Goal: Task Accomplishment & Management: Complete application form

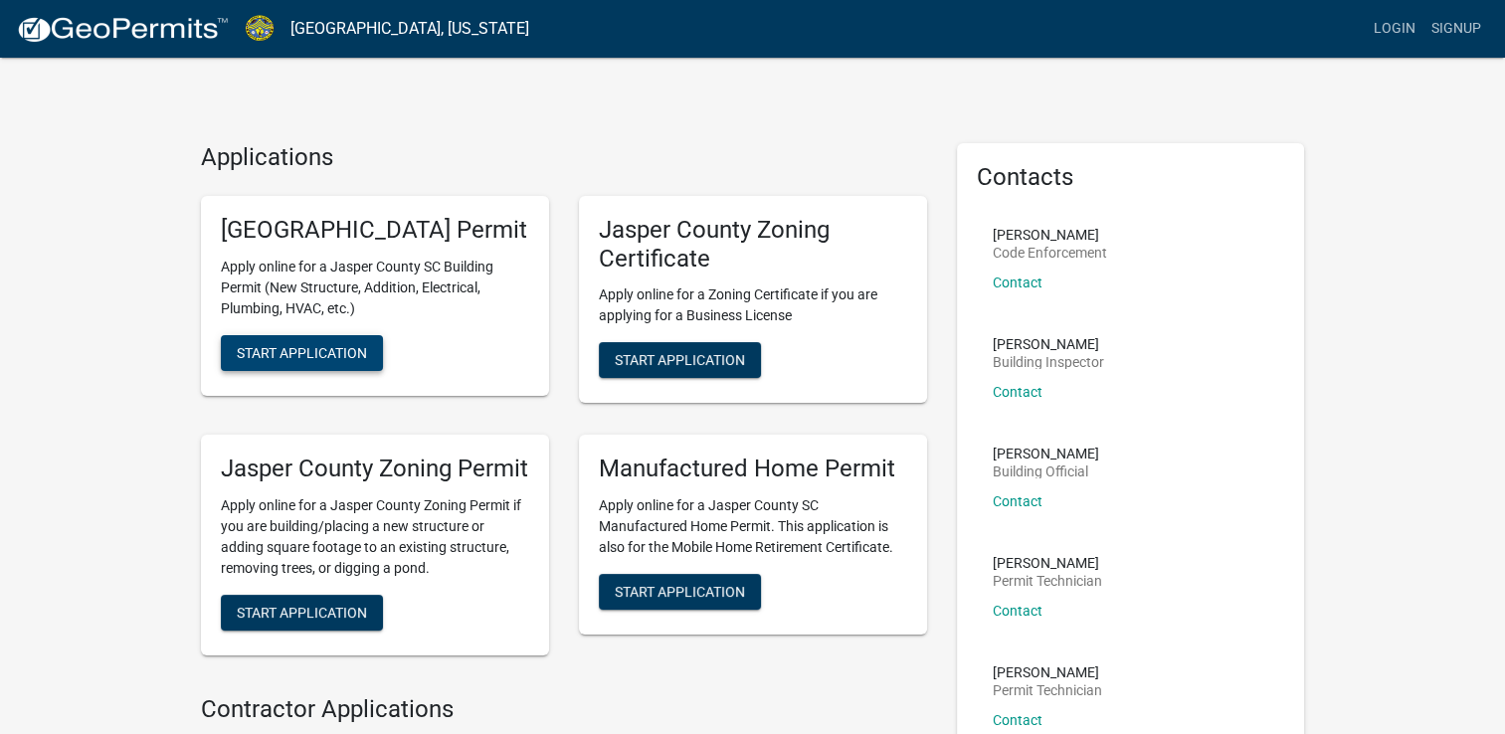
click at [340, 360] on span "Start Application" at bounding box center [302, 352] width 130 height 16
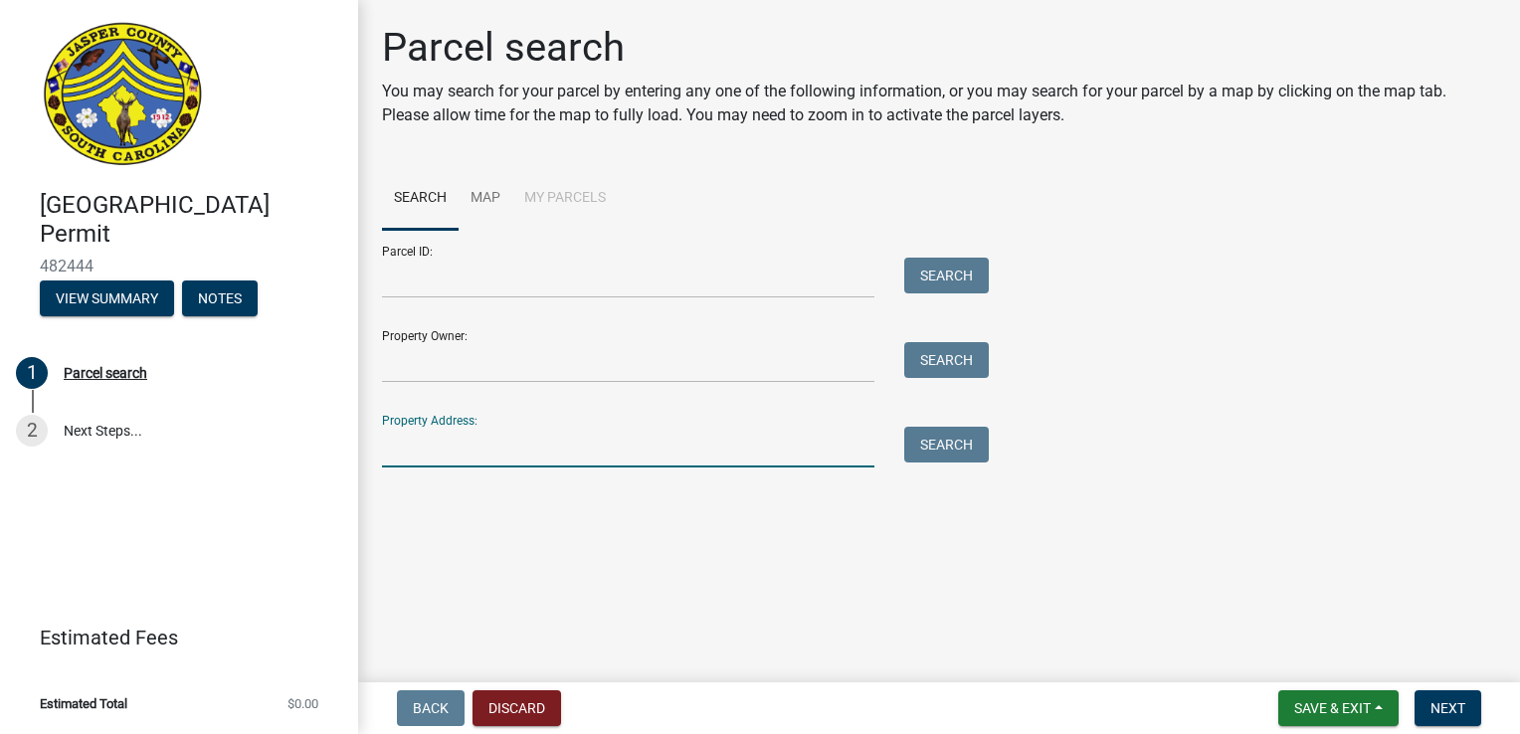
click at [454, 454] on input "Property Address:" at bounding box center [628, 447] width 492 height 41
type input "[STREET_ADDRESS]"
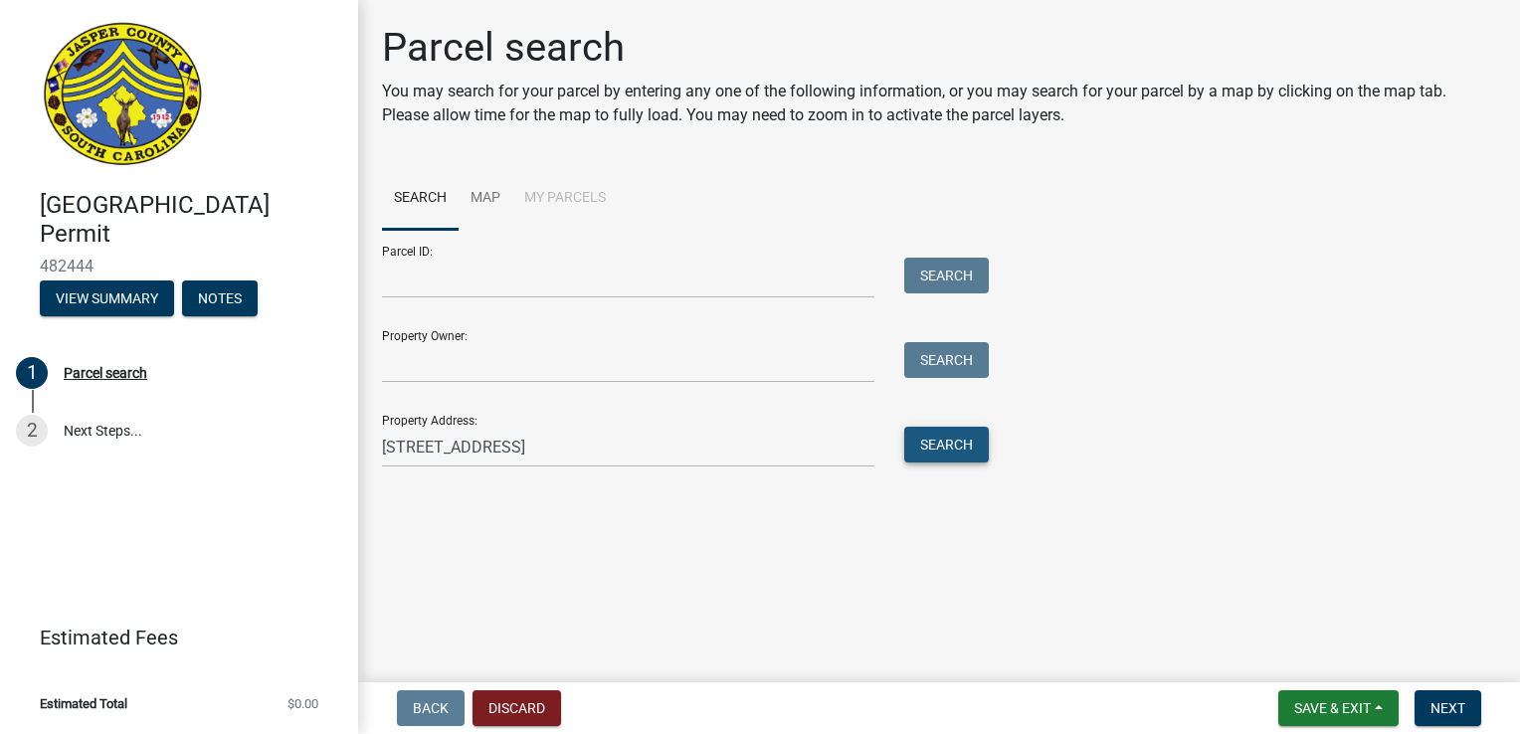
click at [963, 435] on button "Search" at bounding box center [946, 445] width 85 height 36
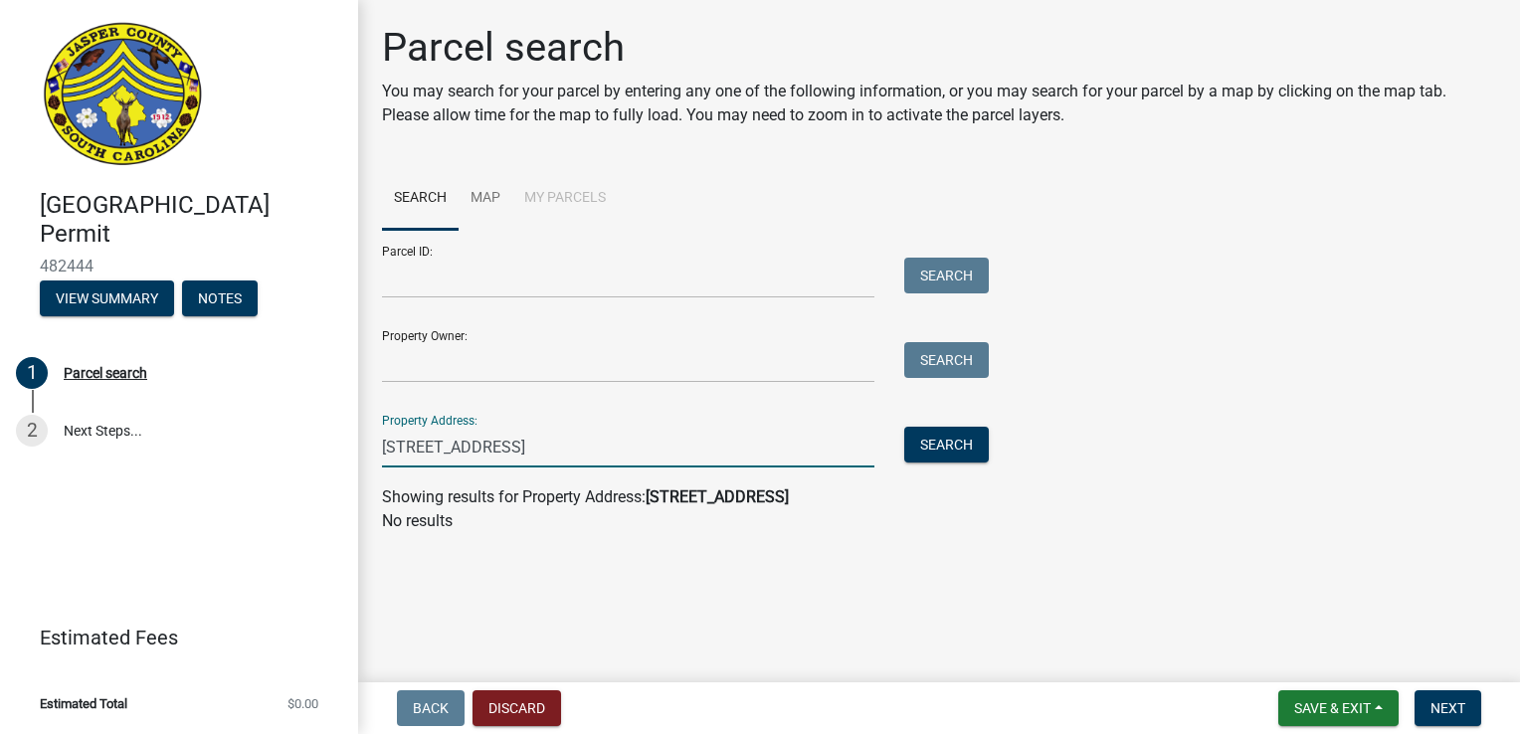
drag, startPoint x: 621, startPoint y: 442, endPoint x: 262, endPoint y: 459, distance: 359.4
click at [262, 459] on div "[GEOGRAPHIC_DATA] Permit 482444 View Summary Notes 1 Parcel search 2 Next Steps…" at bounding box center [760, 367] width 1520 height 734
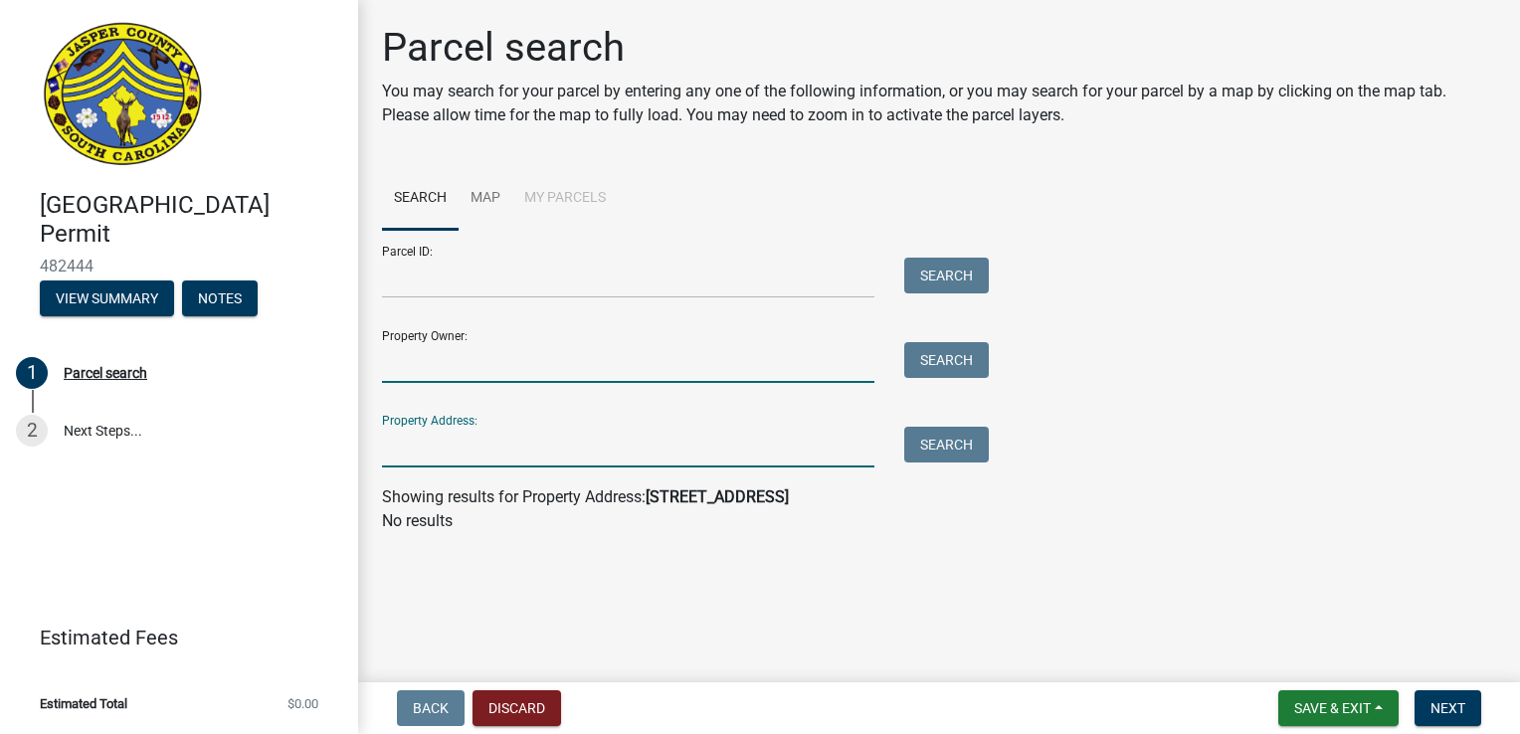
click at [451, 363] on input "Property Owner:" at bounding box center [628, 362] width 492 height 41
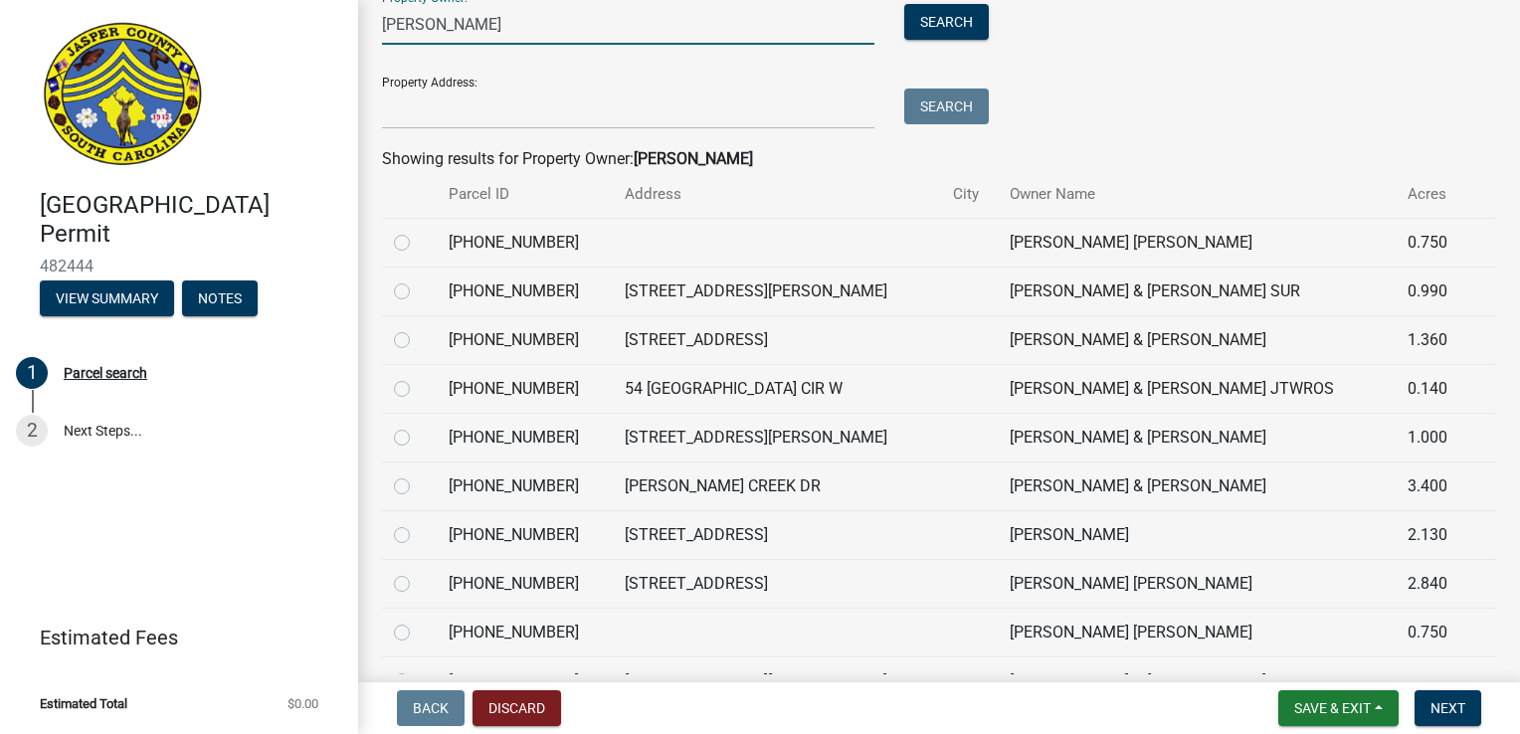
scroll to position [444, 0]
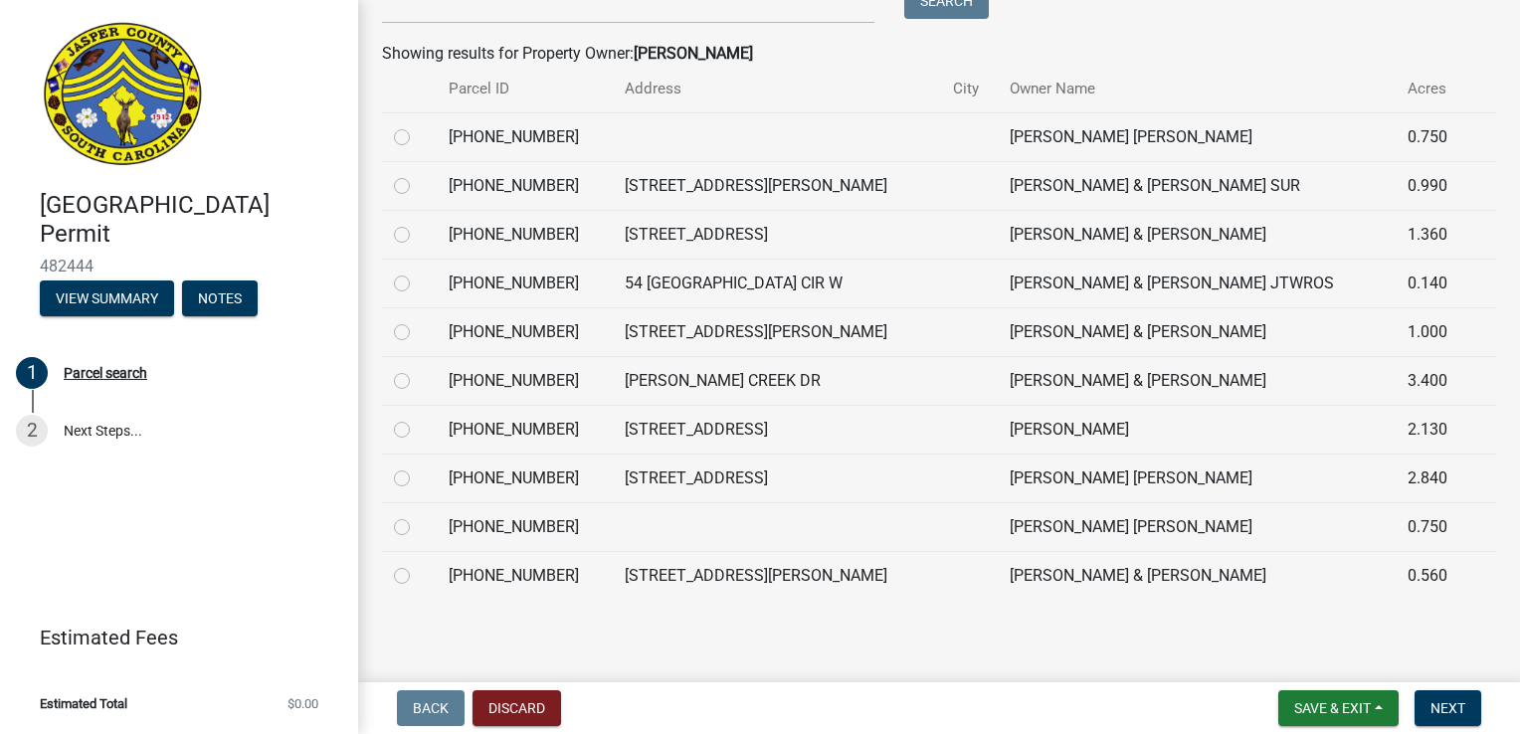
type input "[PERSON_NAME]"
click at [418, 418] on label at bounding box center [418, 418] width 0 height 0
click at [418, 428] on input "radio" at bounding box center [424, 424] width 13 height 13
radio input "true"
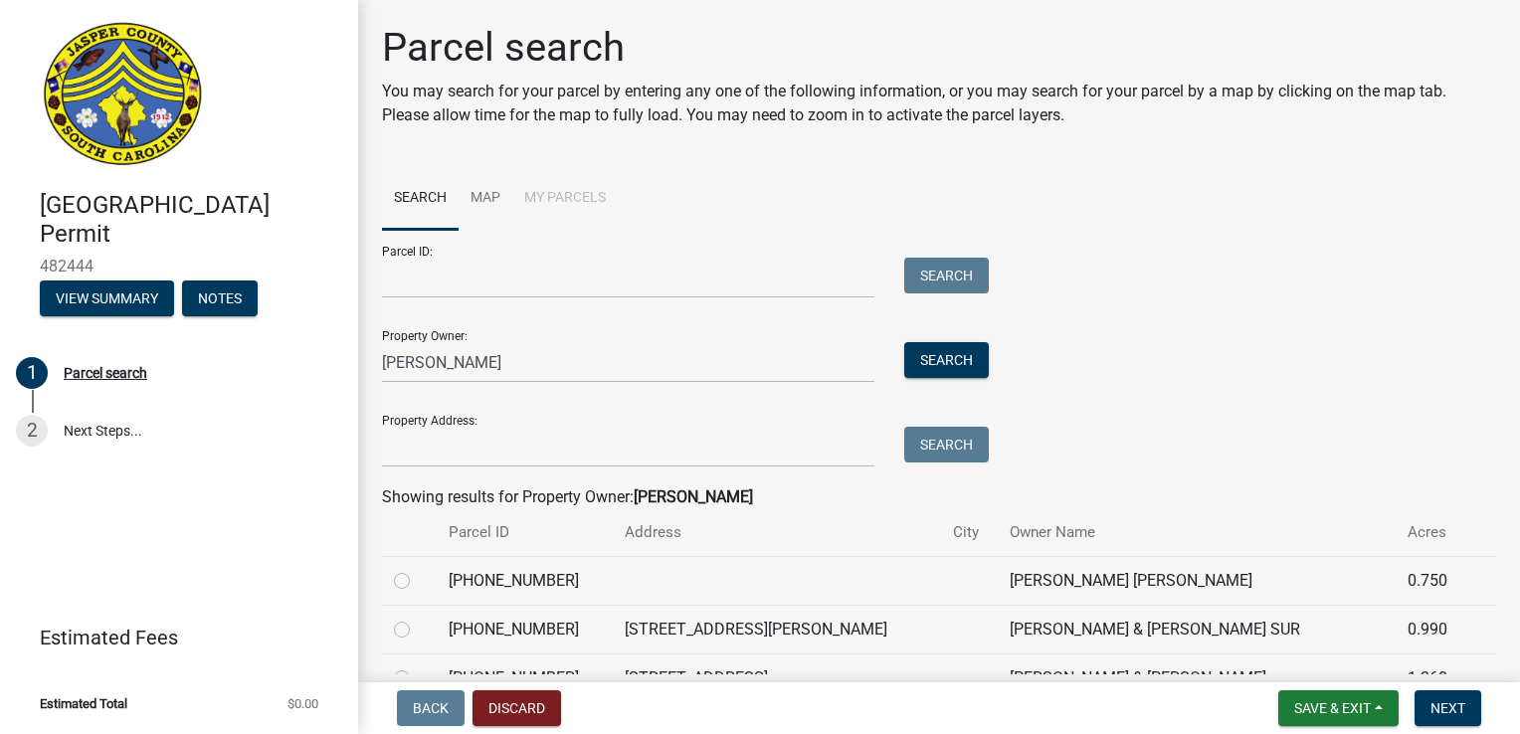
scroll to position [6, 0]
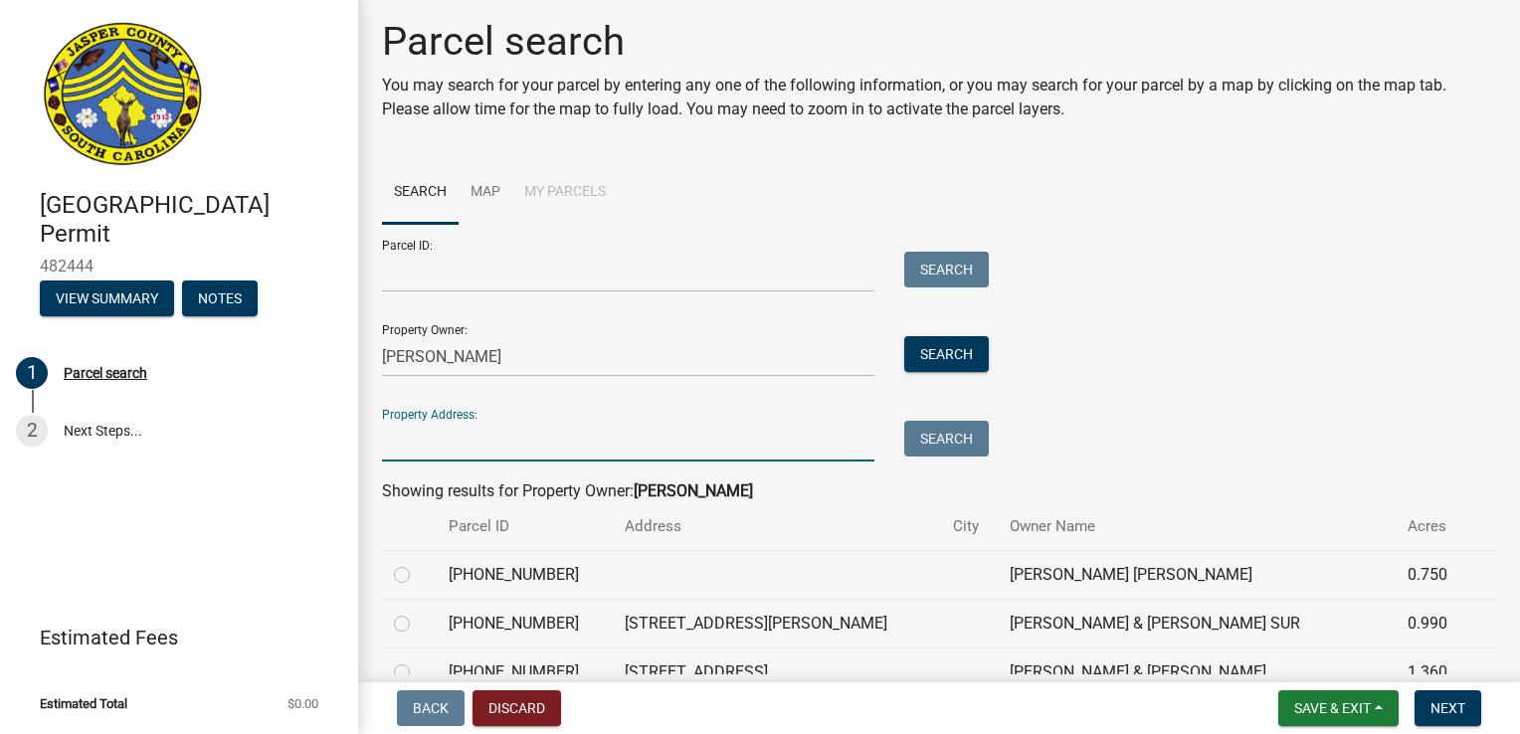
click at [589, 441] on input "Property Address:" at bounding box center [628, 441] width 492 height 41
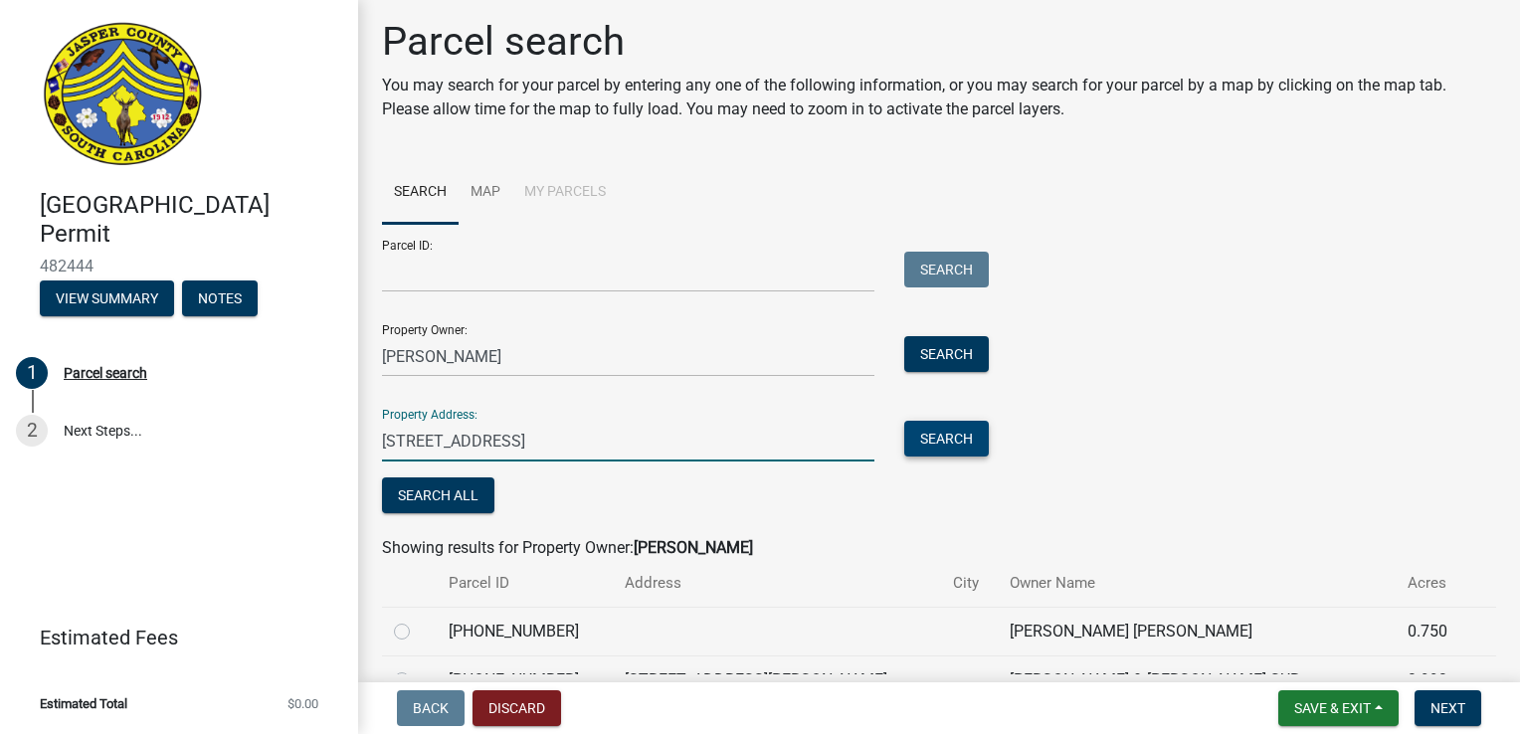
click at [967, 434] on button "Search" at bounding box center [946, 439] width 85 height 36
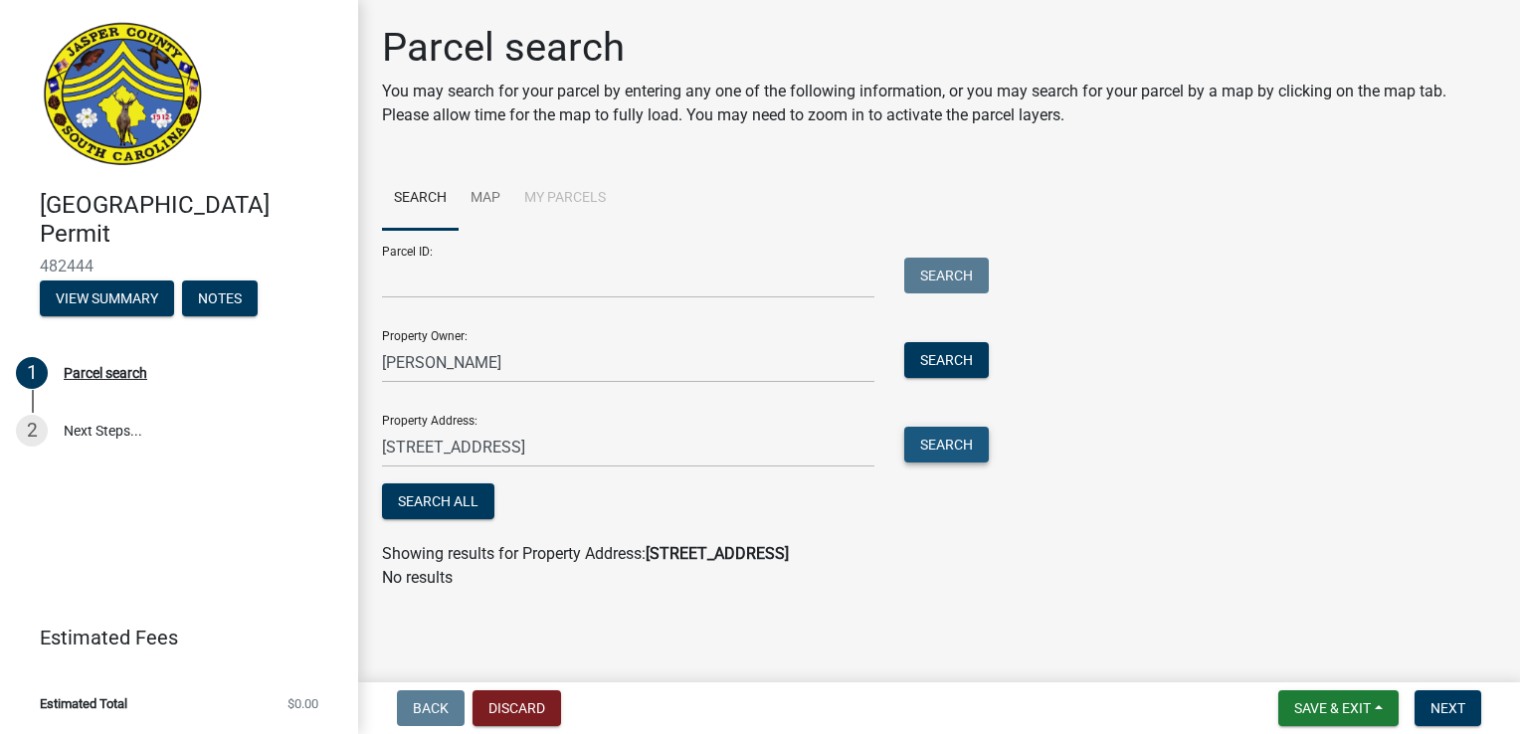
scroll to position [0, 0]
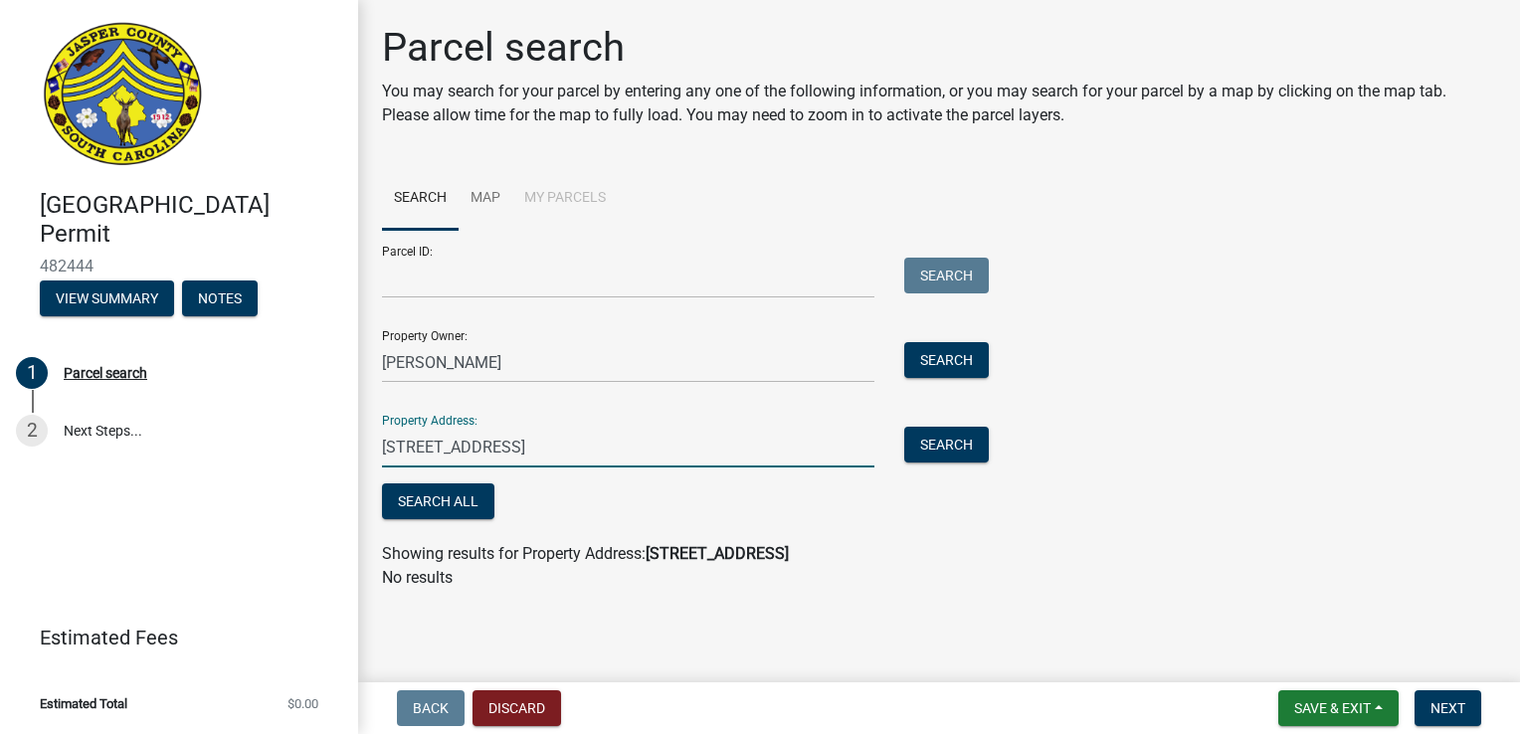
click at [615, 467] on input "[STREET_ADDRESS]" at bounding box center [628, 447] width 492 height 41
type input "1"
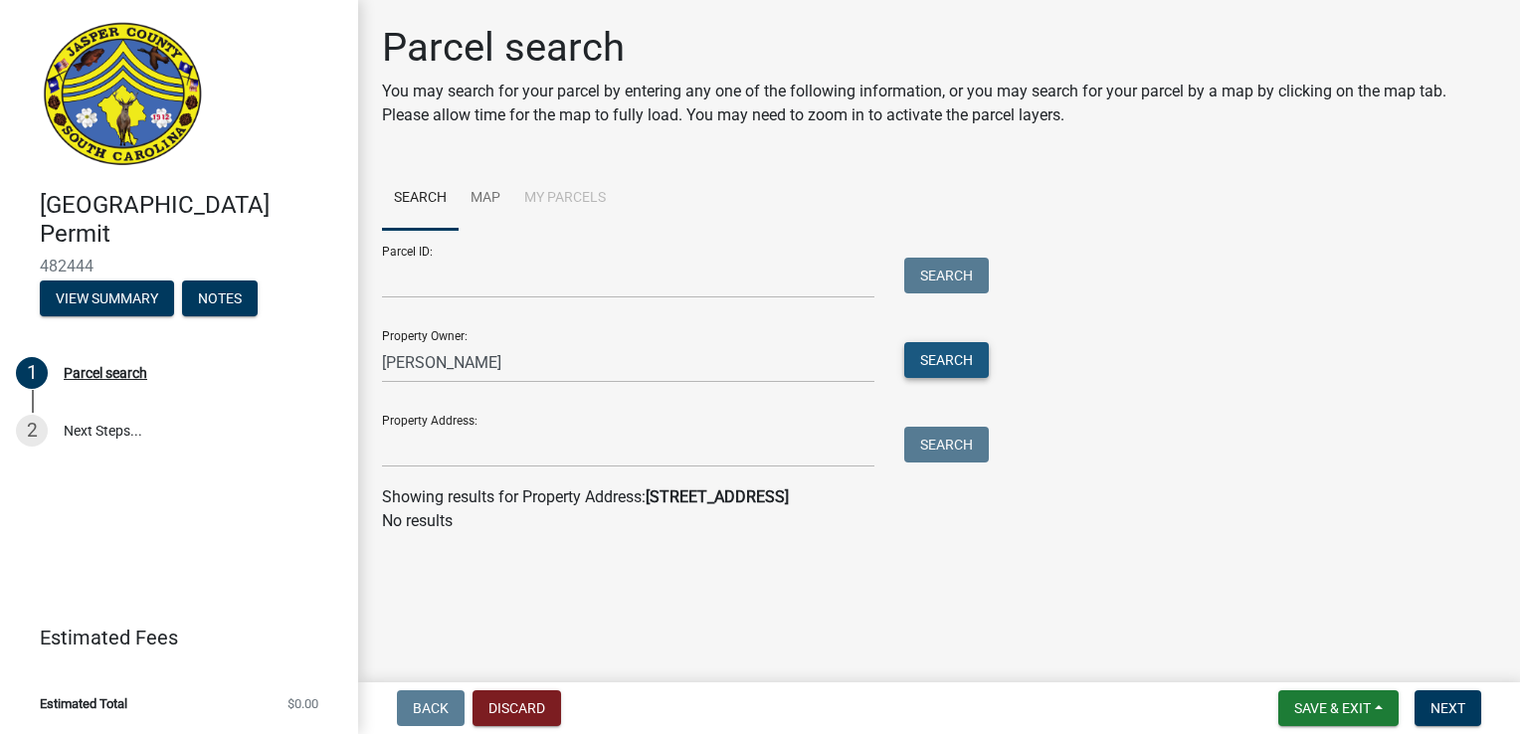
click at [923, 344] on button "Search" at bounding box center [946, 360] width 85 height 36
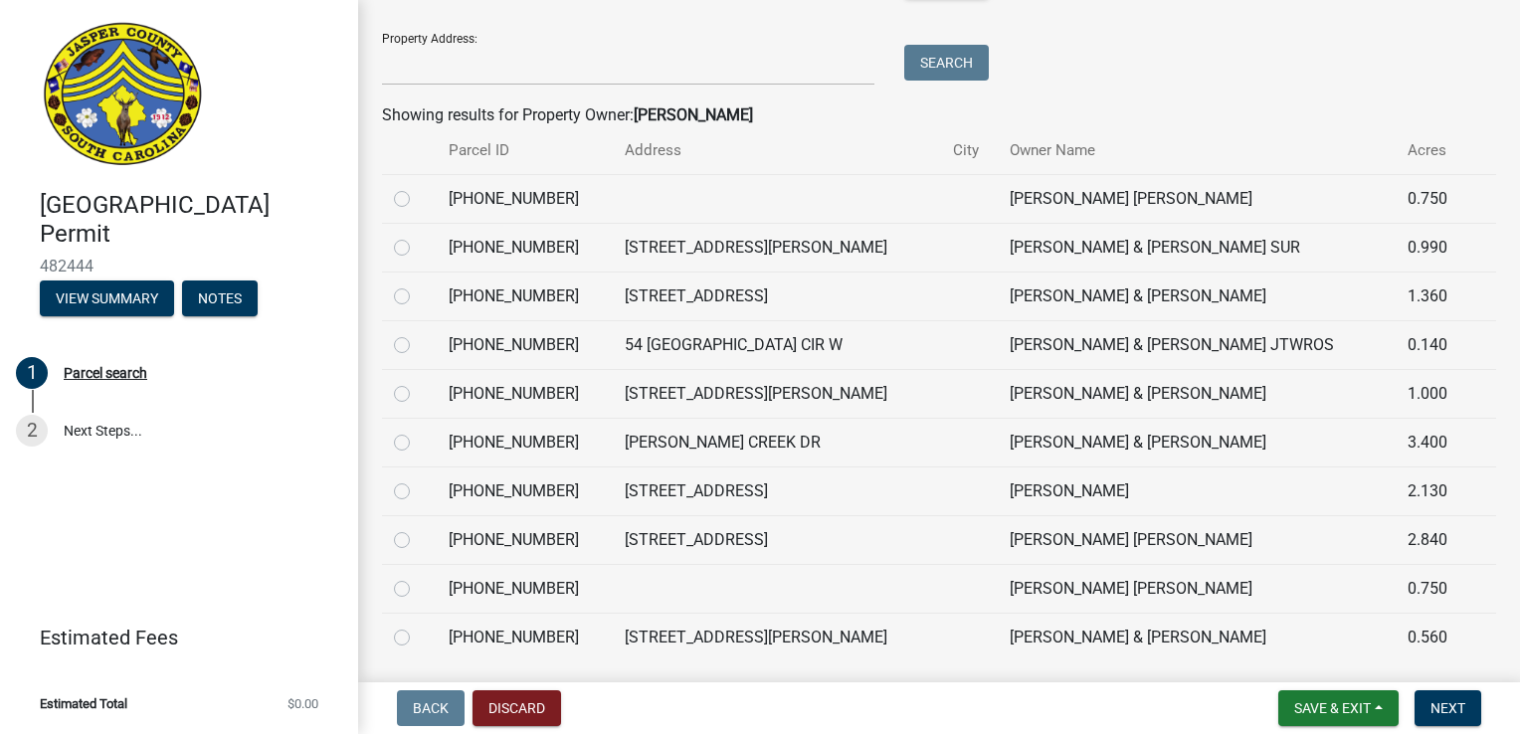
scroll to position [403, 0]
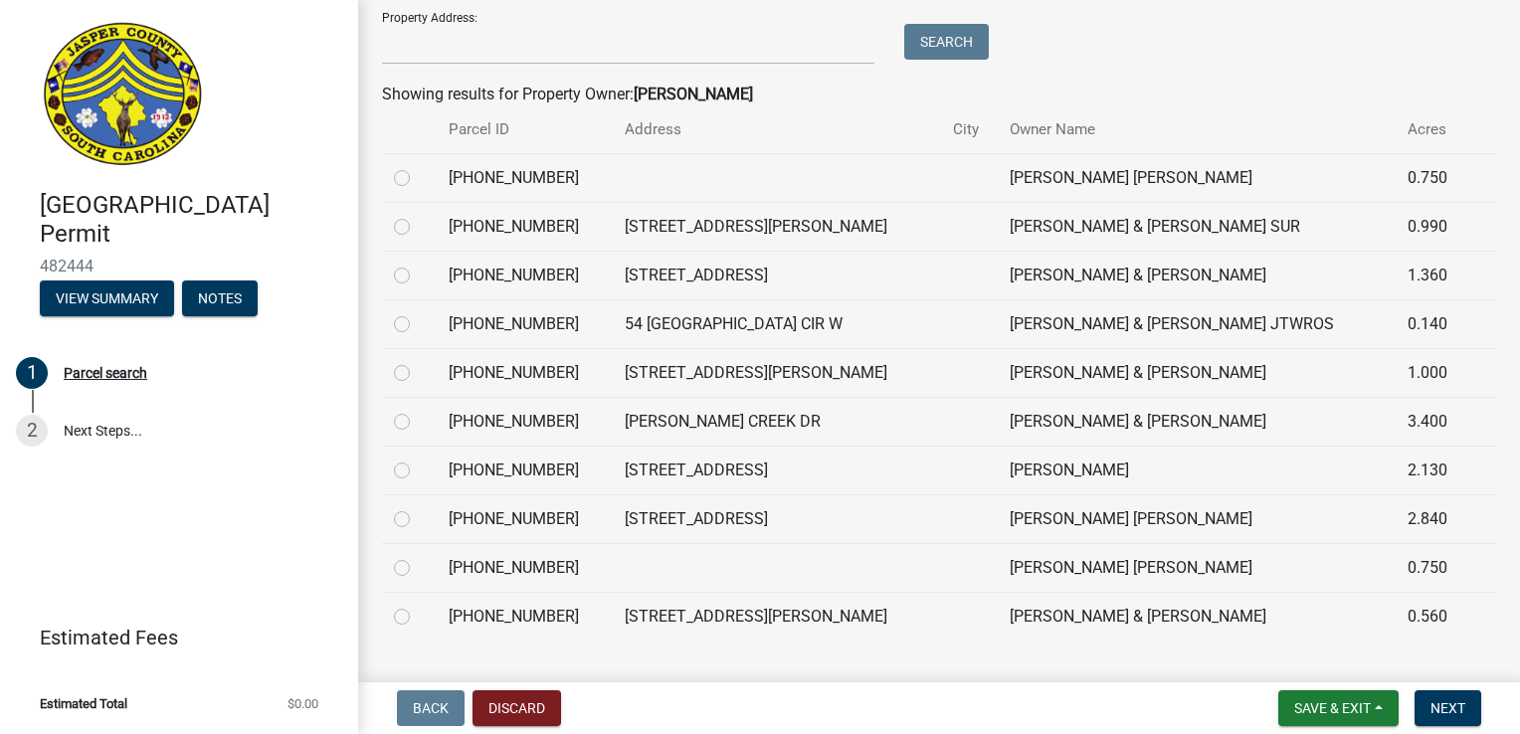
click at [418, 458] on label at bounding box center [418, 458] width 0 height 0
click at [418, 464] on input "radio" at bounding box center [424, 464] width 13 height 13
radio input "true"
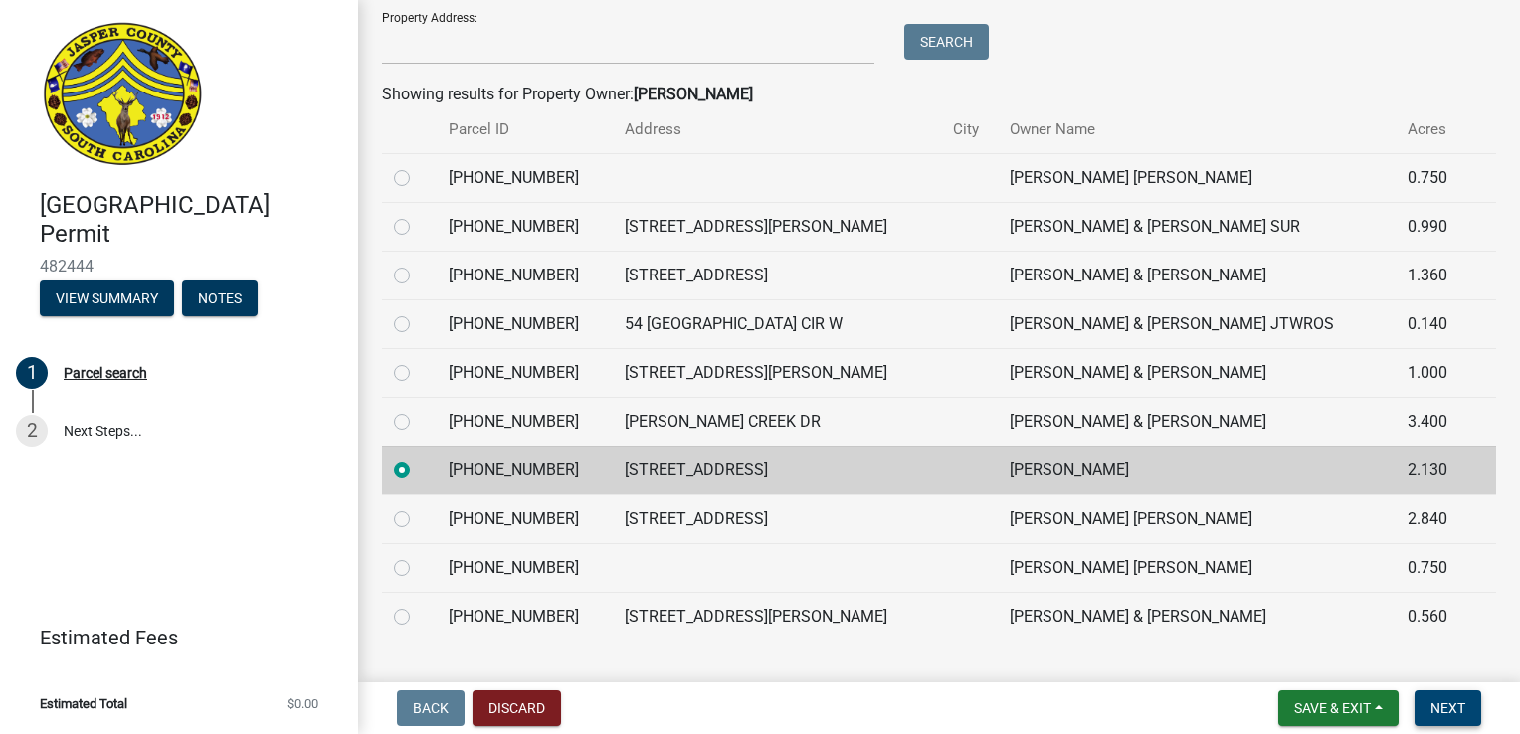
click at [1456, 712] on span "Next" at bounding box center [1447, 708] width 35 height 16
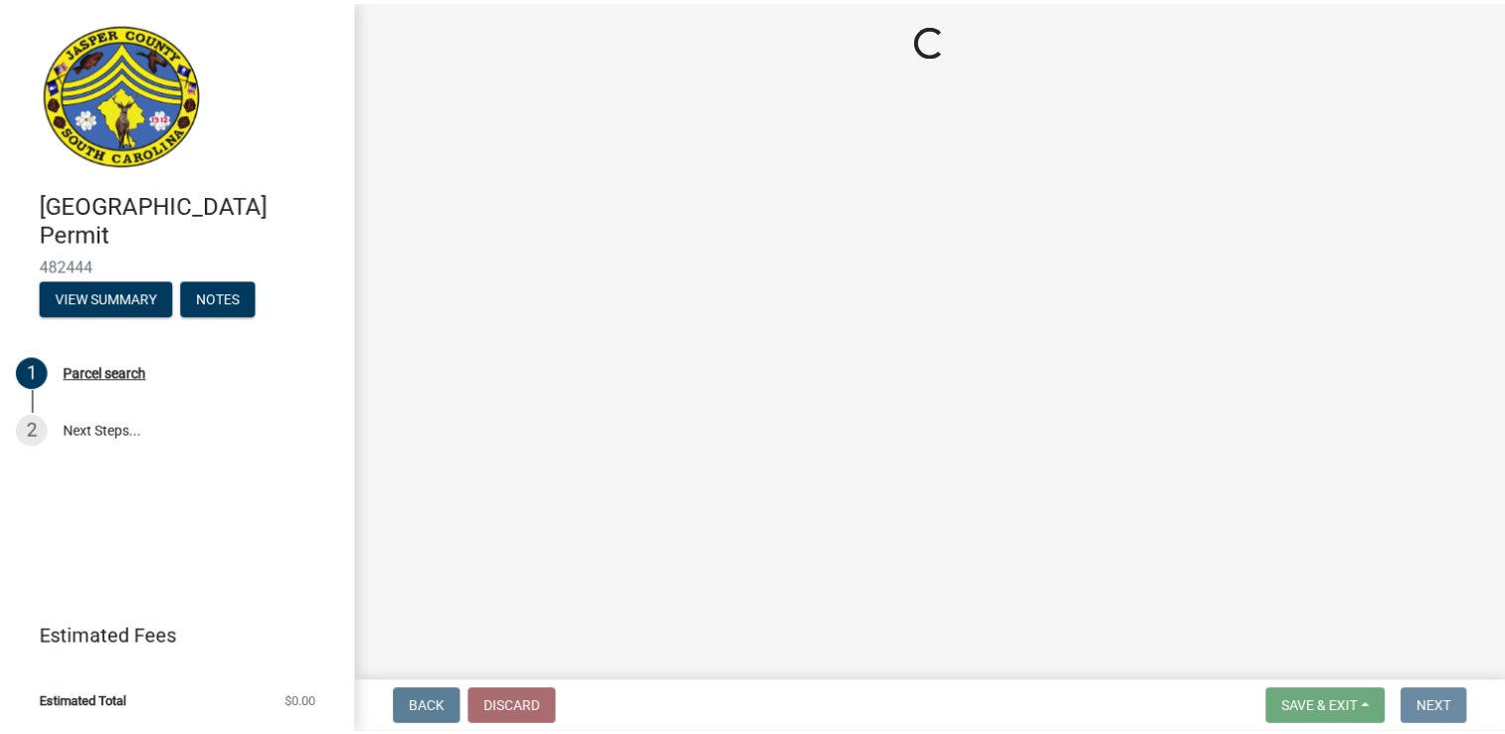
scroll to position [0, 0]
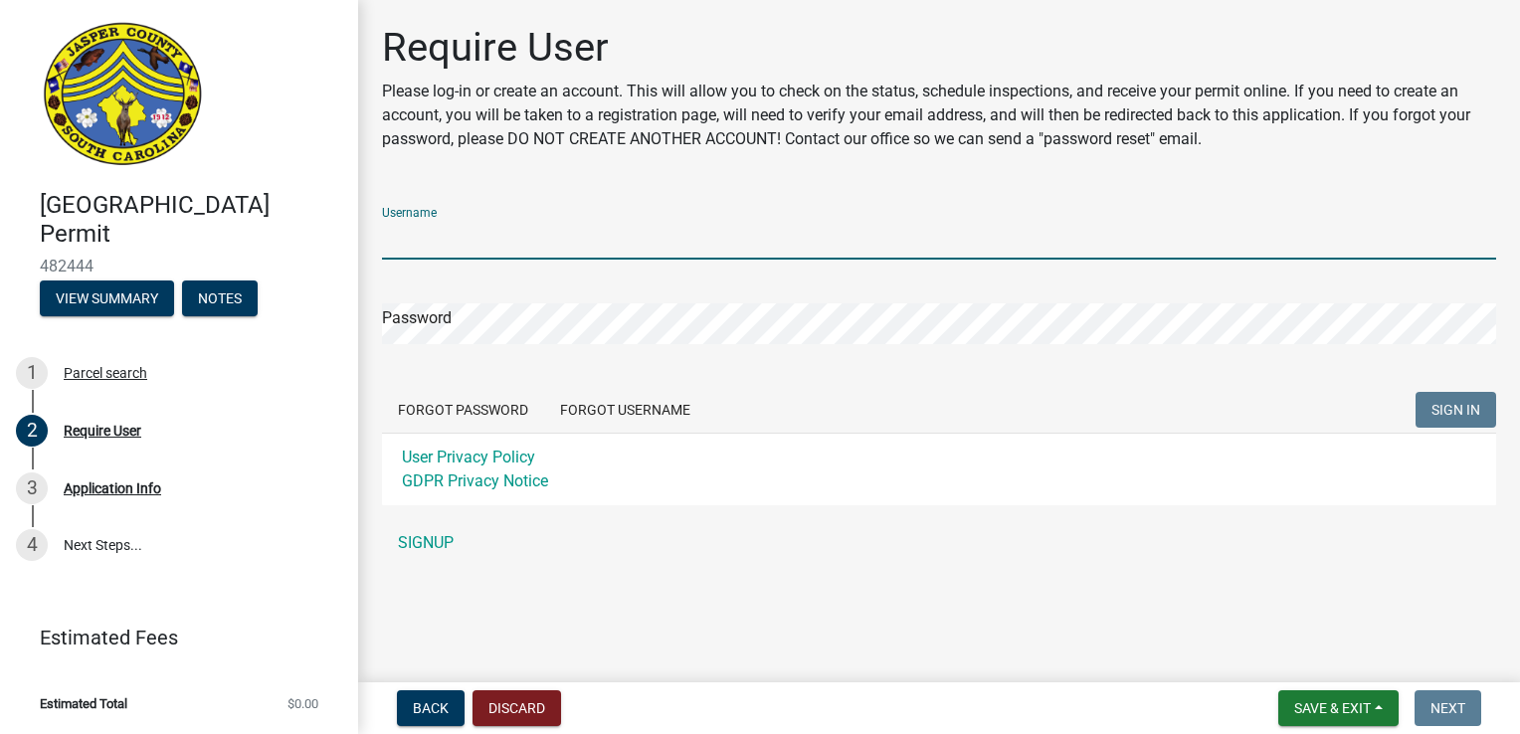
click at [466, 245] on input "Username" at bounding box center [939, 239] width 1114 height 41
type input "WESROUNTREE"
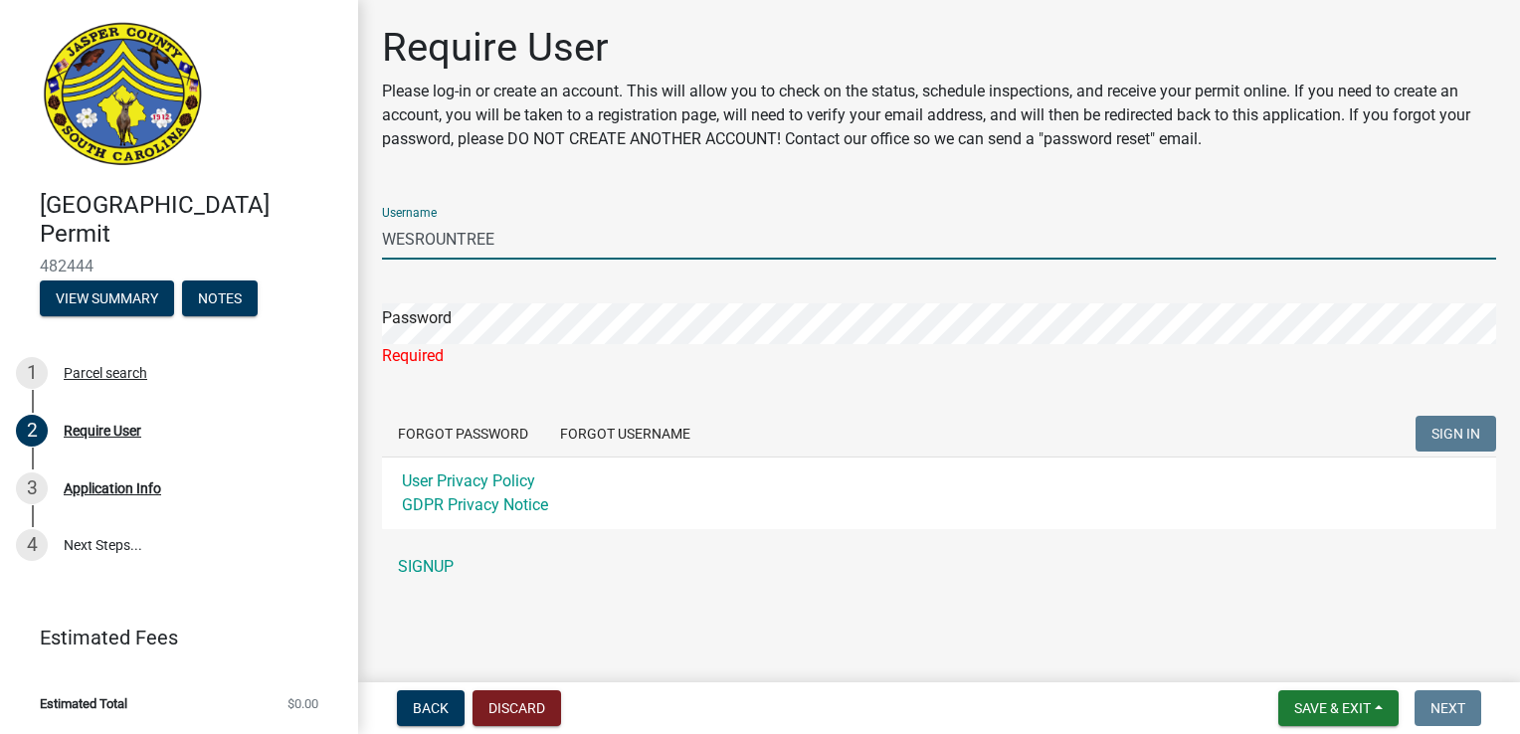
click at [519, 239] on input "WESROUNTREE" at bounding box center [939, 239] width 1114 height 41
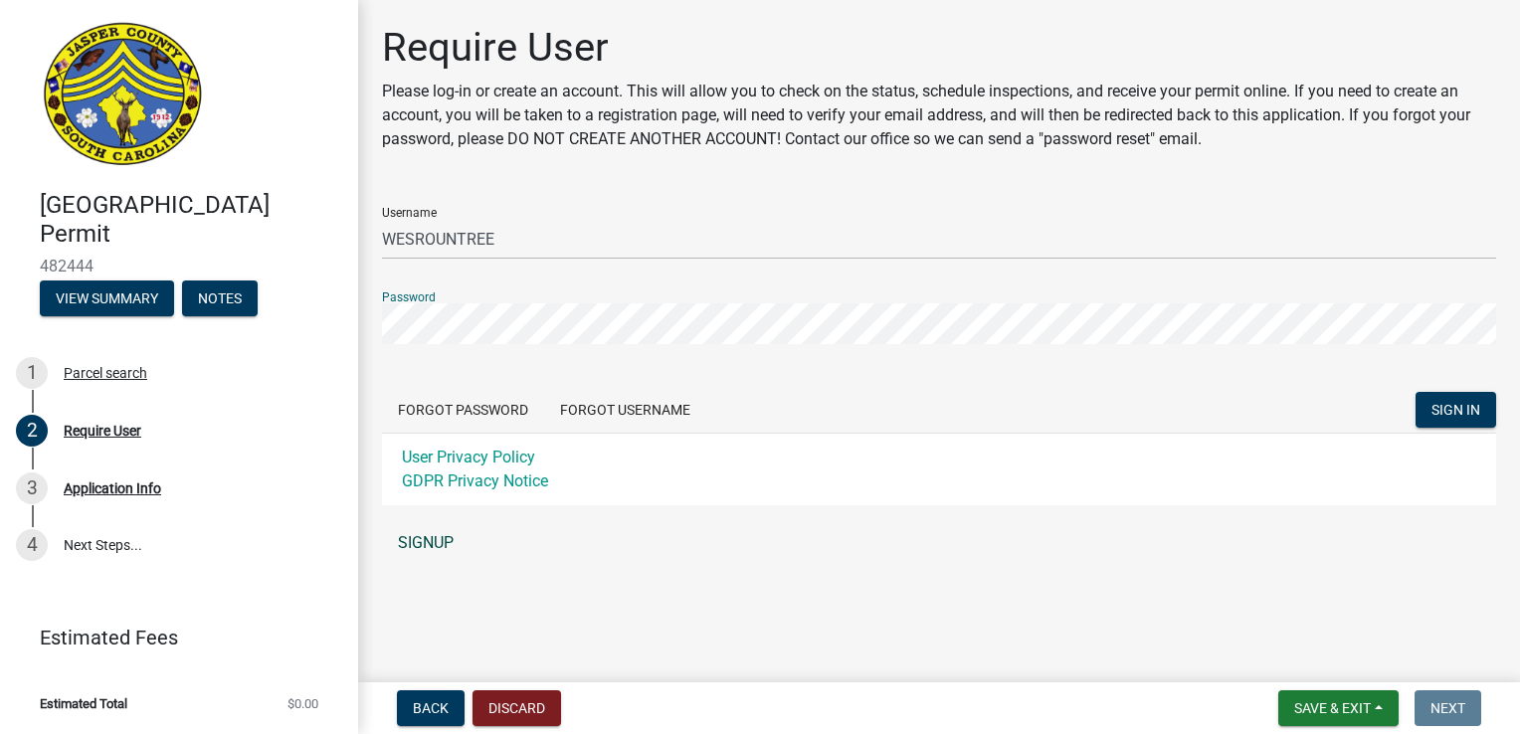
click at [439, 536] on link "SIGNUP" at bounding box center [939, 543] width 1114 height 40
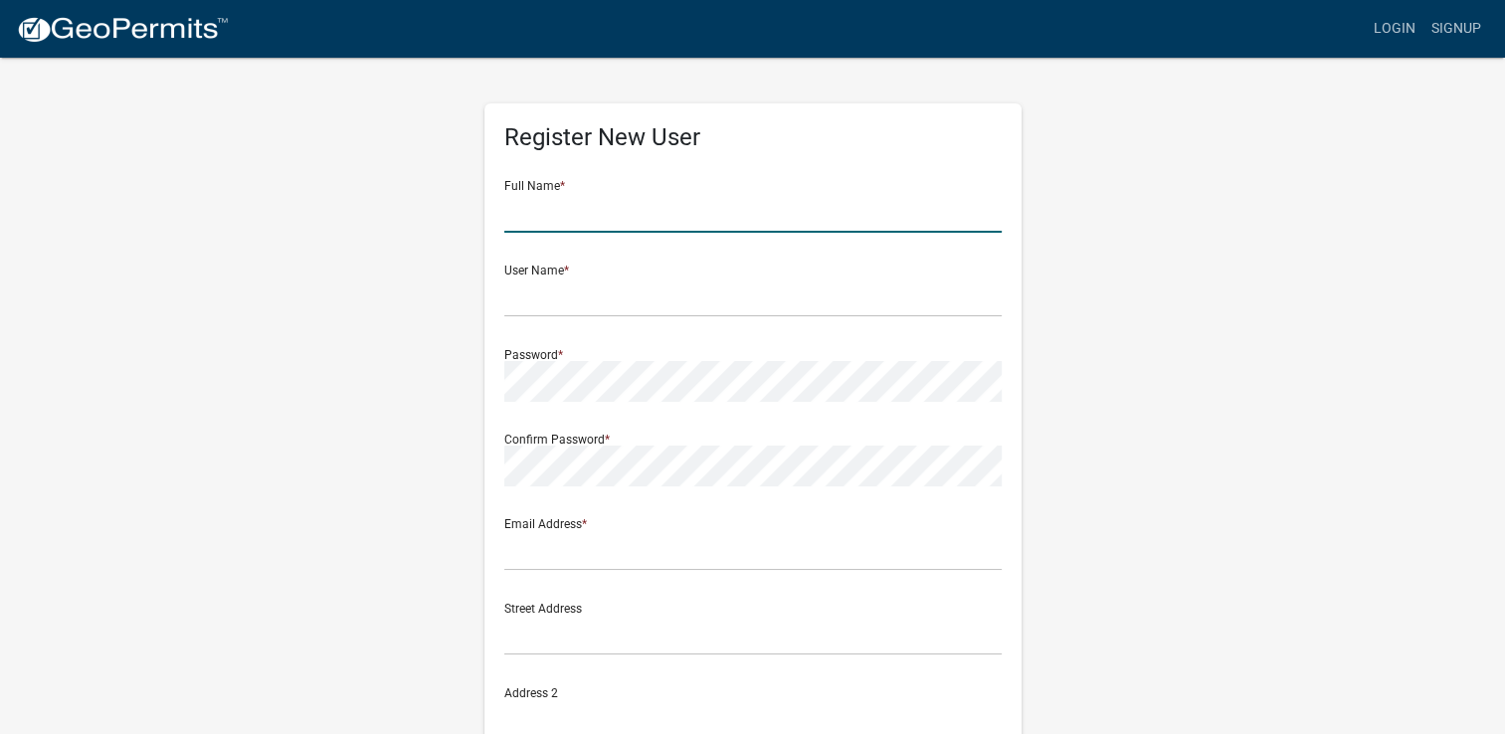
click at [796, 215] on input "text" at bounding box center [752, 212] width 497 height 41
type input "[PERSON_NAME]"
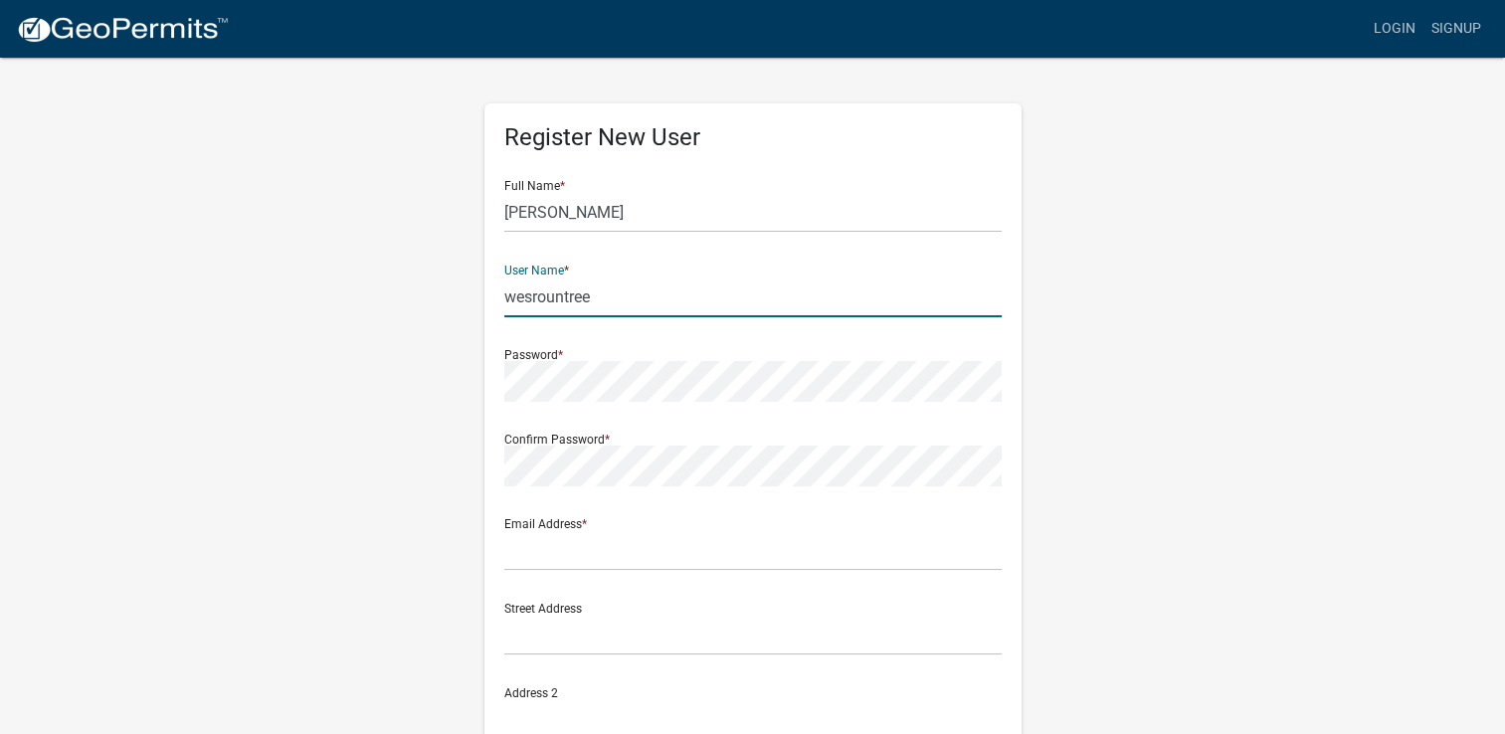
type input "wesrountree"
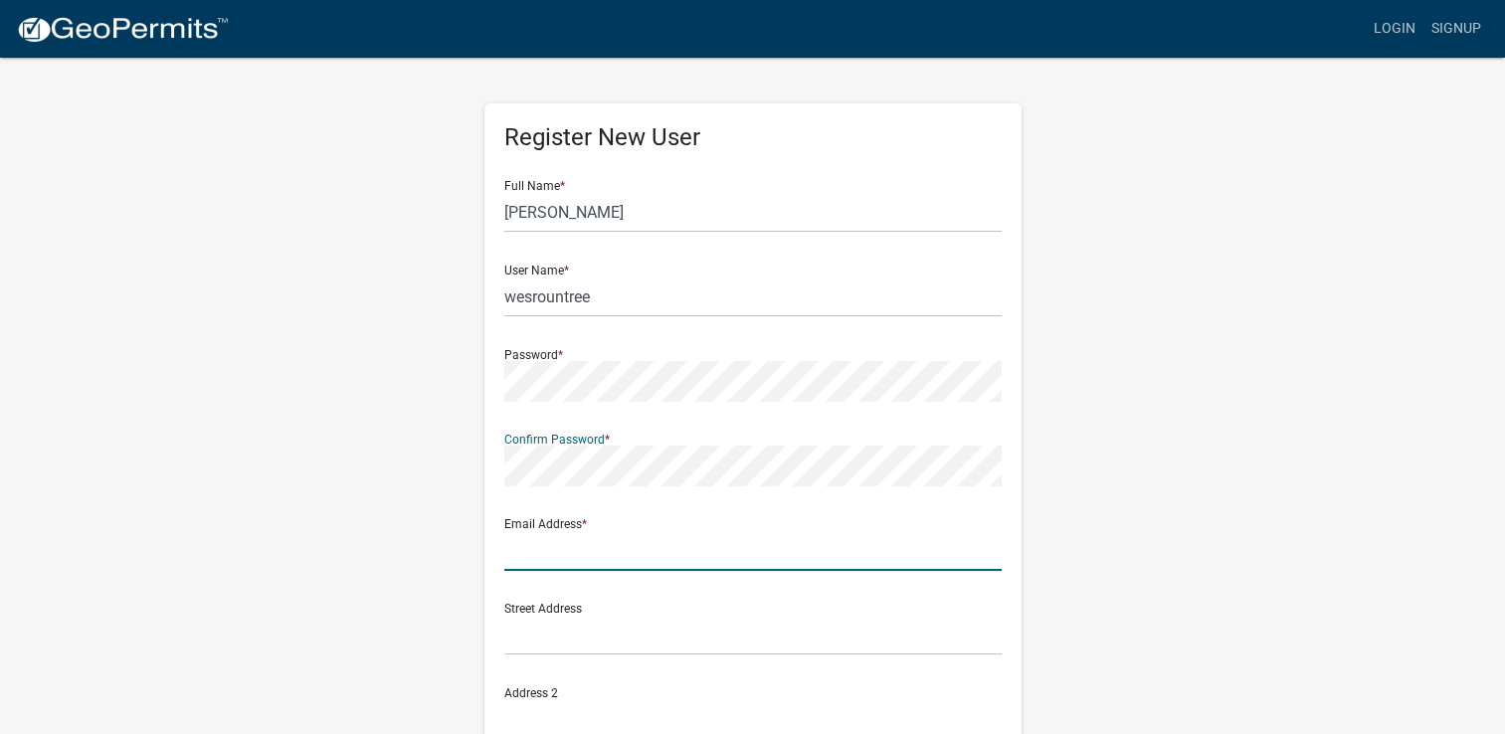
click at [648, 559] on input "text" at bounding box center [752, 550] width 497 height 41
type input "[EMAIL_ADDRESS][DOMAIN_NAME]"
type input "8433842606"
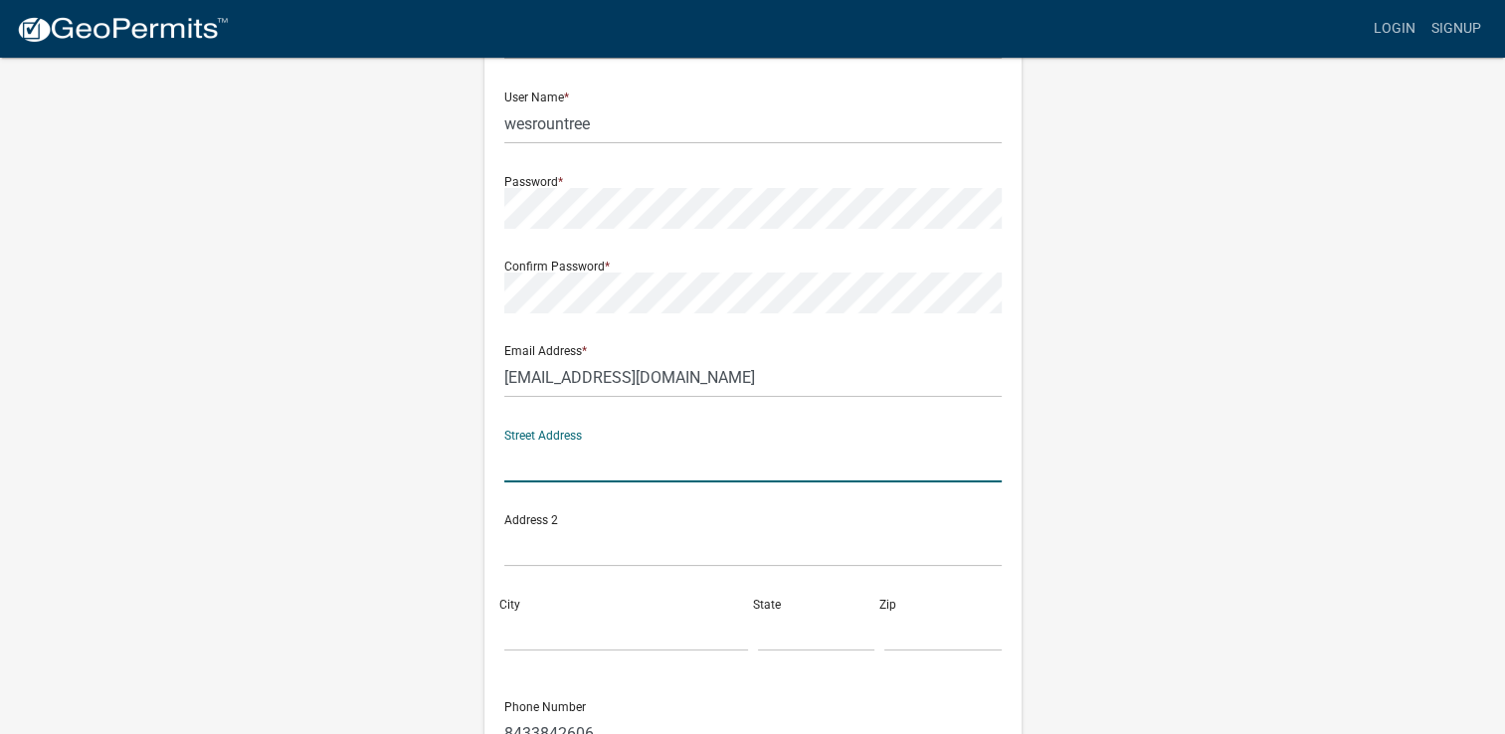
click at [760, 452] on input "text" at bounding box center [752, 462] width 497 height 41
type input "[STREET_ADDRESS]"
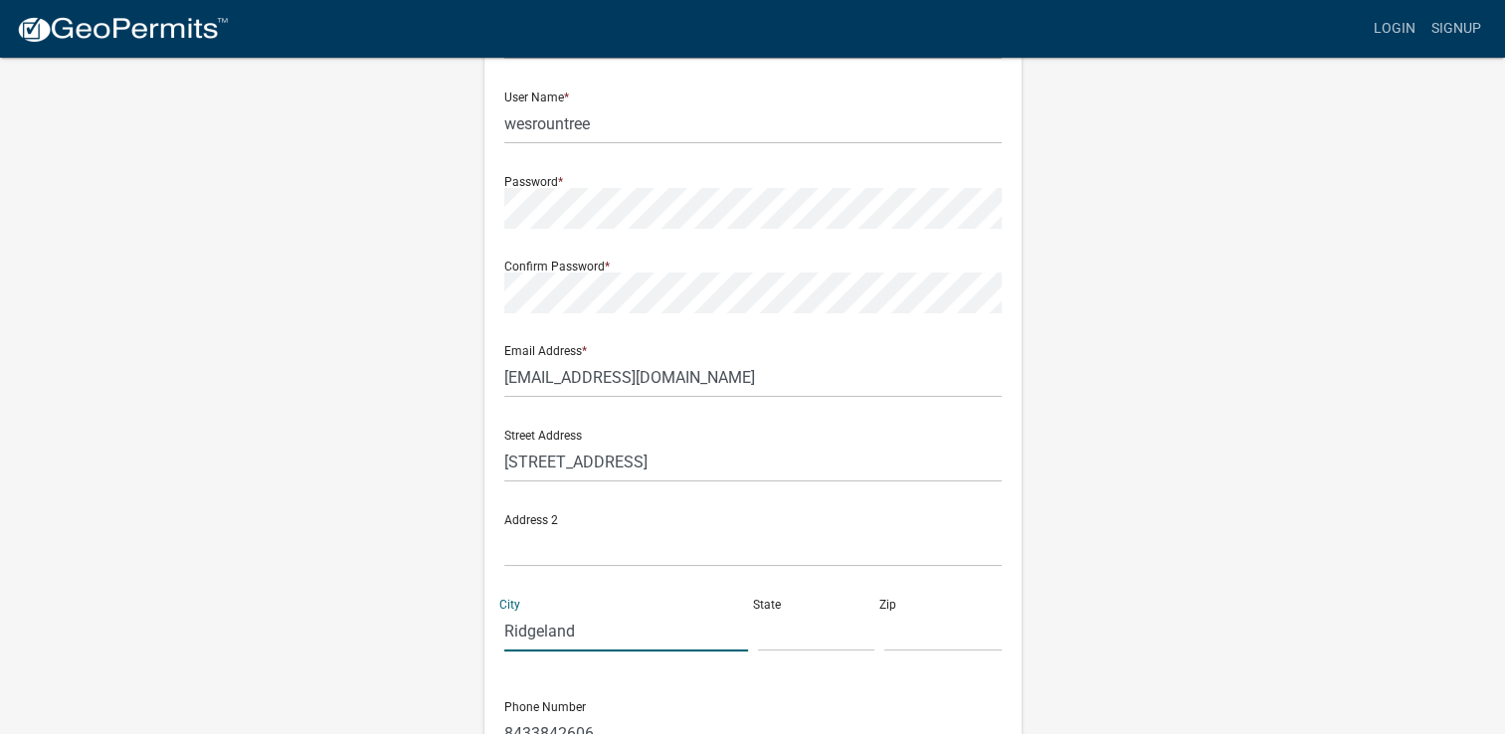
type input "Ridgeland"
type input "[US_STATE]"
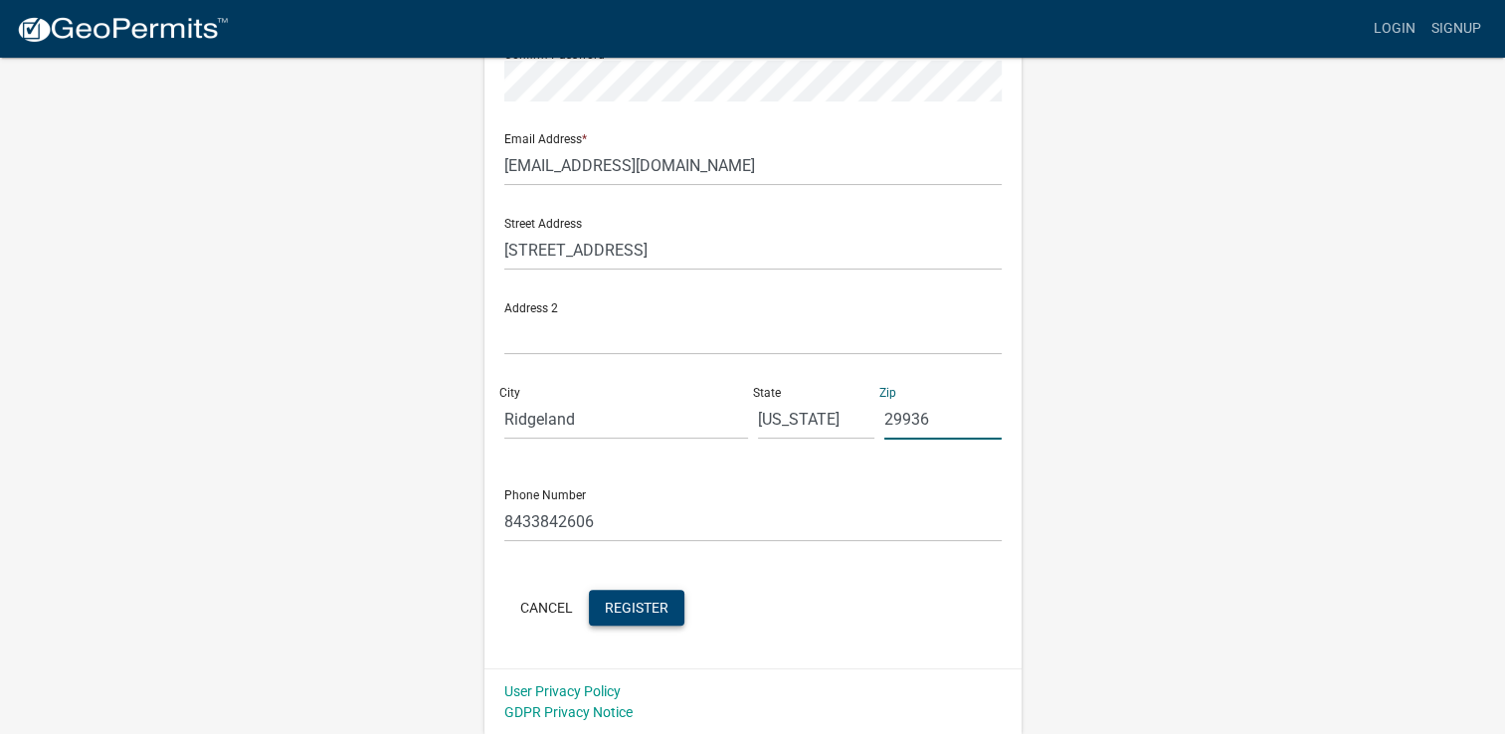
type input "29936"
click at [651, 605] on span "Register" at bounding box center [637, 607] width 64 height 16
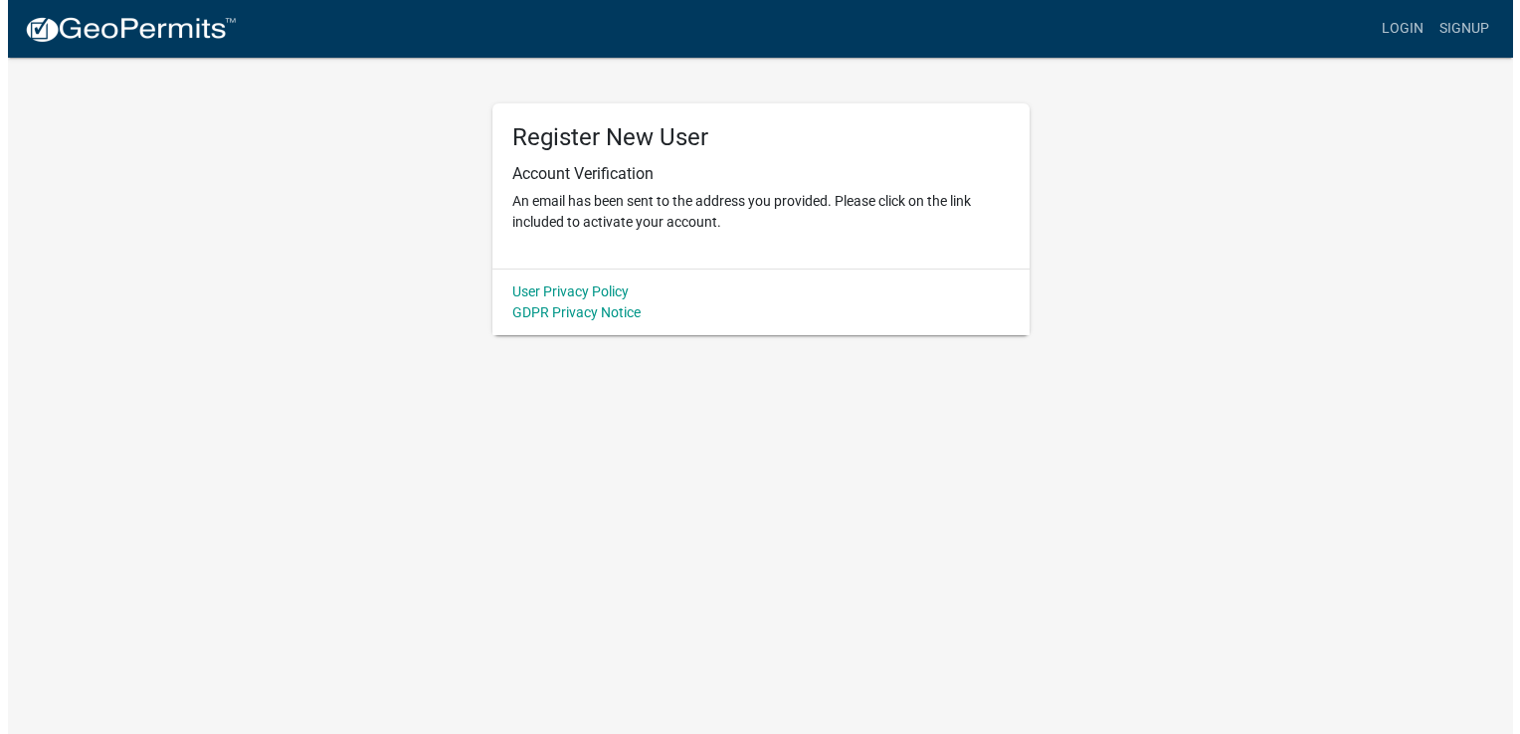
scroll to position [0, 0]
click at [1403, 26] on link "Login" at bounding box center [1409, 29] width 58 height 38
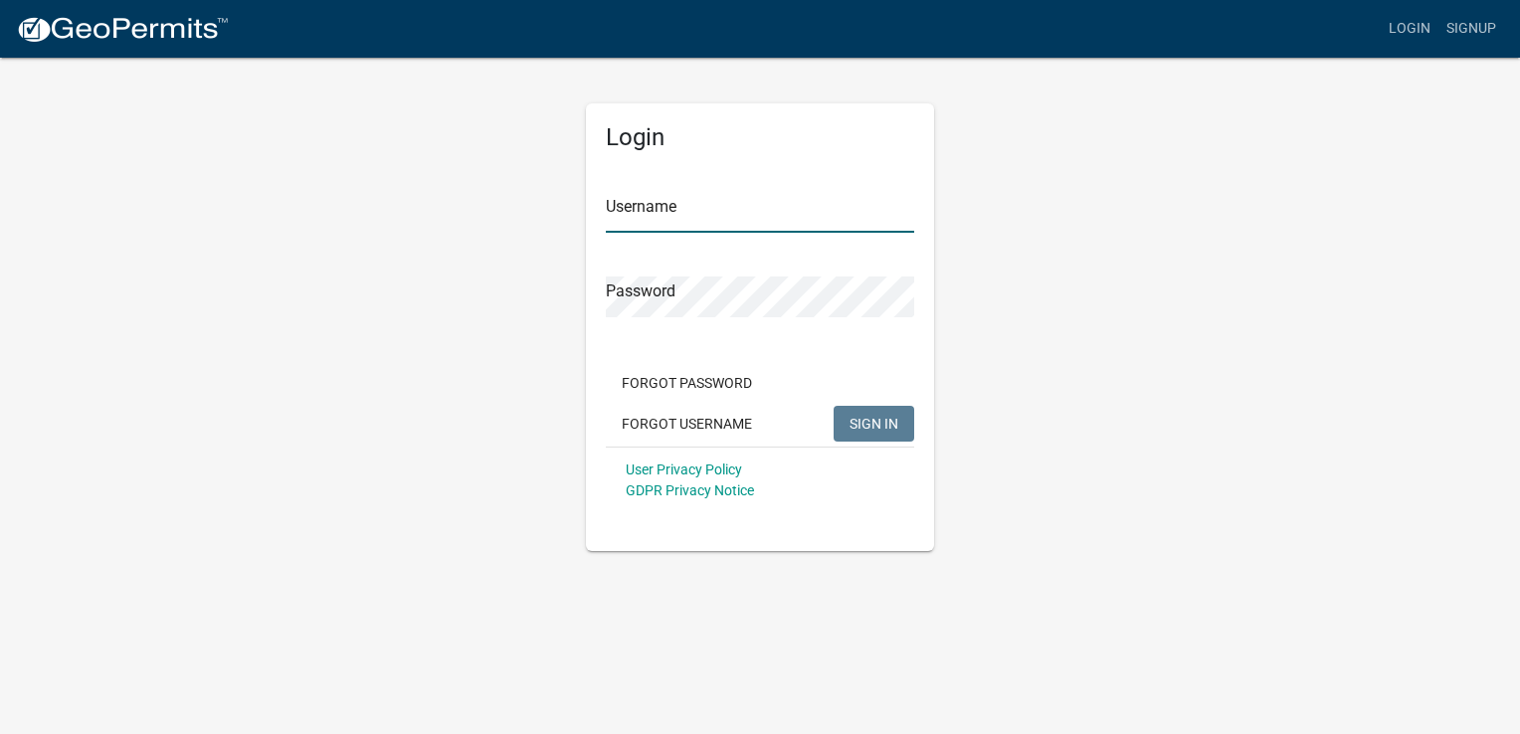
type input "wesrountree"
click at [870, 434] on button "SIGN IN" at bounding box center [873, 424] width 81 height 36
drag, startPoint x: 710, startPoint y: 212, endPoint x: 574, endPoint y: 196, distance: 137.2
click at [574, 196] on div "Login Username wesrountree Password Forgot Password Forgot Username SIGN IN Use…" at bounding box center [760, 303] width 378 height 495
type input "WESROUNTREE"
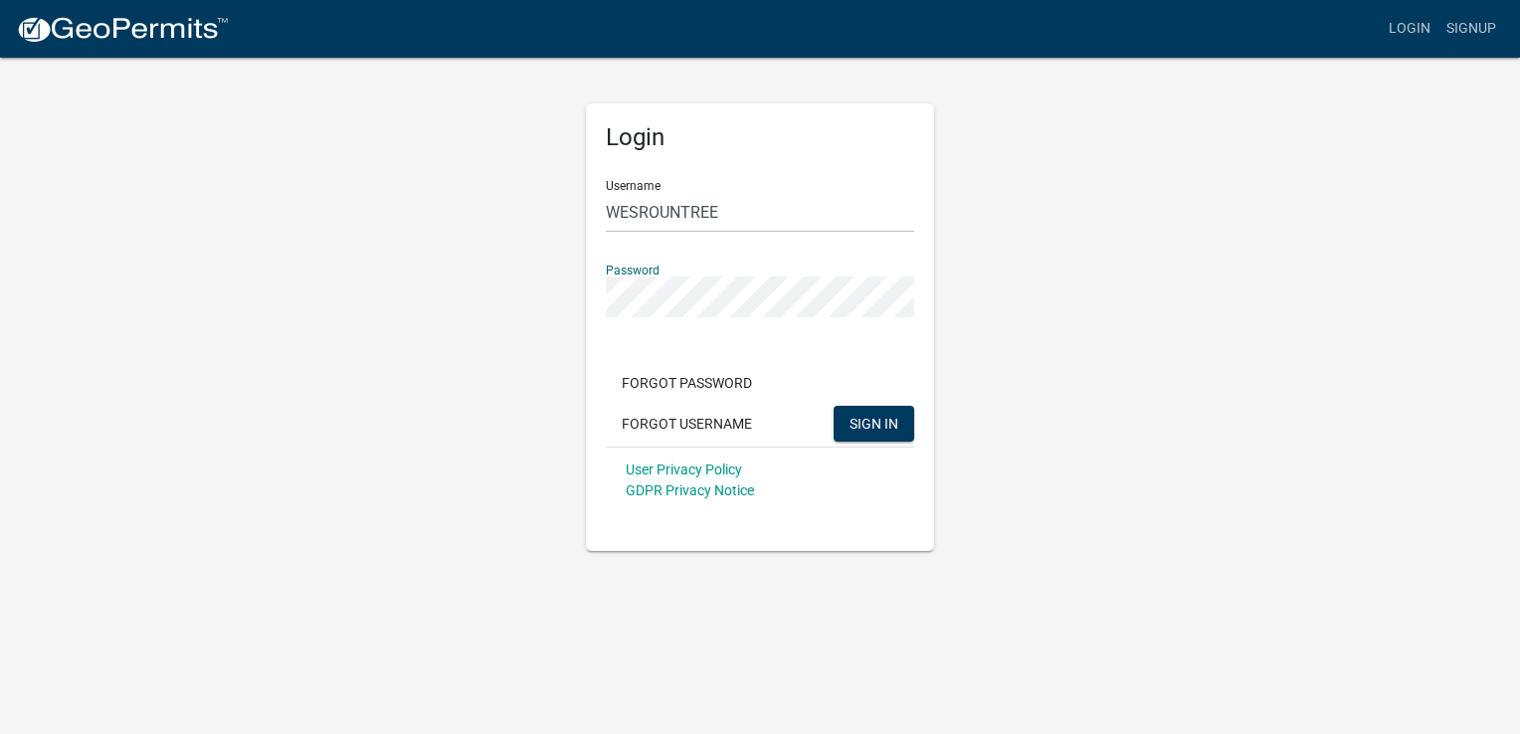
click at [833, 406] on button "SIGN IN" at bounding box center [873, 424] width 81 height 36
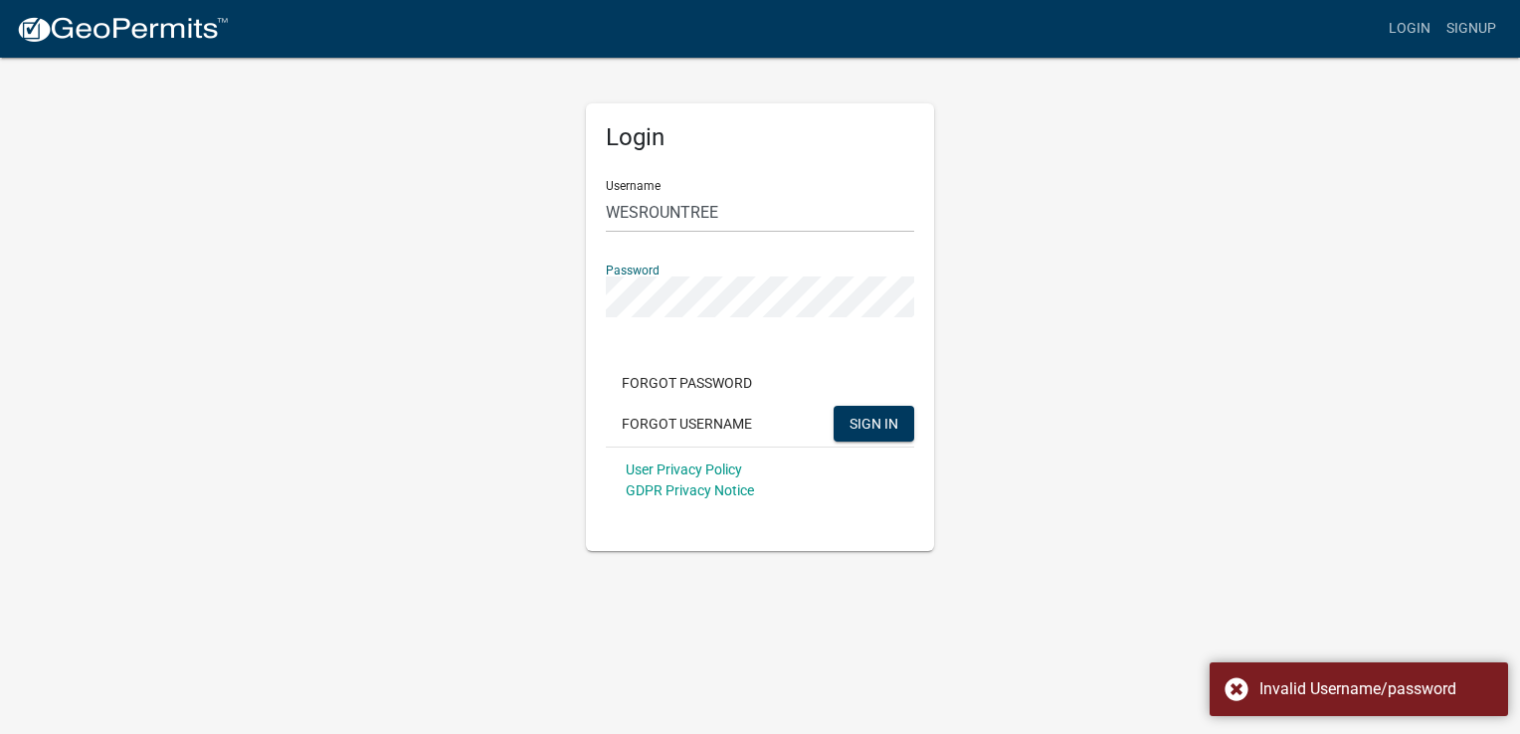
click at [1081, 273] on div "Login Username [PERSON_NAME] Password Forgot Password Forgot Username SIGN IN U…" at bounding box center [760, 303] width 1134 height 495
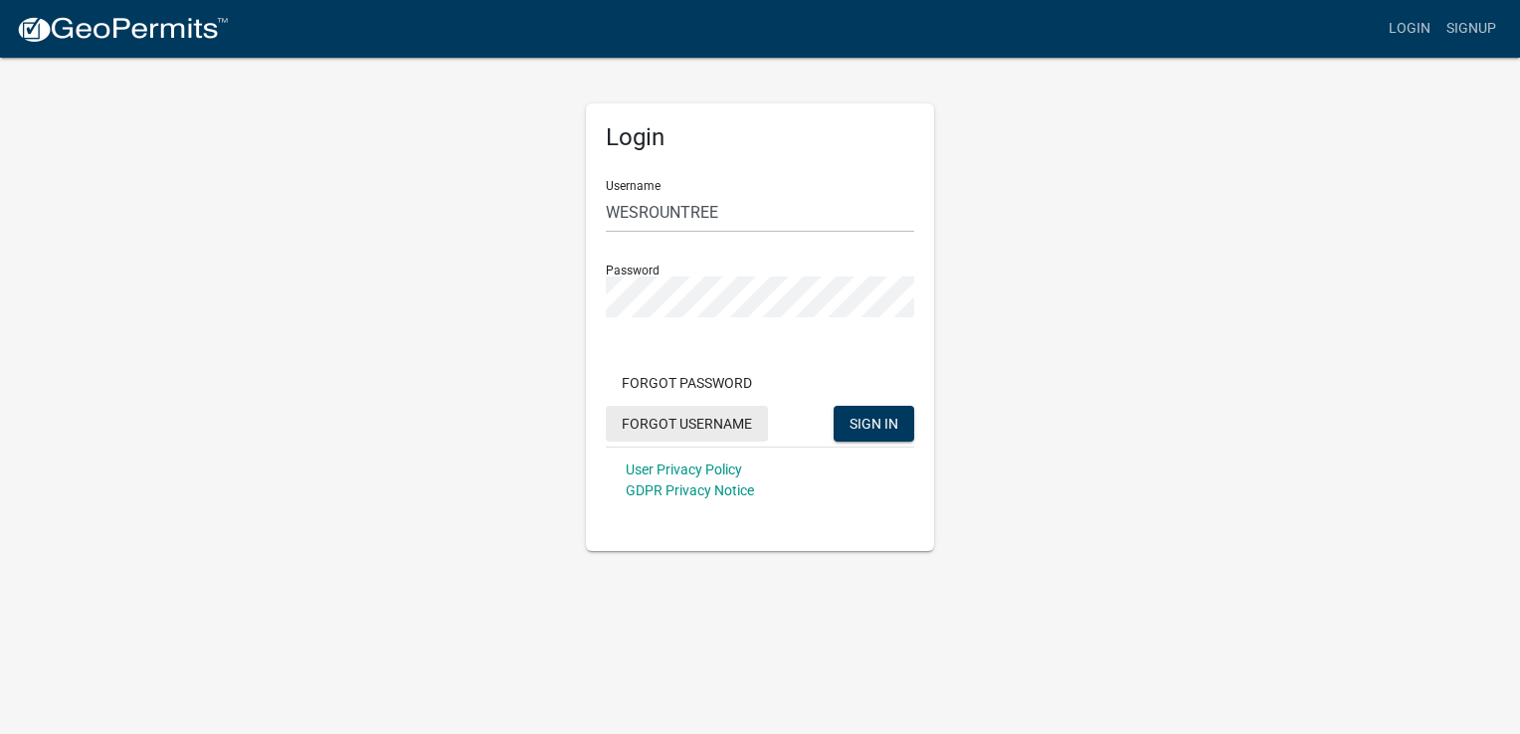
click at [684, 421] on button "Forgot Username" at bounding box center [687, 424] width 162 height 36
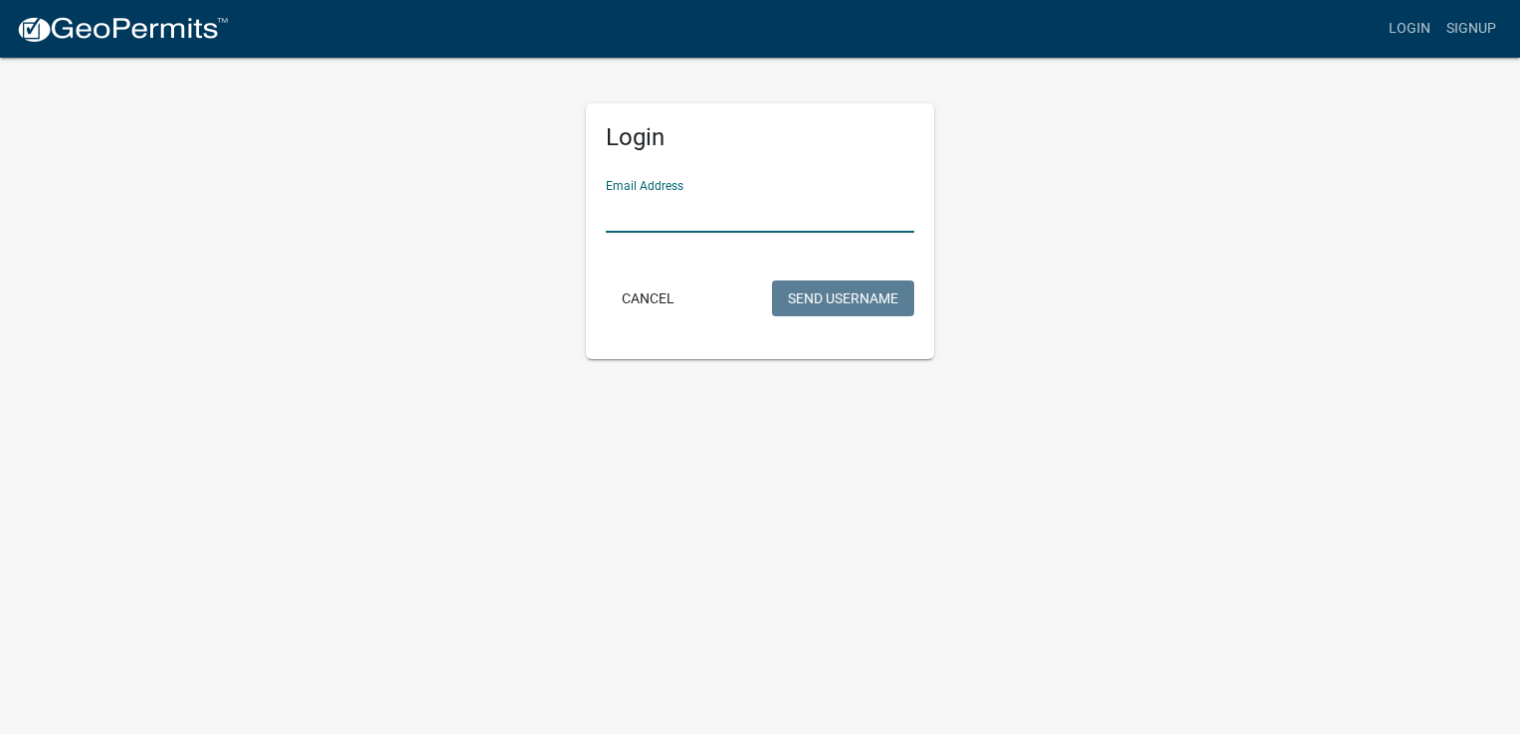
click at [820, 218] on input "Email Address" at bounding box center [760, 212] width 308 height 41
type input "[EMAIL_ADDRESS][DOMAIN_NAME]"
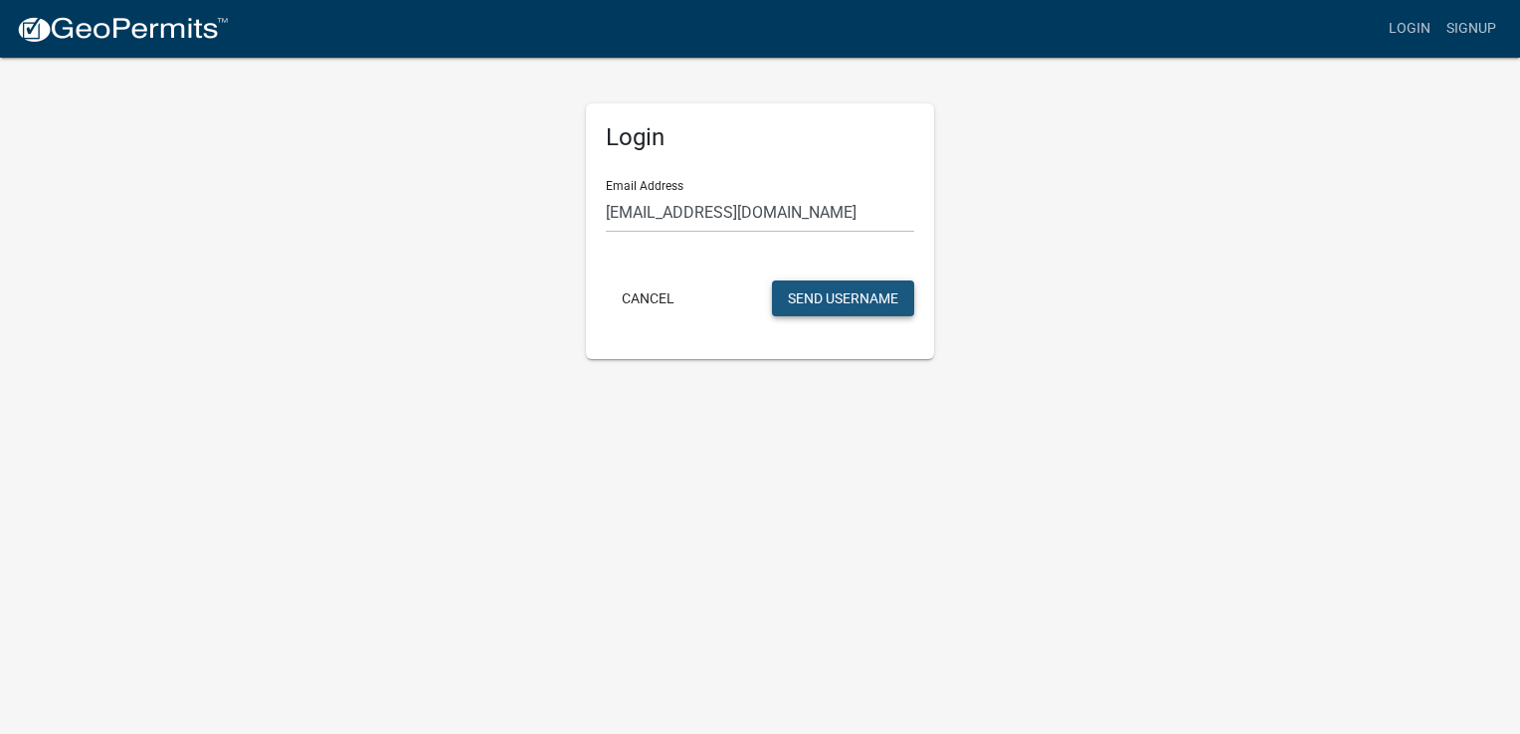
click at [877, 312] on button "Send Username" at bounding box center [843, 298] width 142 height 36
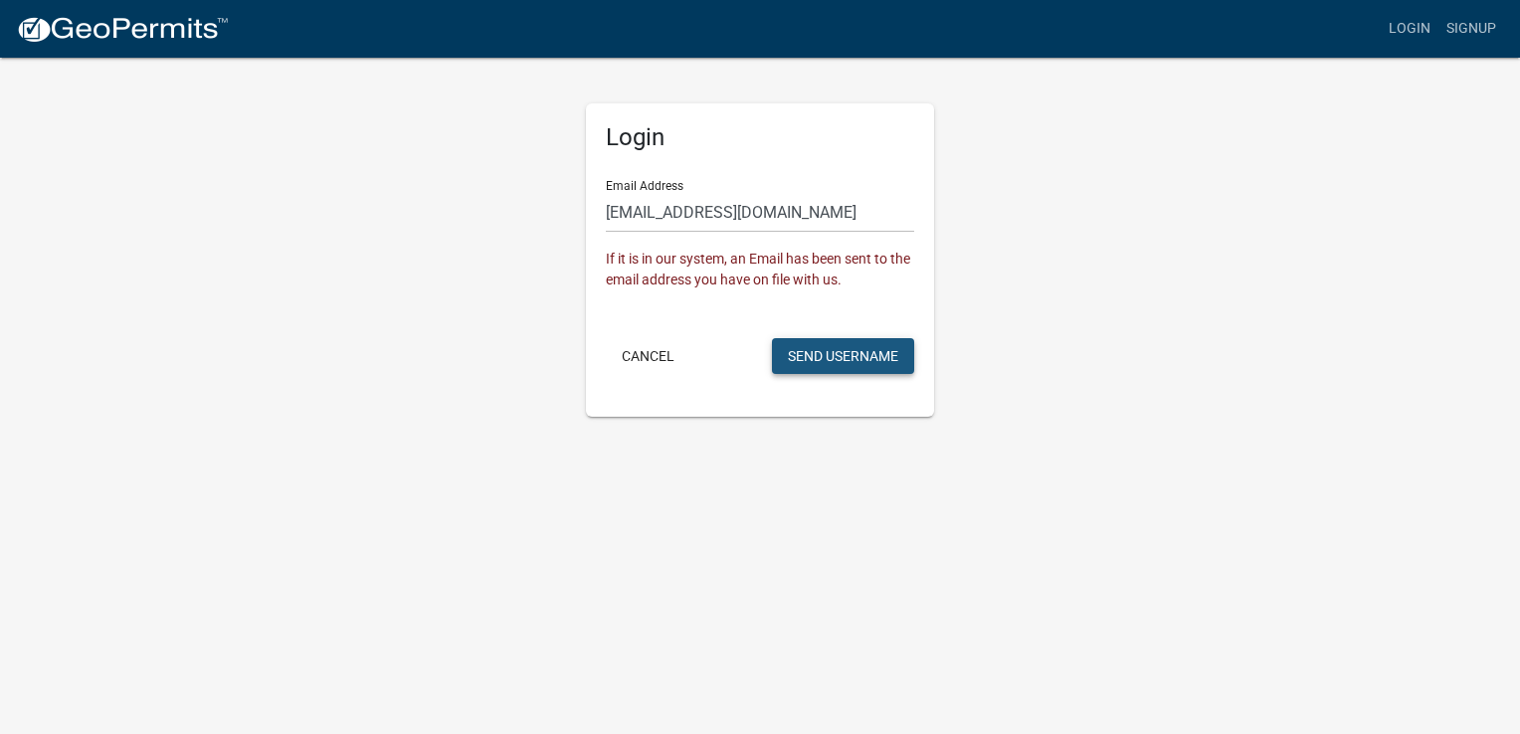
click at [856, 356] on button "Send Username" at bounding box center [843, 356] width 142 height 36
click at [1420, 24] on link "Login" at bounding box center [1409, 29] width 58 height 38
click at [635, 348] on button "Cancel" at bounding box center [648, 356] width 85 height 36
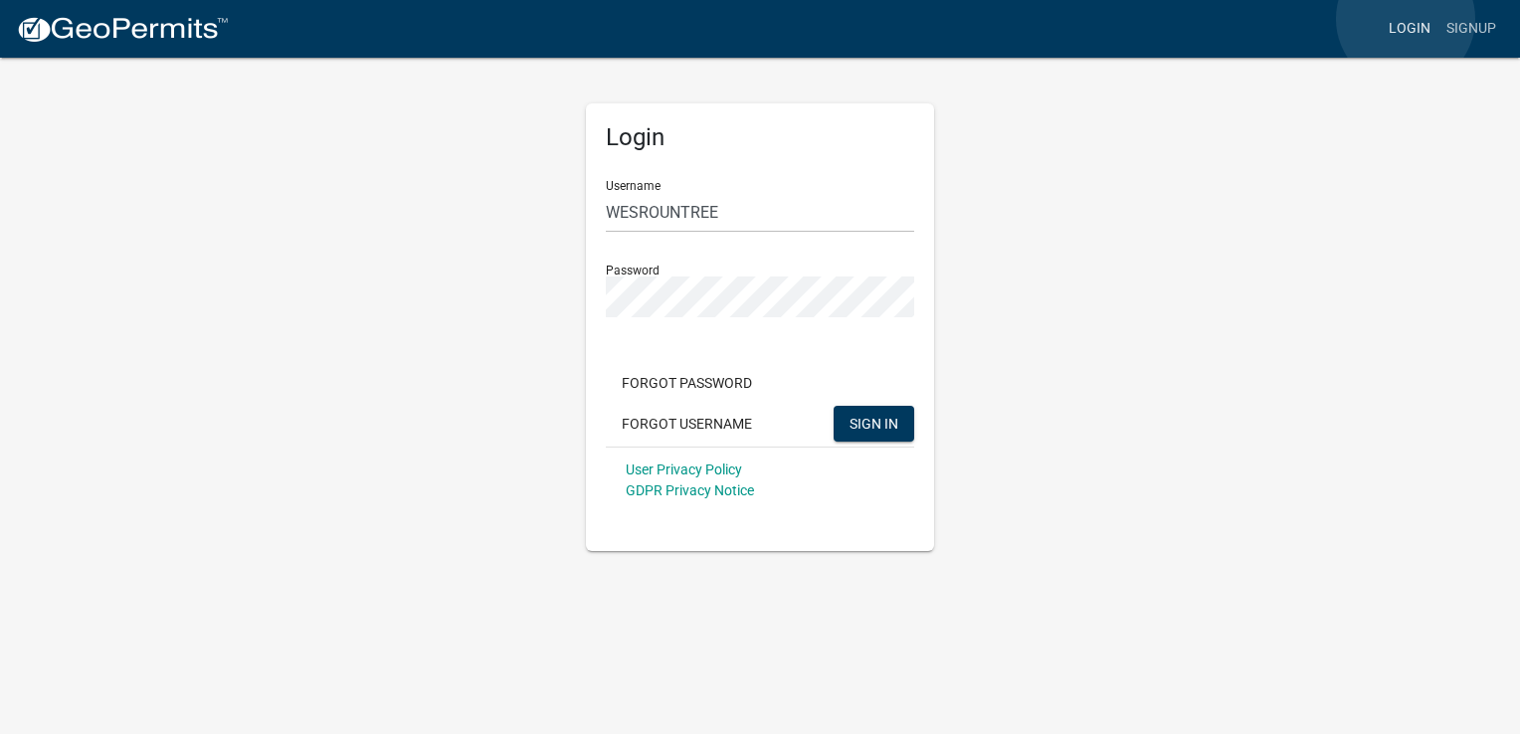
click at [1405, 19] on link "Login" at bounding box center [1409, 29] width 58 height 38
click at [736, 213] on input "WESROUNTREE" at bounding box center [760, 212] width 308 height 41
type input "wesrountree"
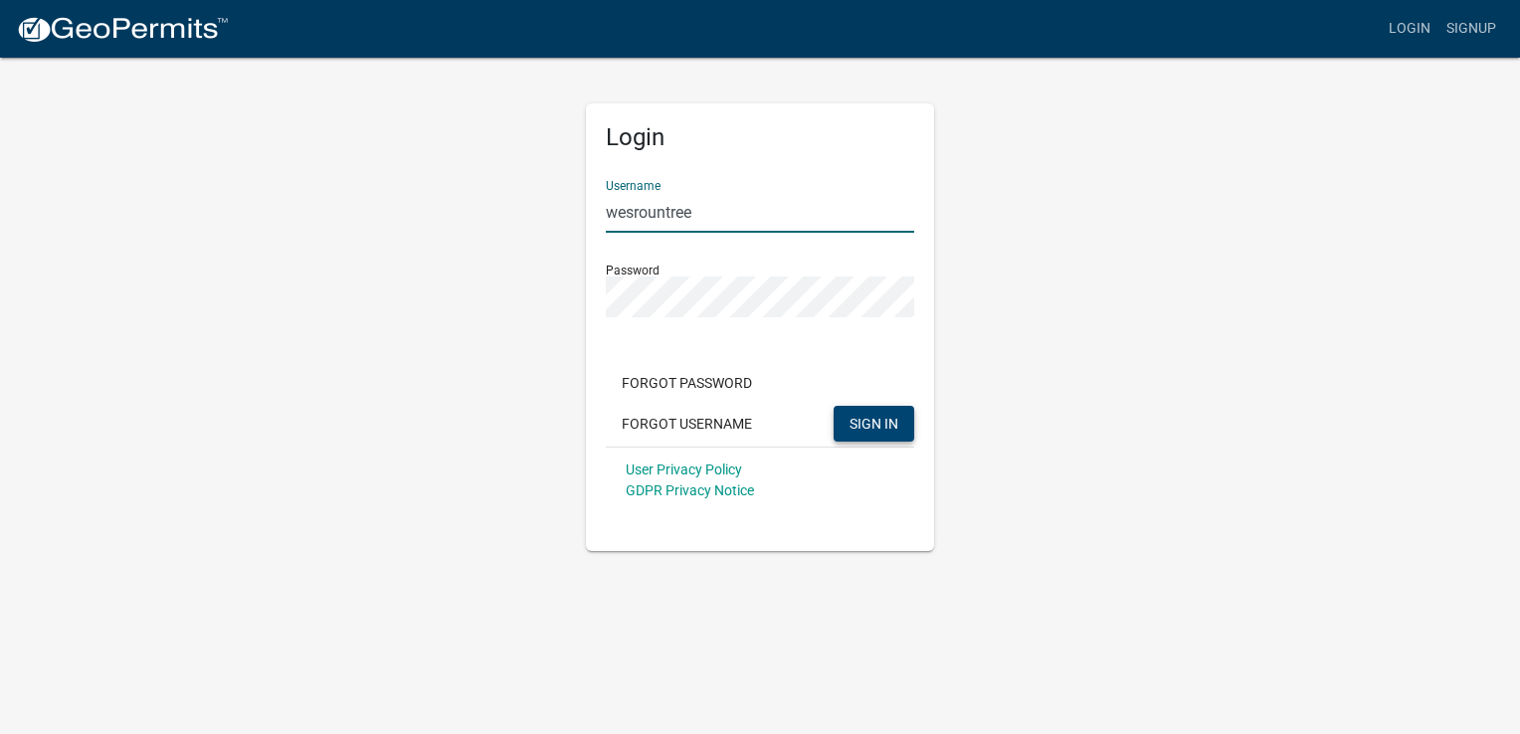
click at [868, 421] on span "SIGN IN" at bounding box center [873, 423] width 49 height 16
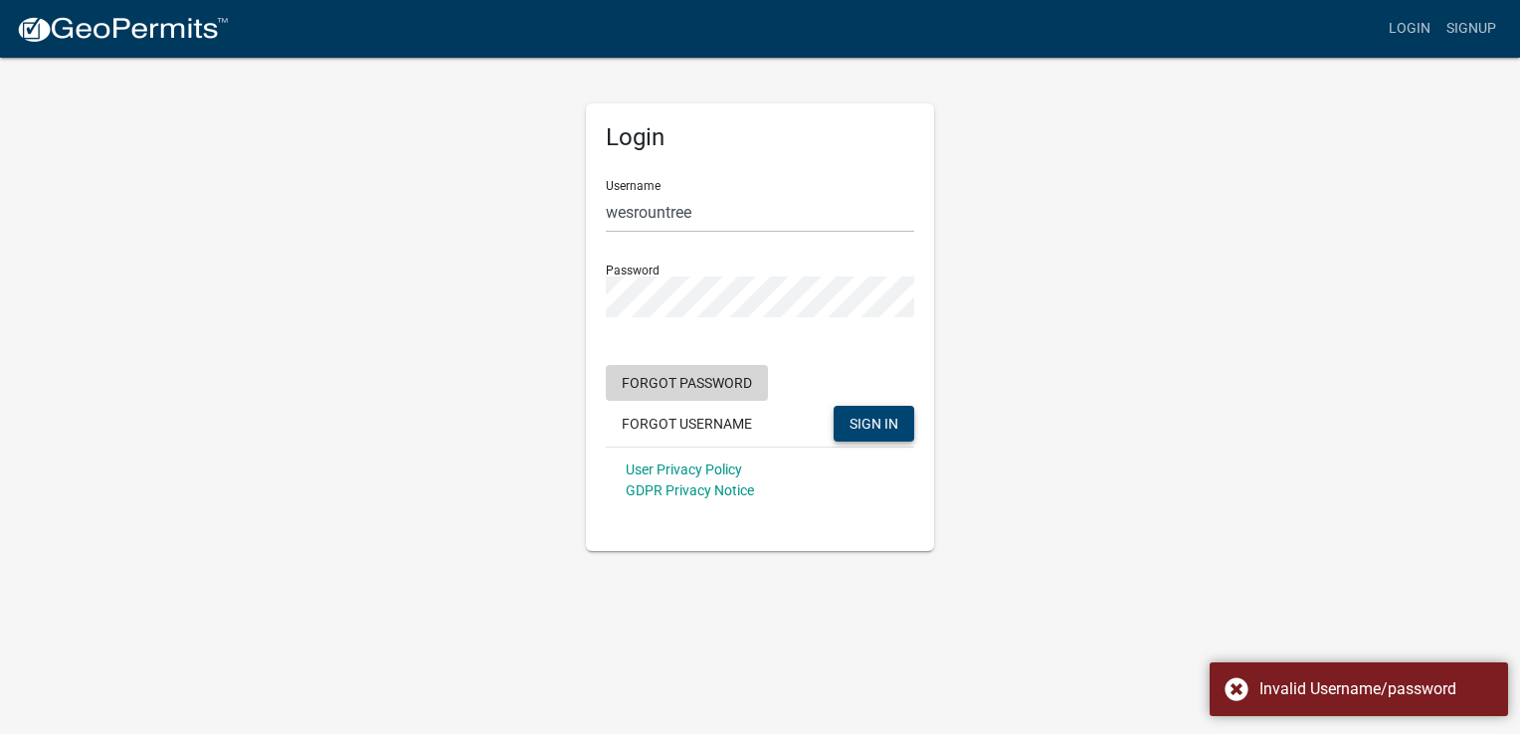
click at [719, 372] on button "Forgot Password" at bounding box center [687, 383] width 162 height 36
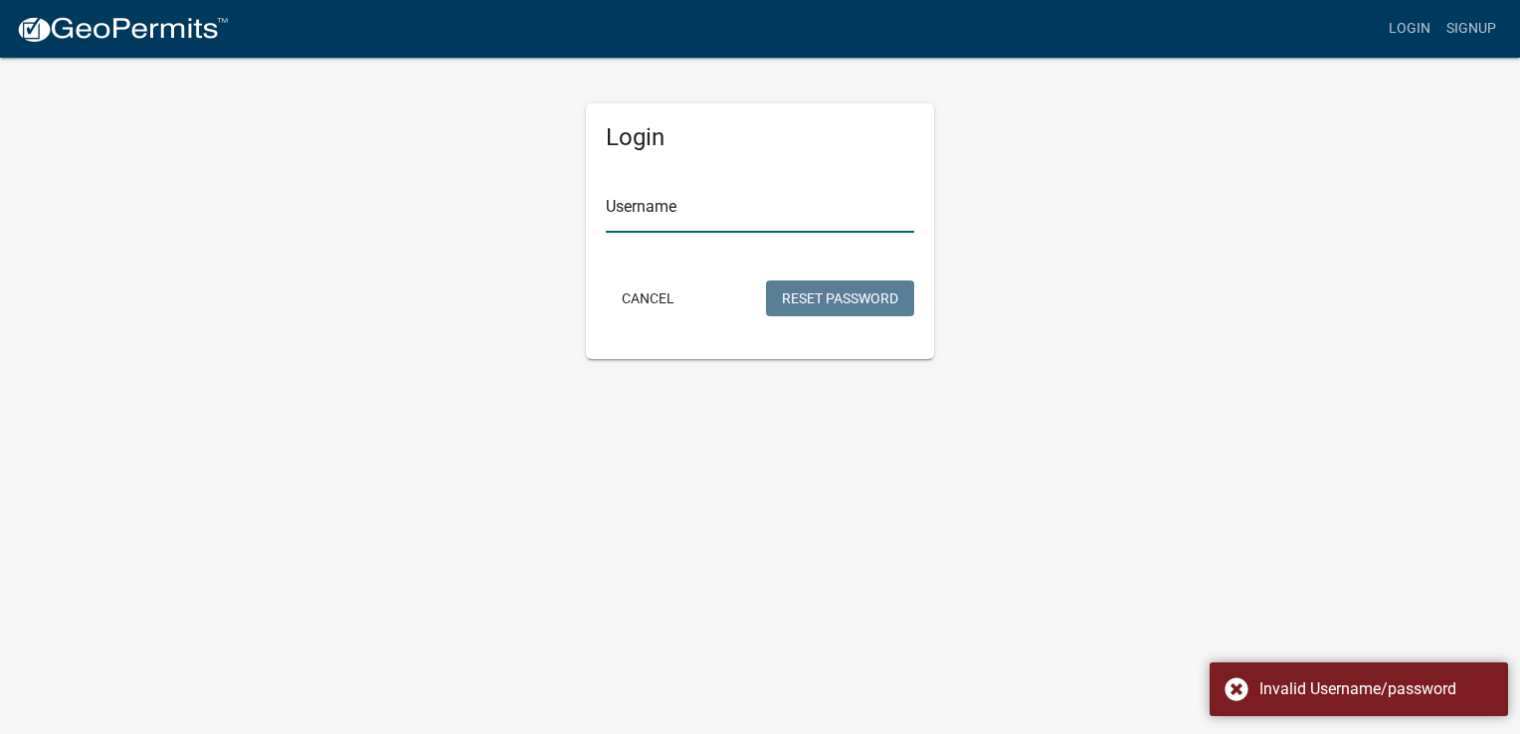
click at [692, 205] on input "Username" at bounding box center [760, 212] width 308 height 41
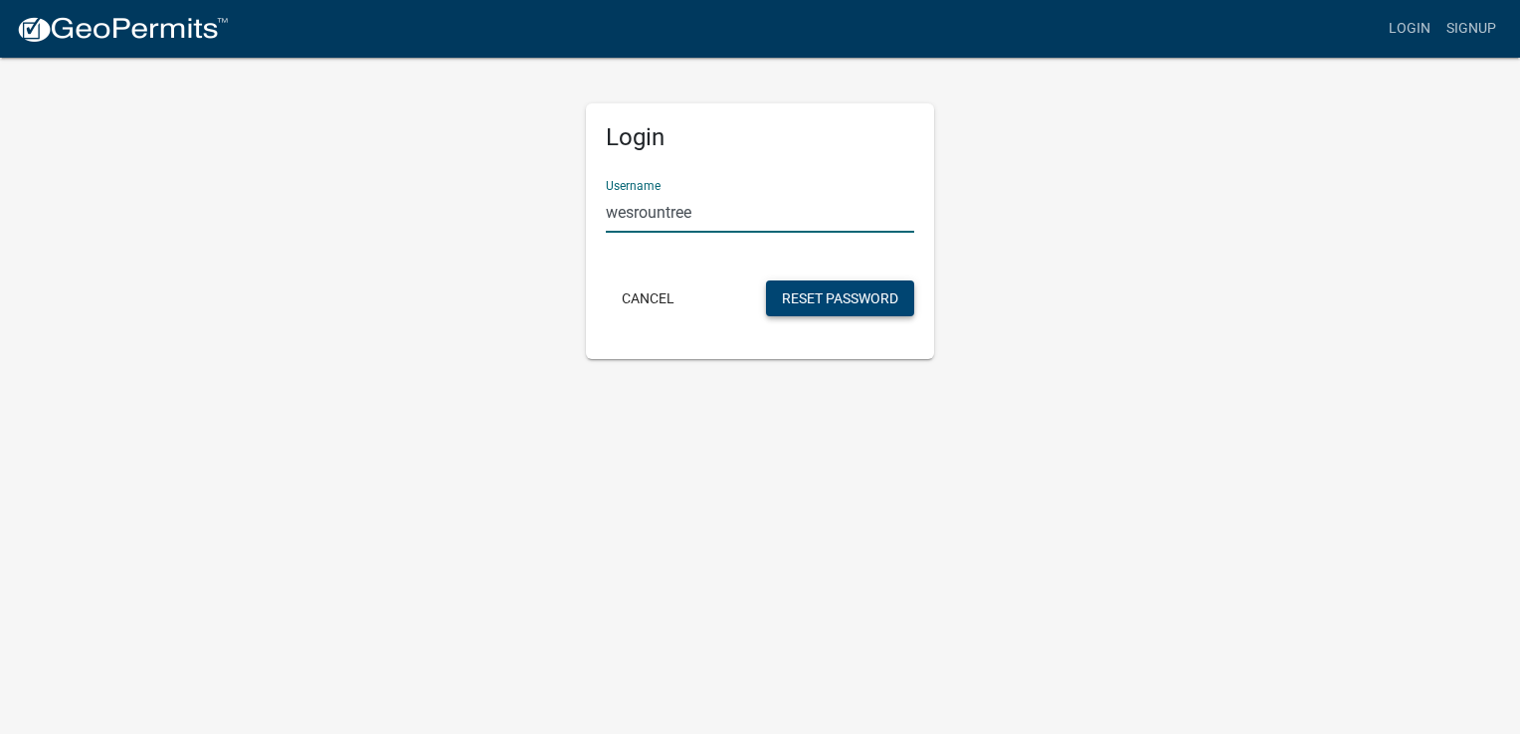
type input "wesrountree"
click at [860, 303] on button "Reset Password" at bounding box center [840, 298] width 148 height 36
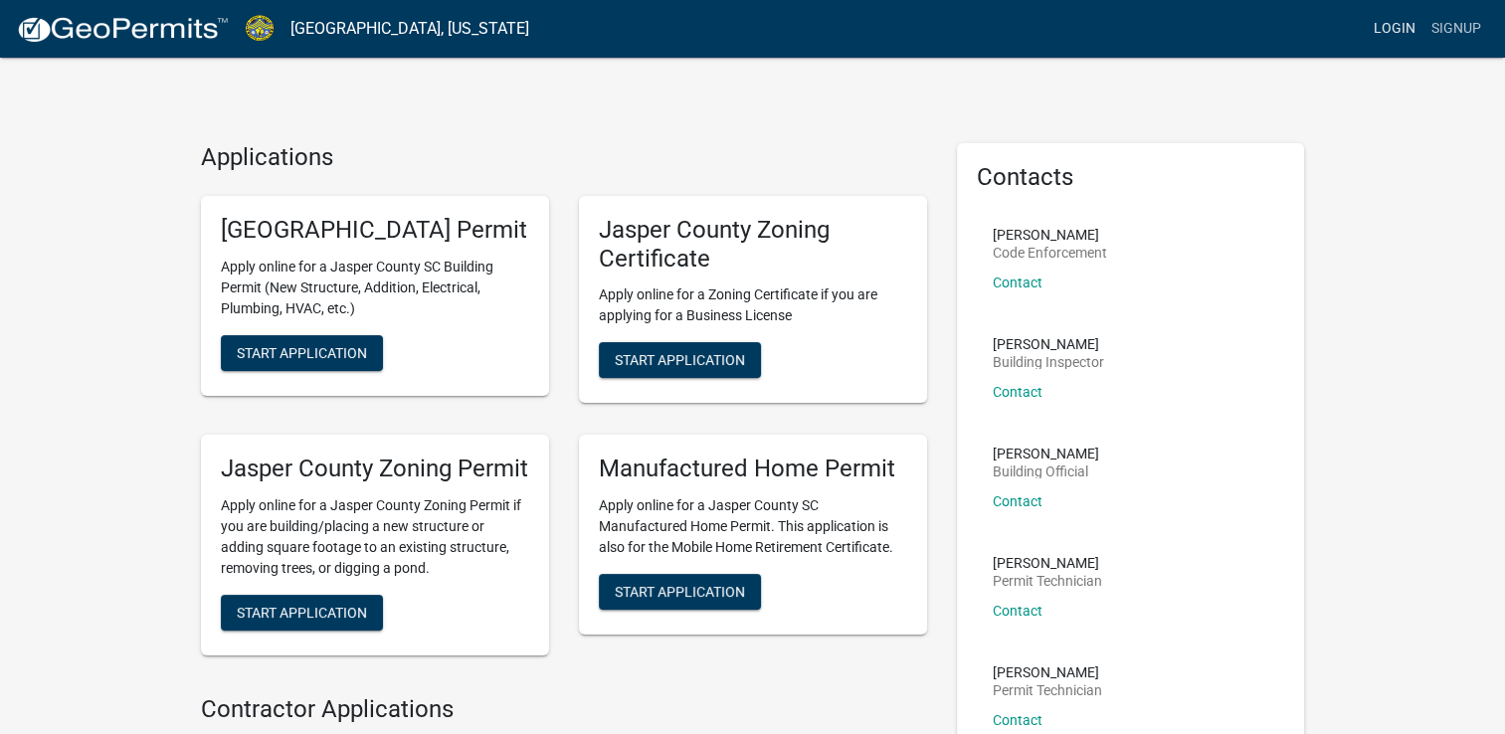
click at [1396, 22] on link "Login" at bounding box center [1394, 29] width 58 height 38
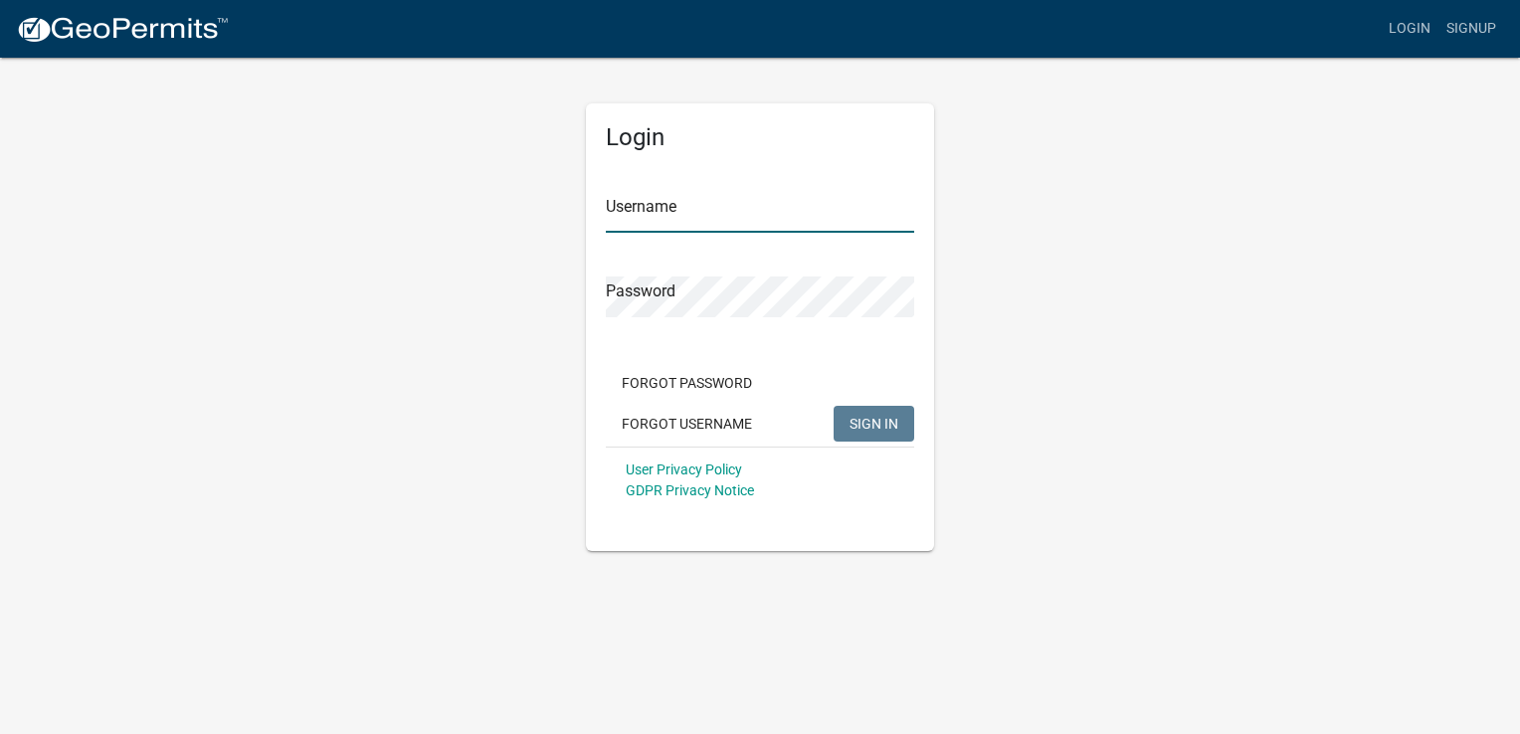
type input "wesrountree"
click at [1020, 272] on div "Login Username wesrountree Password Forgot Password Forgot Username SIGN IN Use…" at bounding box center [760, 303] width 1134 height 495
click at [864, 422] on span "SIGN IN" at bounding box center [873, 423] width 49 height 16
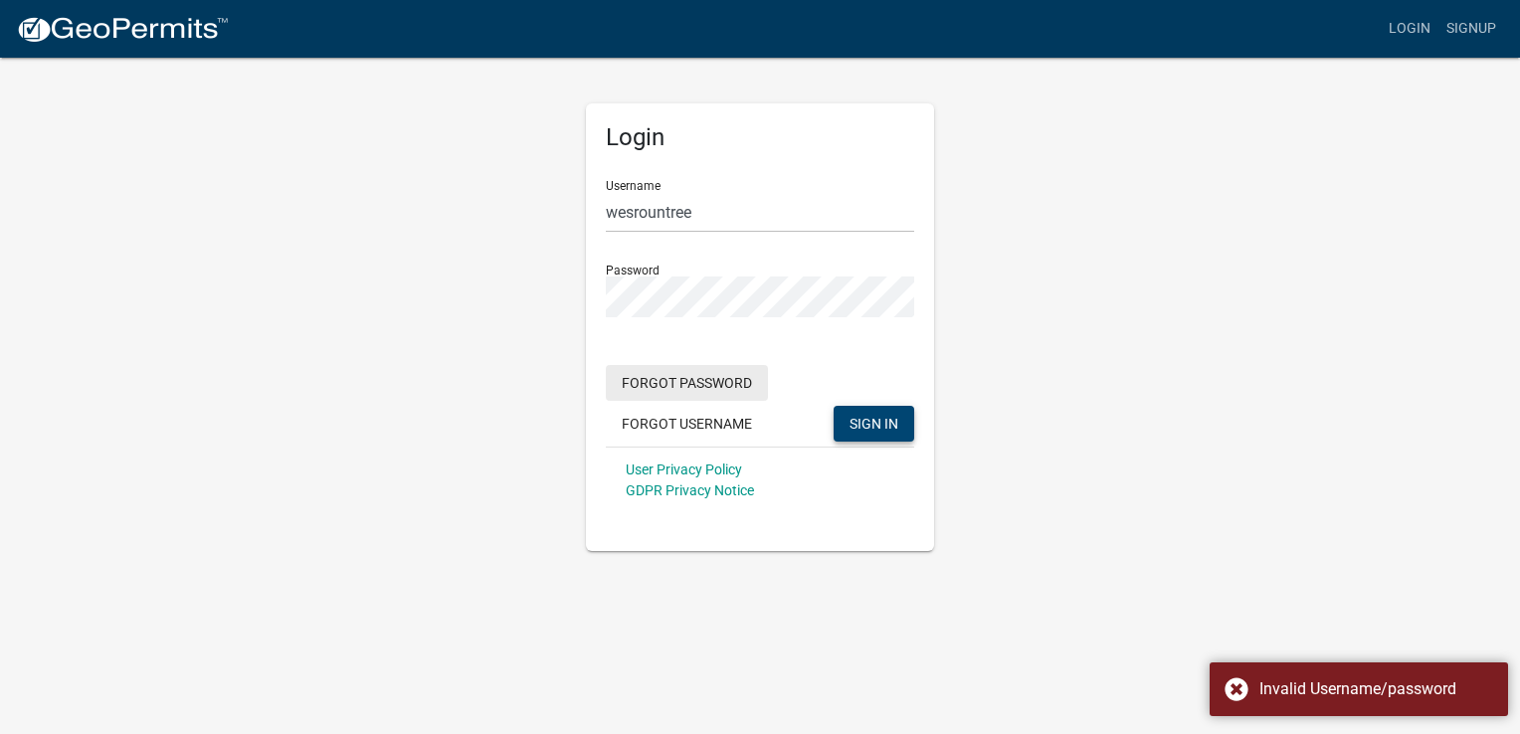
click at [674, 384] on button "Forgot Password" at bounding box center [687, 383] width 162 height 36
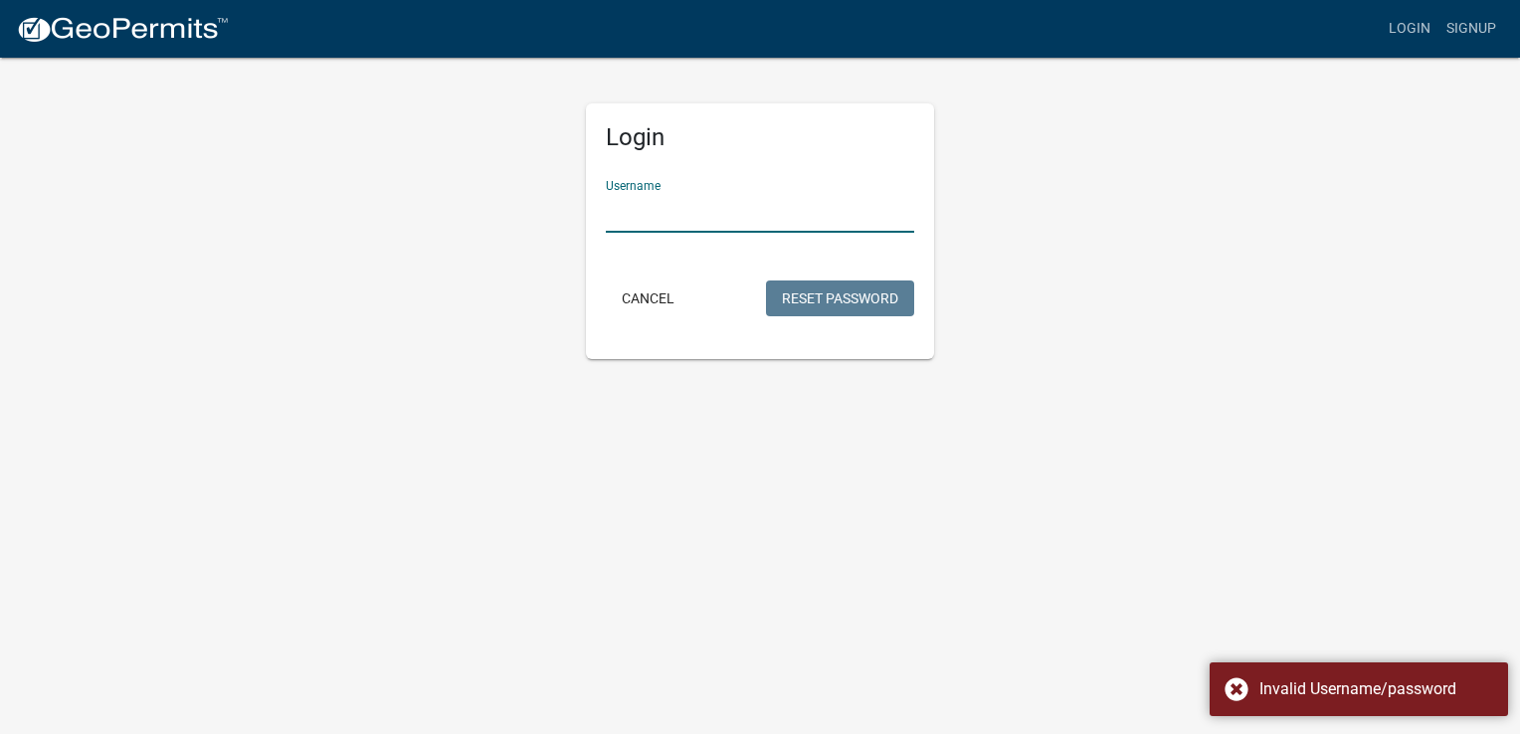
click at [695, 219] on input "Username" at bounding box center [760, 212] width 308 height 41
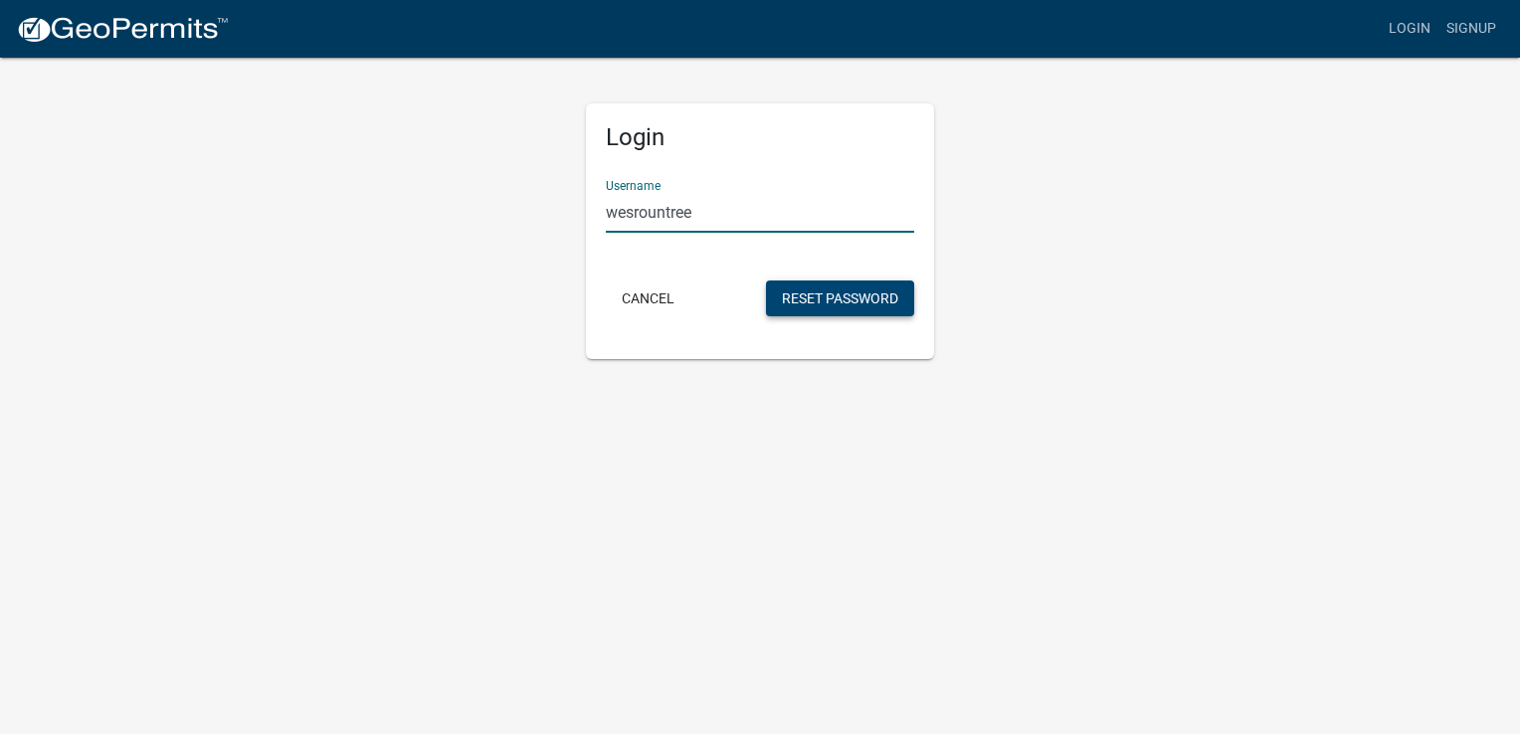
type input "wesrountree"
click at [844, 292] on button "Reset Password" at bounding box center [840, 298] width 148 height 36
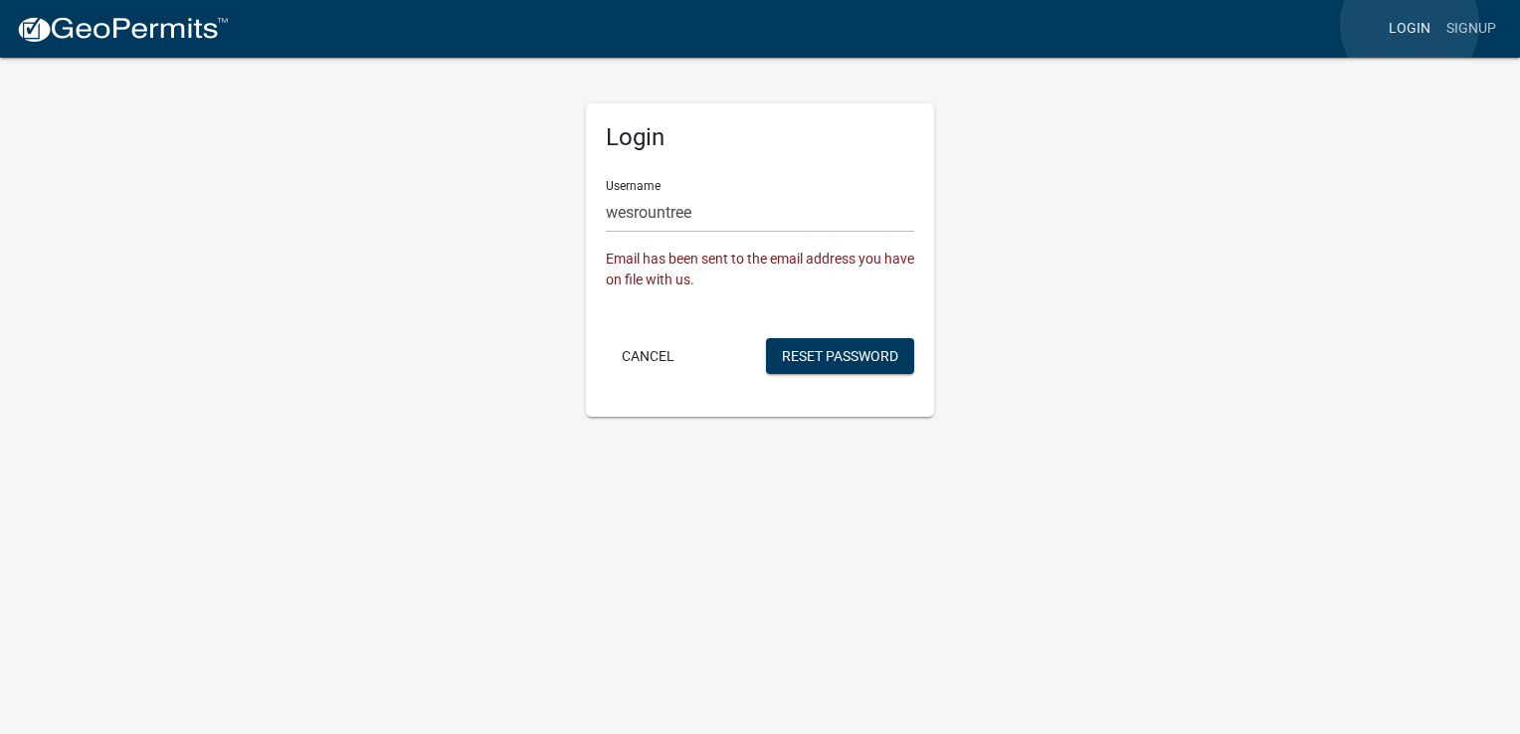
click at [1409, 25] on link "Login" at bounding box center [1409, 29] width 58 height 38
click at [630, 346] on button "Cancel" at bounding box center [648, 356] width 85 height 36
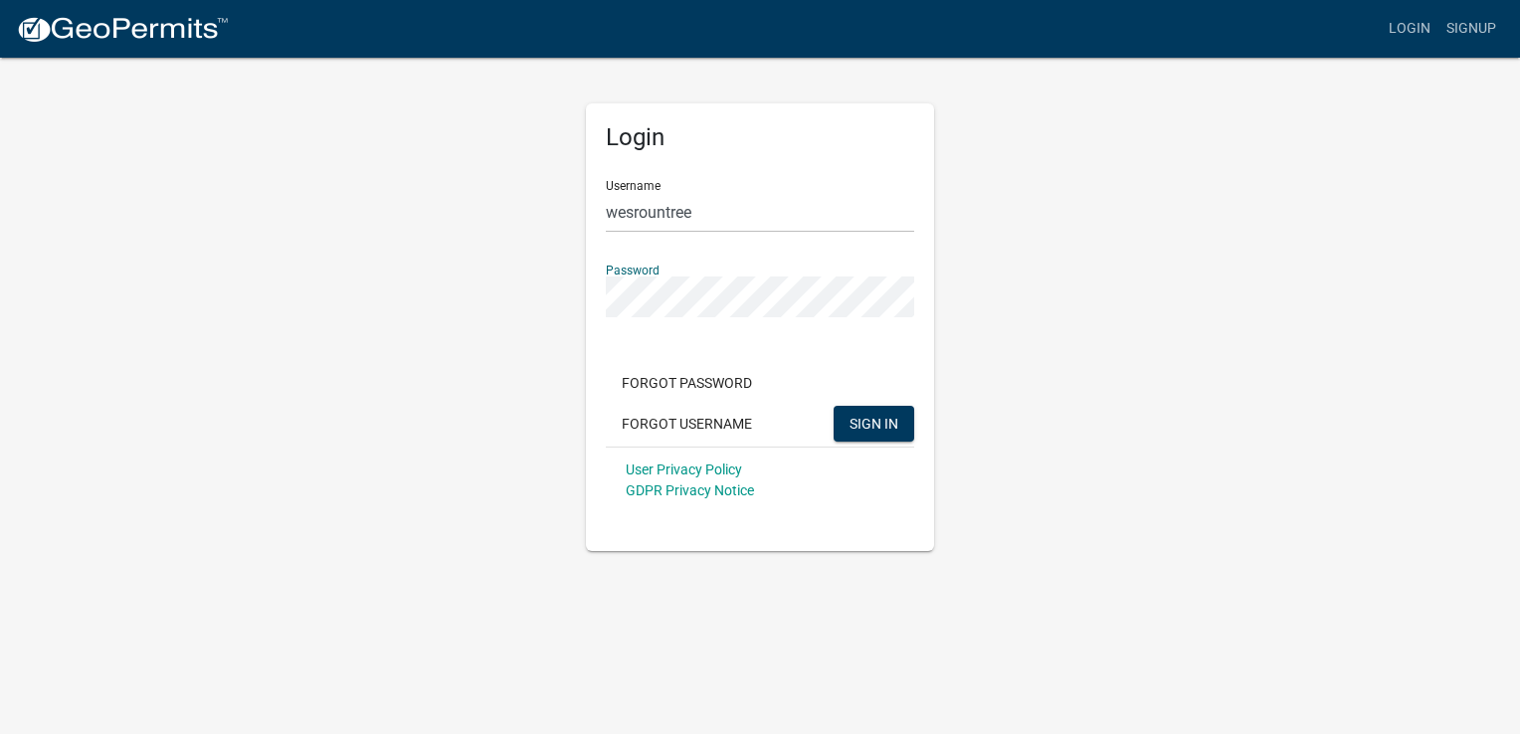
click at [581, 290] on div "Login Username wesrountree Password Forgot Password Forgot Username SIGN IN Use…" at bounding box center [760, 303] width 378 height 495
click at [833, 406] on button "SIGN IN" at bounding box center [873, 424] width 81 height 36
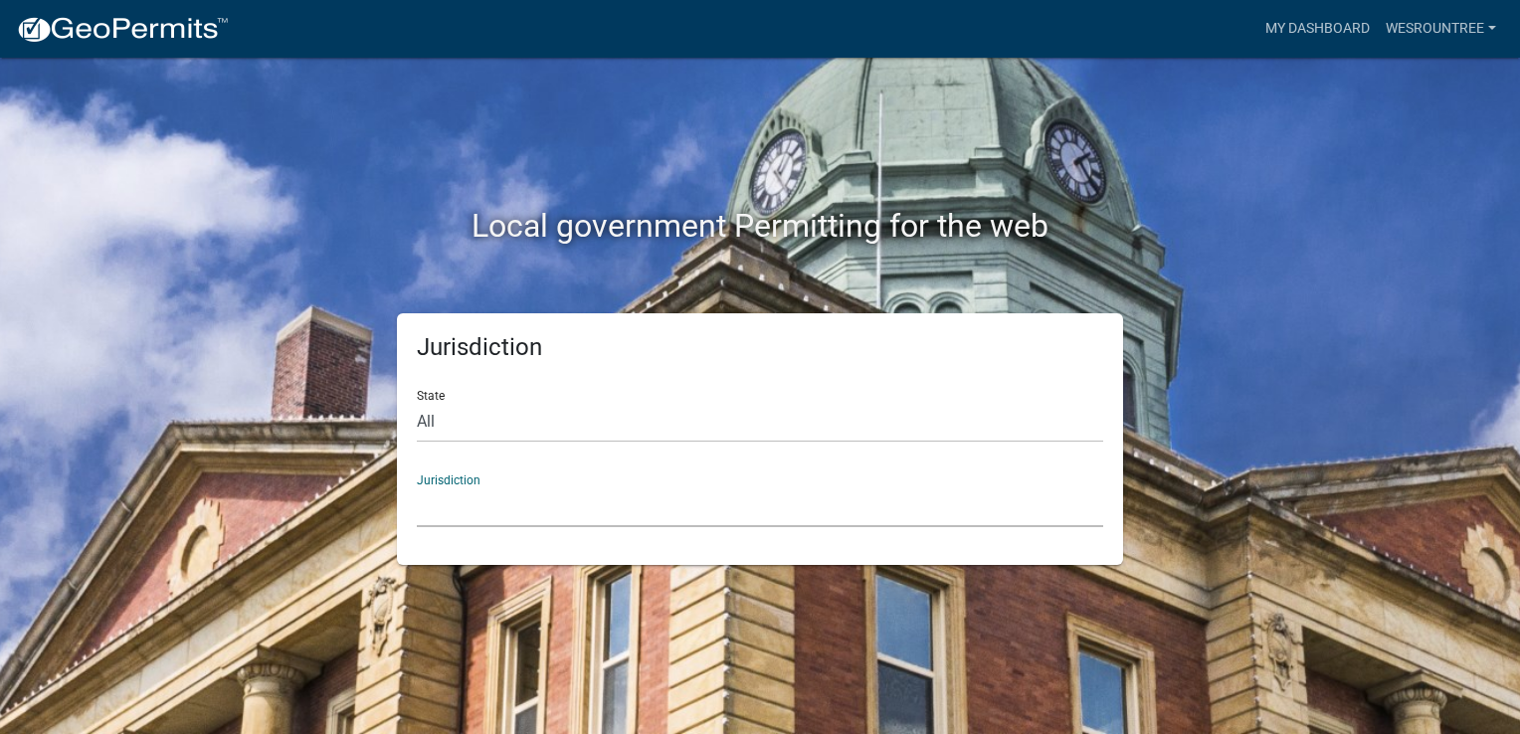
click at [456, 497] on select "Custer County, Colorado Carroll County, Georgia Cook County, Georgia Crawford C…" at bounding box center [760, 506] width 686 height 41
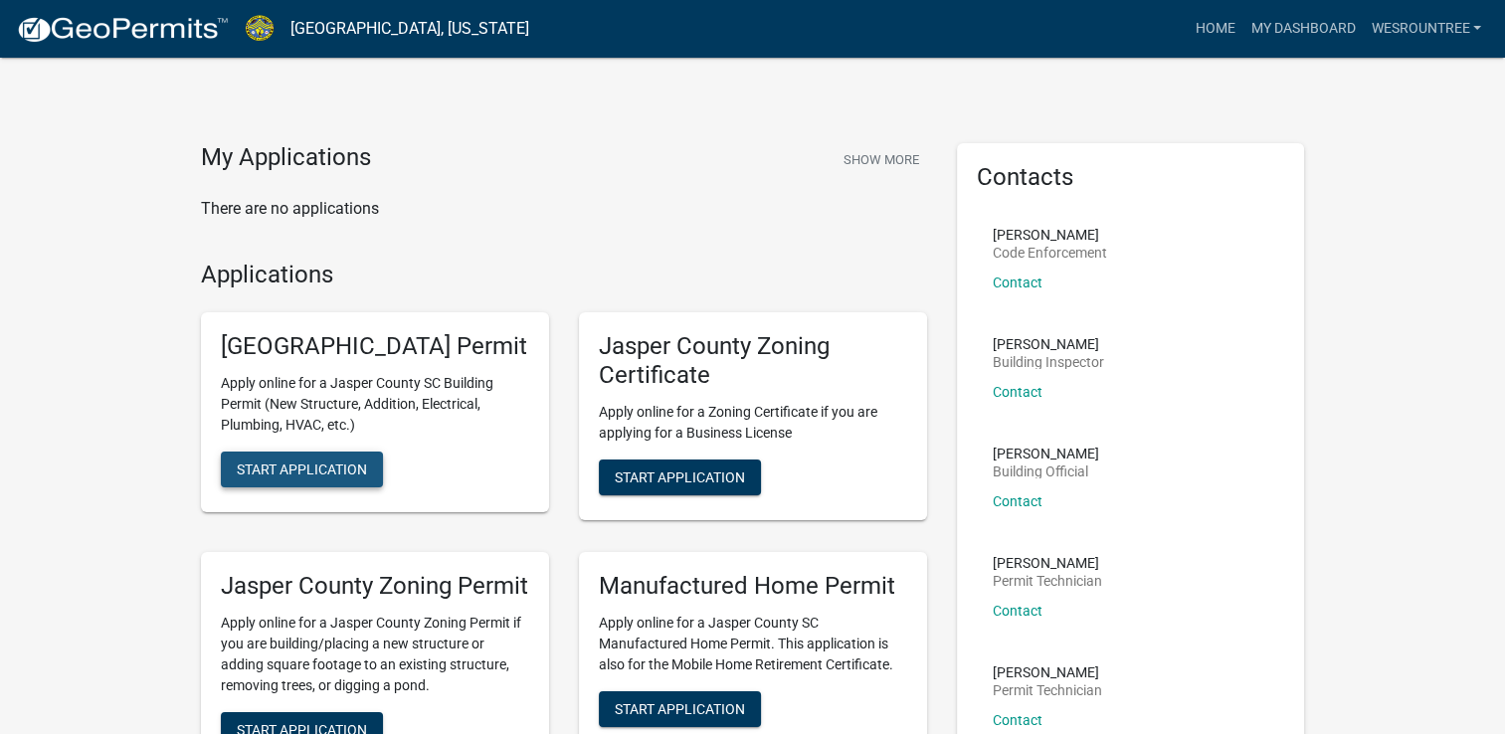
click at [286, 477] on span "Start Application" at bounding box center [302, 469] width 130 height 16
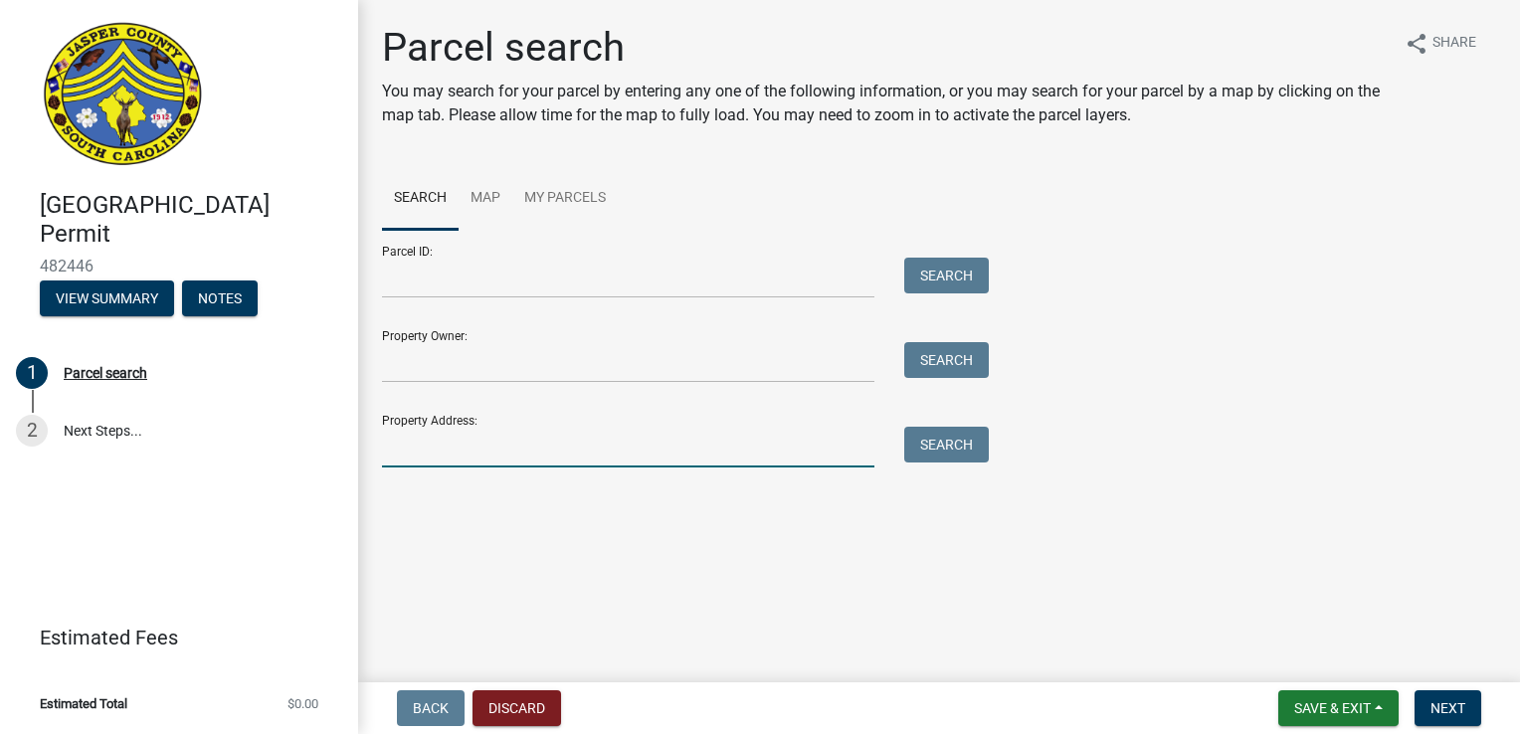
click at [504, 448] on input "Property Address:" at bounding box center [628, 447] width 492 height 41
type input "[STREET_ADDRESS]"
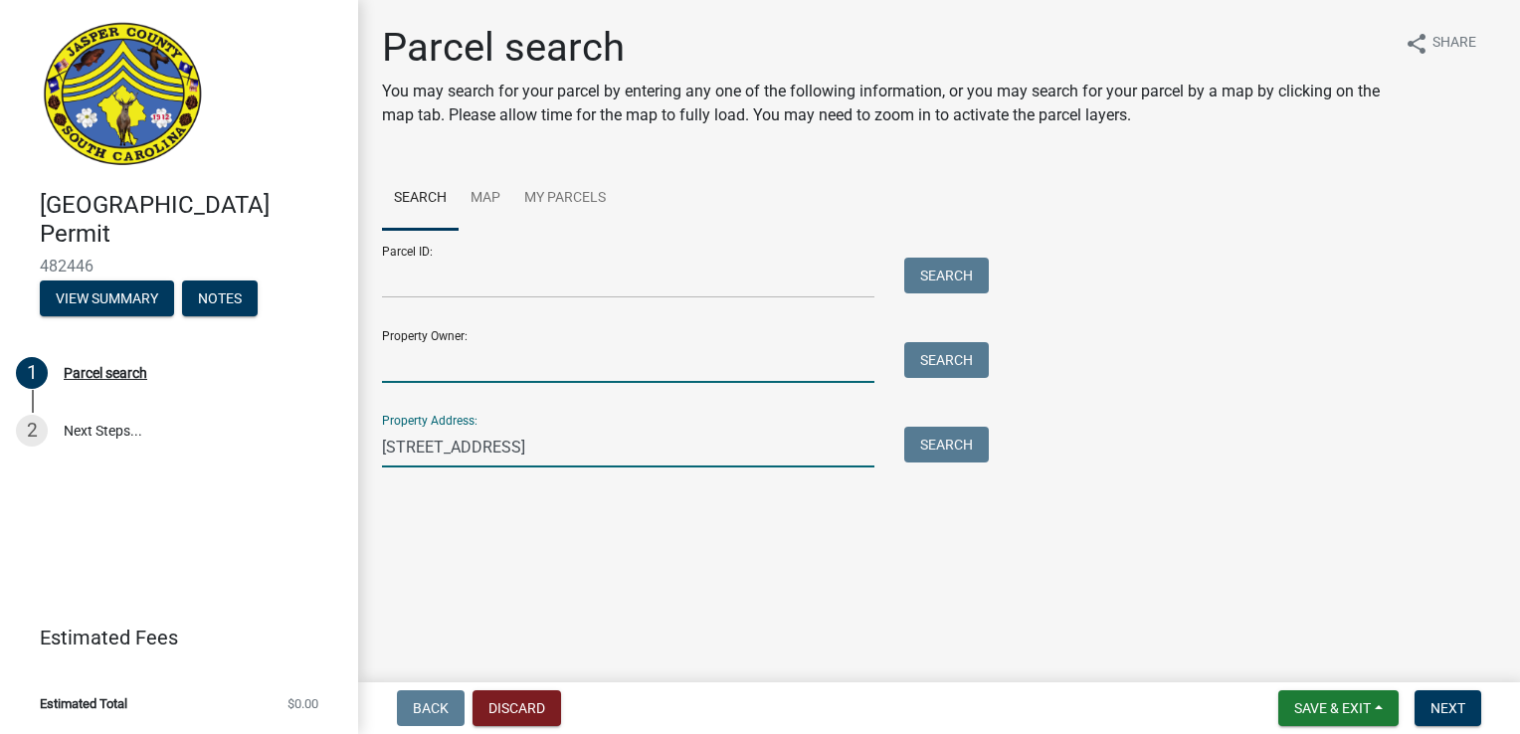
type input "[PERSON_NAME]"
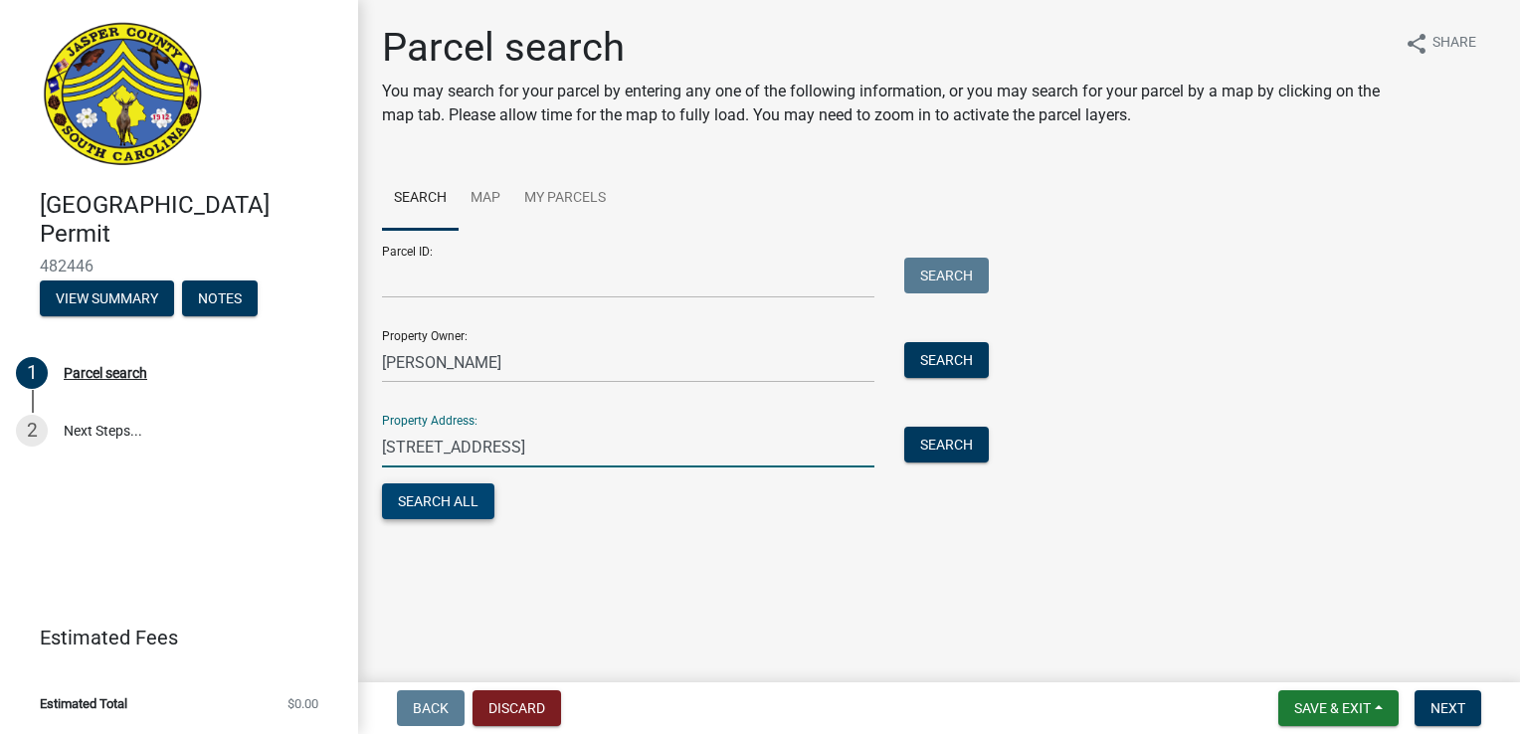
click at [426, 499] on button "Search All" at bounding box center [438, 501] width 112 height 36
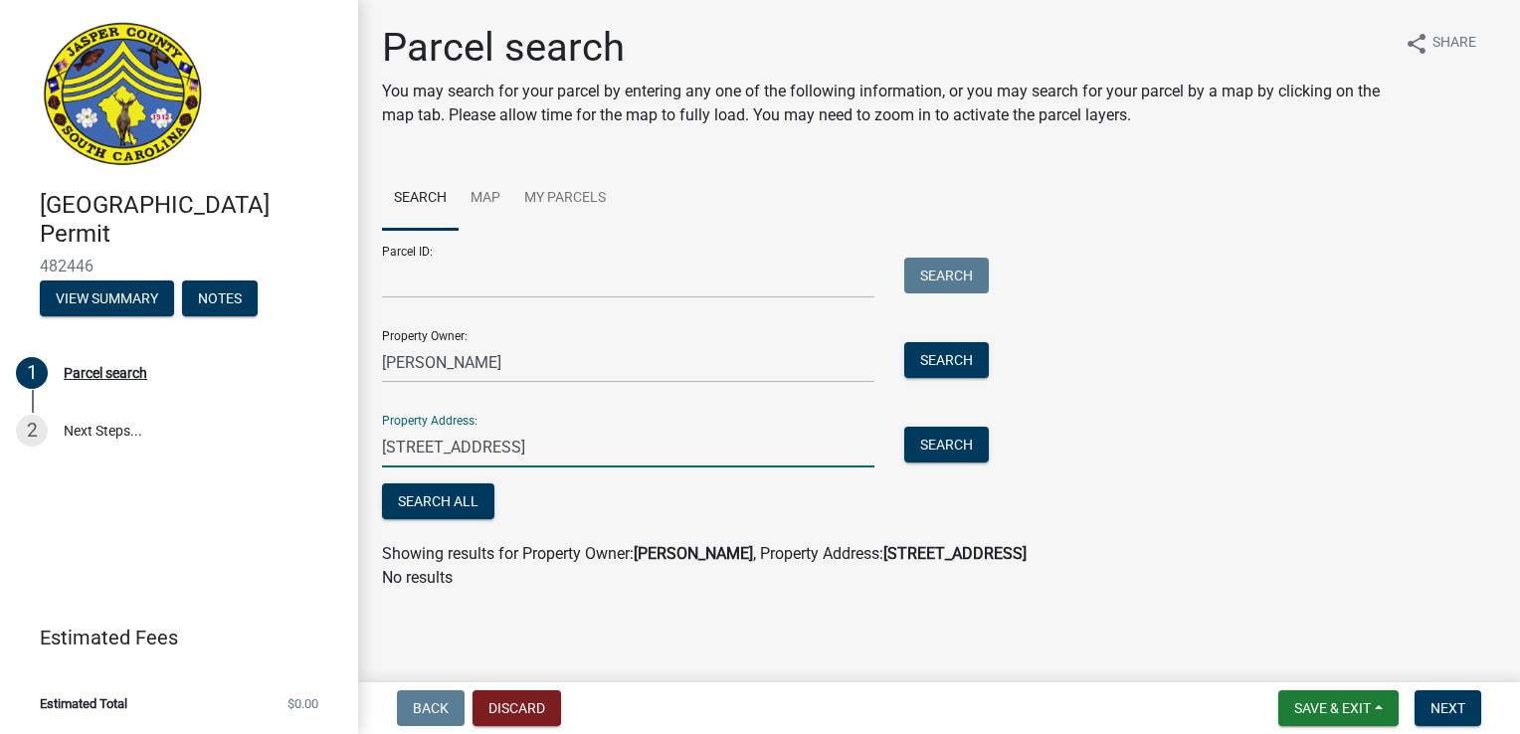
drag, startPoint x: 567, startPoint y: 459, endPoint x: 344, endPoint y: 463, distance: 222.8
click at [344, 463] on div "Jasper County Building Permit 482446 View Summary Notes 1 Parcel search 2 Next …" at bounding box center [760, 367] width 1520 height 734
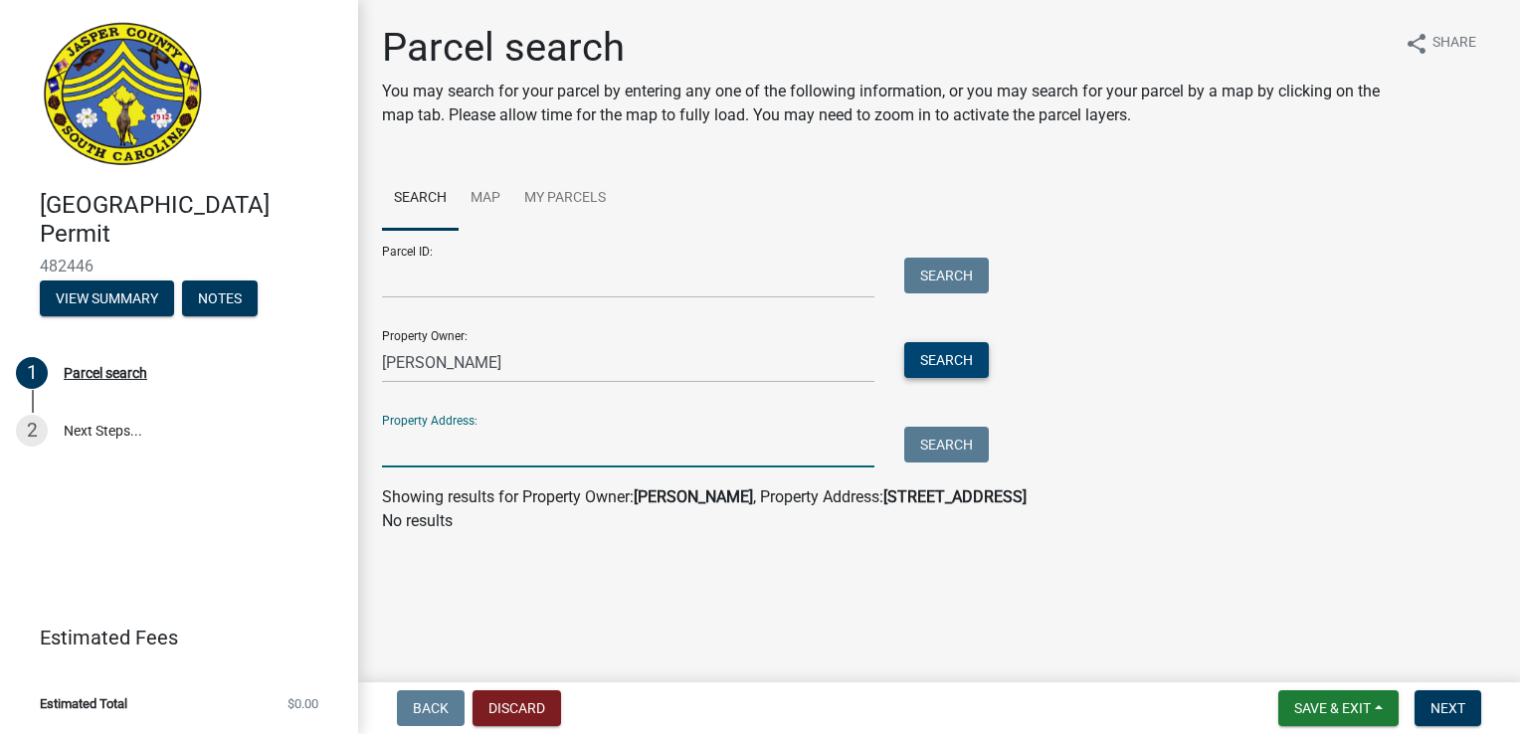
click at [918, 361] on button "Search" at bounding box center [946, 360] width 85 height 36
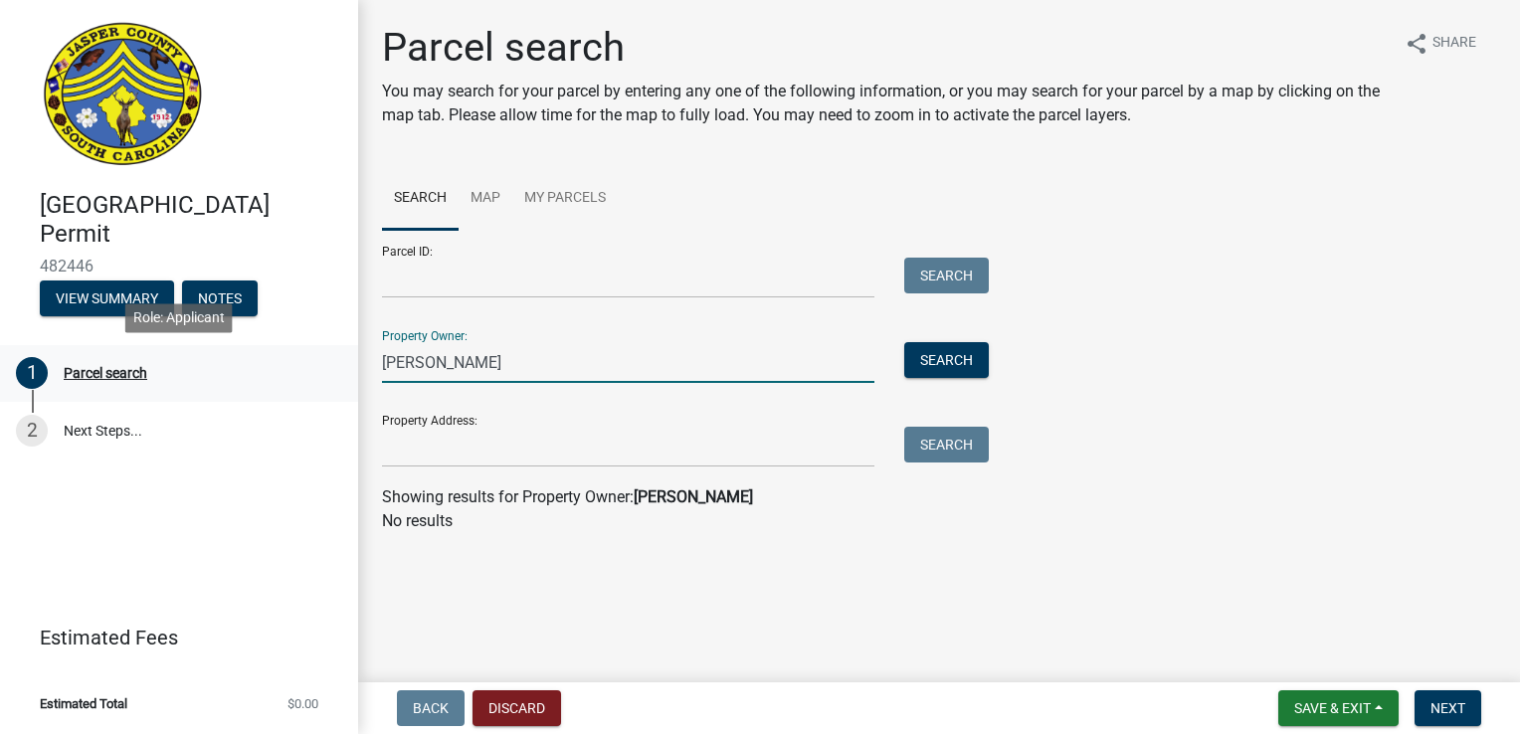
drag, startPoint x: 573, startPoint y: 370, endPoint x: 335, endPoint y: 381, distance: 237.9
click at [335, 381] on div "Jasper County Building Permit 482446 View Summary Notes 1 Parcel search 2 Next …" at bounding box center [760, 367] width 1520 height 734
type input "rountree"
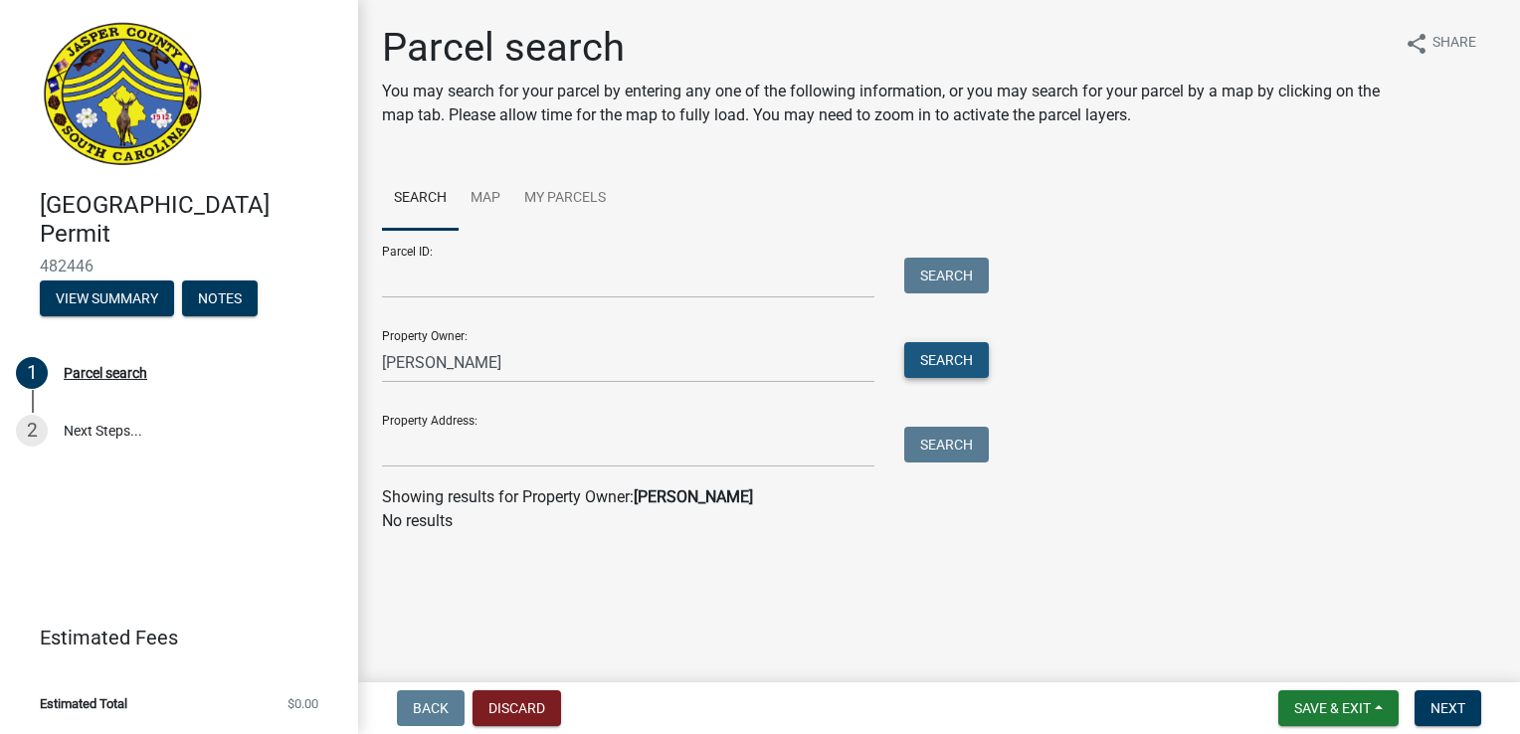
click at [955, 370] on button "Search" at bounding box center [946, 360] width 85 height 36
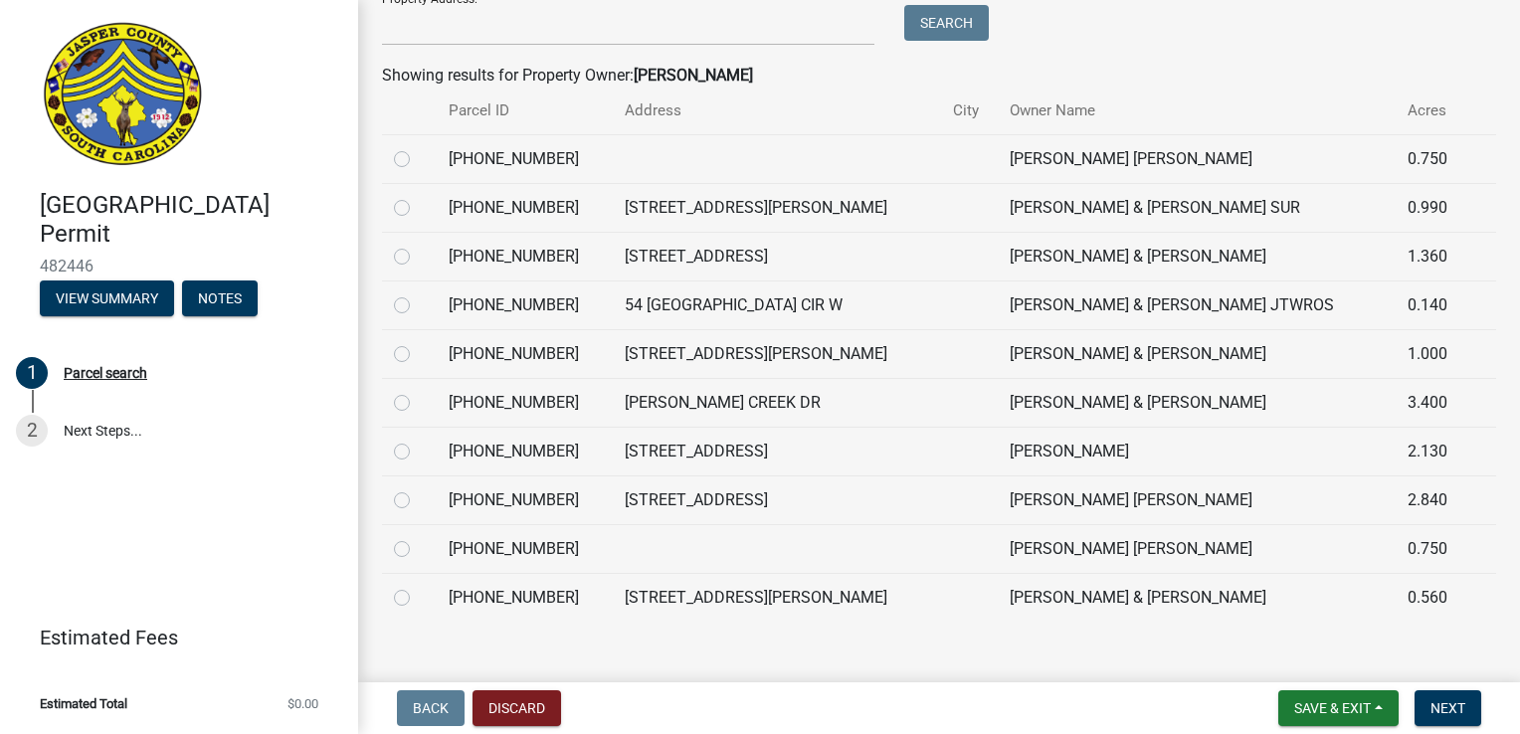
scroll to position [421, 0]
click at [418, 441] on label at bounding box center [418, 441] width 0 height 0
click at [418, 453] on input "radio" at bounding box center [424, 447] width 13 height 13
radio input "true"
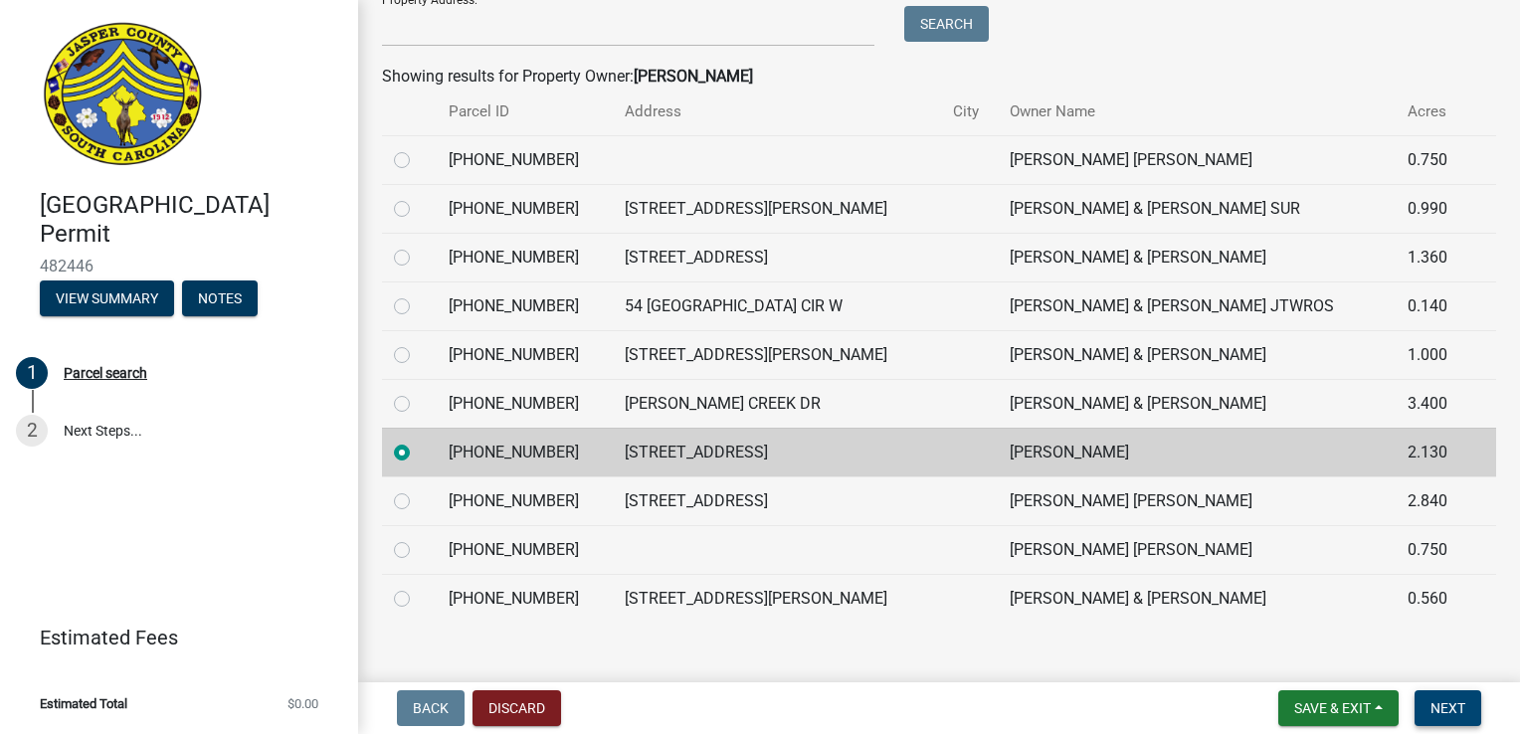
click at [1444, 696] on button "Next" at bounding box center [1447, 708] width 67 height 36
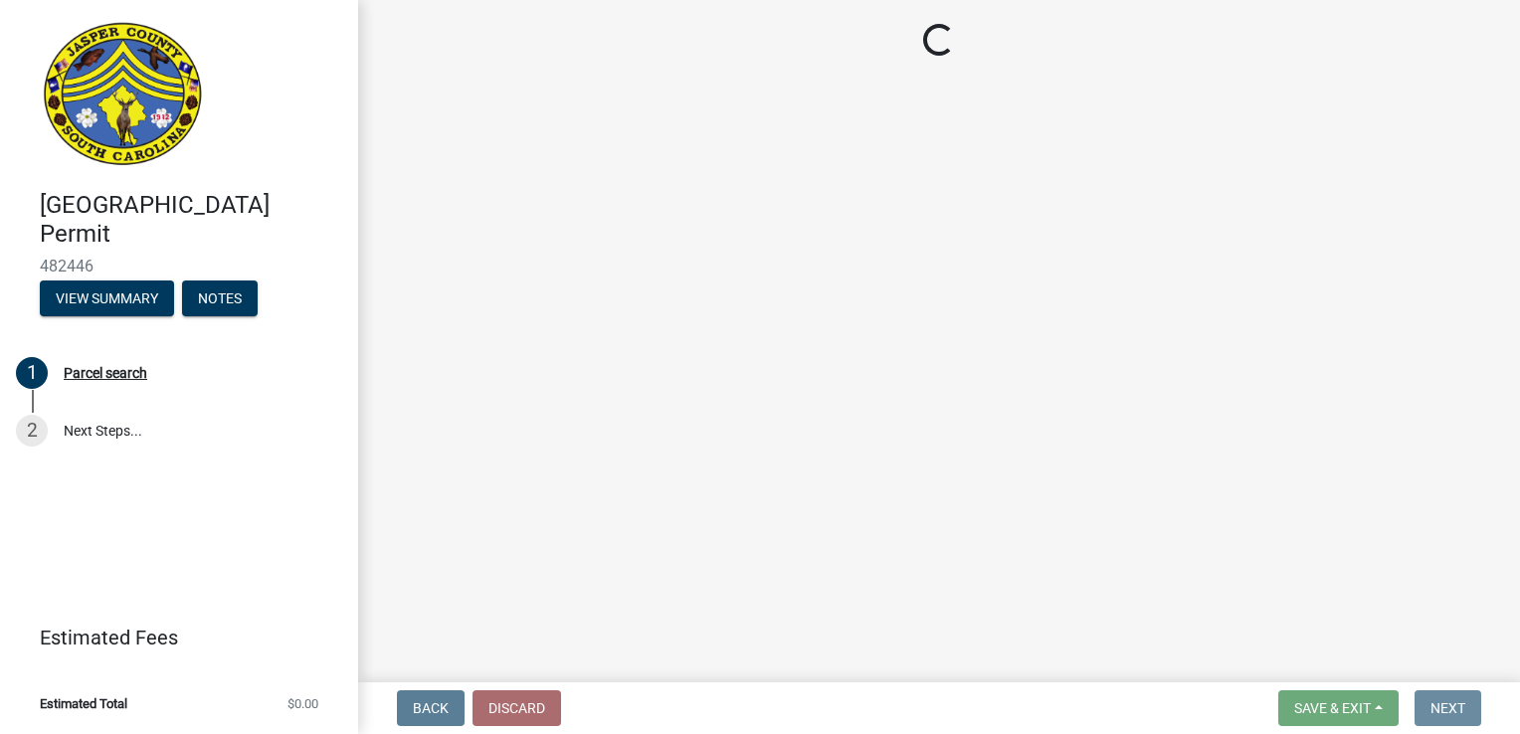
scroll to position [0, 0]
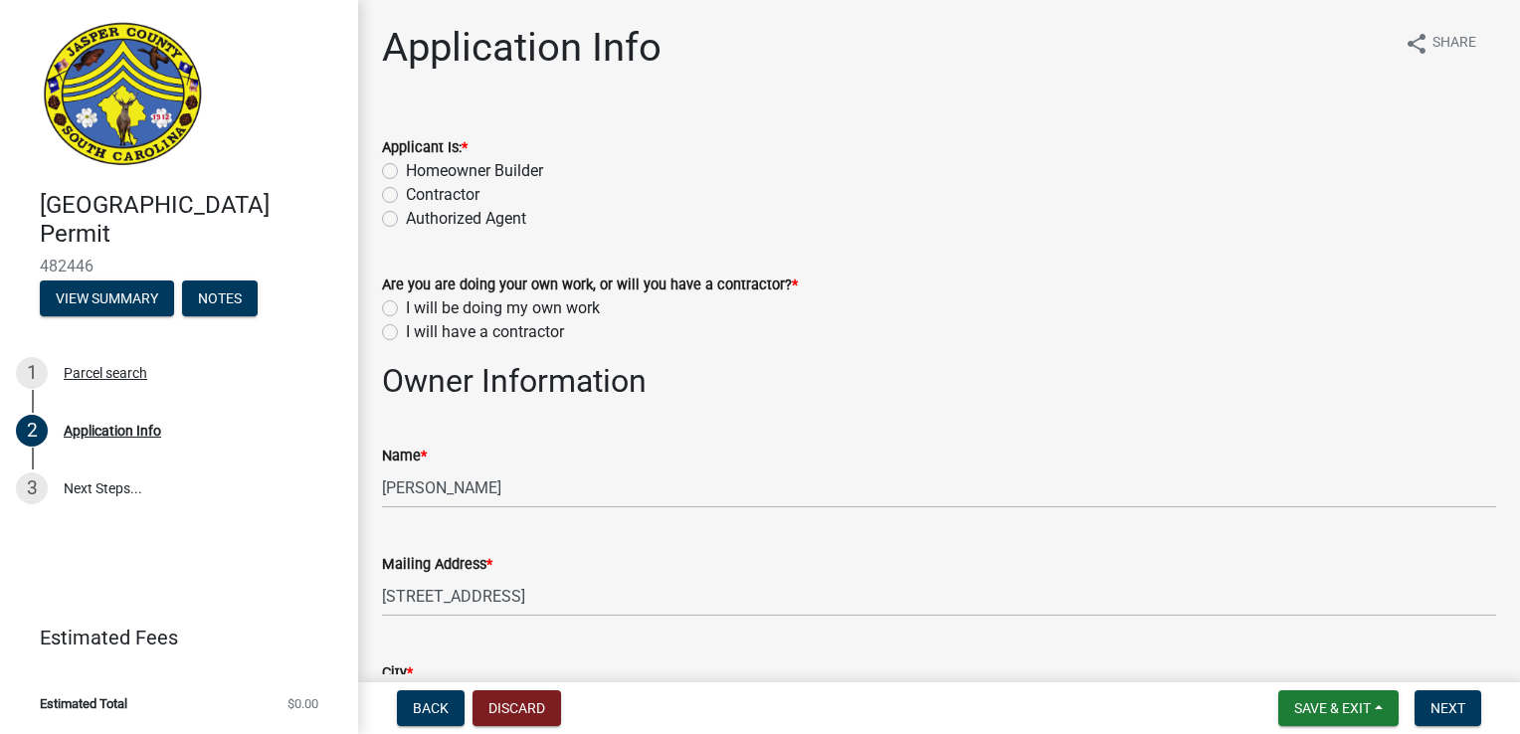
click at [406, 169] on label "Homeowner Builder" at bounding box center [474, 171] width 137 height 24
click at [406, 169] on input "Homeowner Builder" at bounding box center [412, 165] width 13 height 13
radio input "true"
click at [406, 312] on label "I will be doing my own work" at bounding box center [503, 308] width 194 height 24
click at [406, 309] on input "I will be doing my own work" at bounding box center [412, 302] width 13 height 13
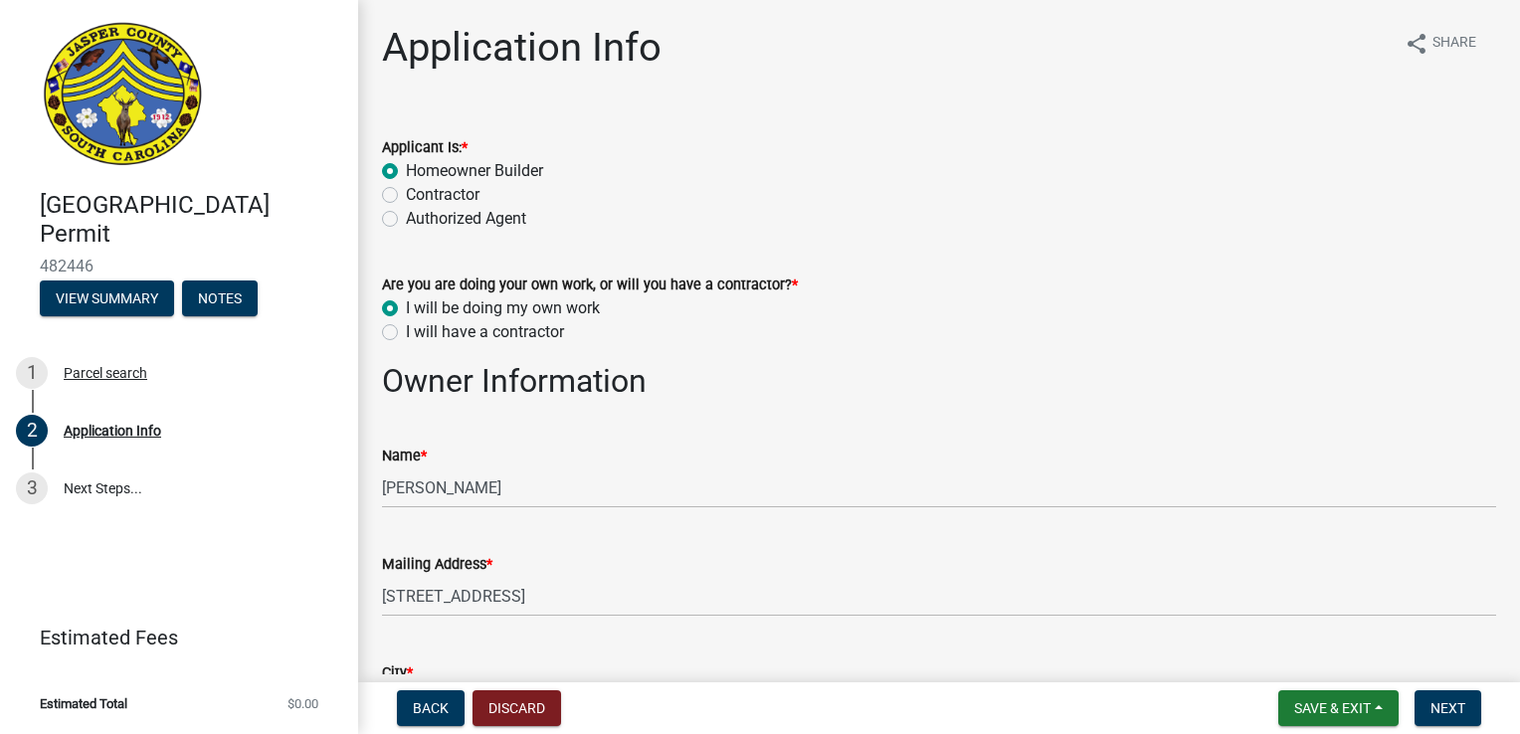
radio input "true"
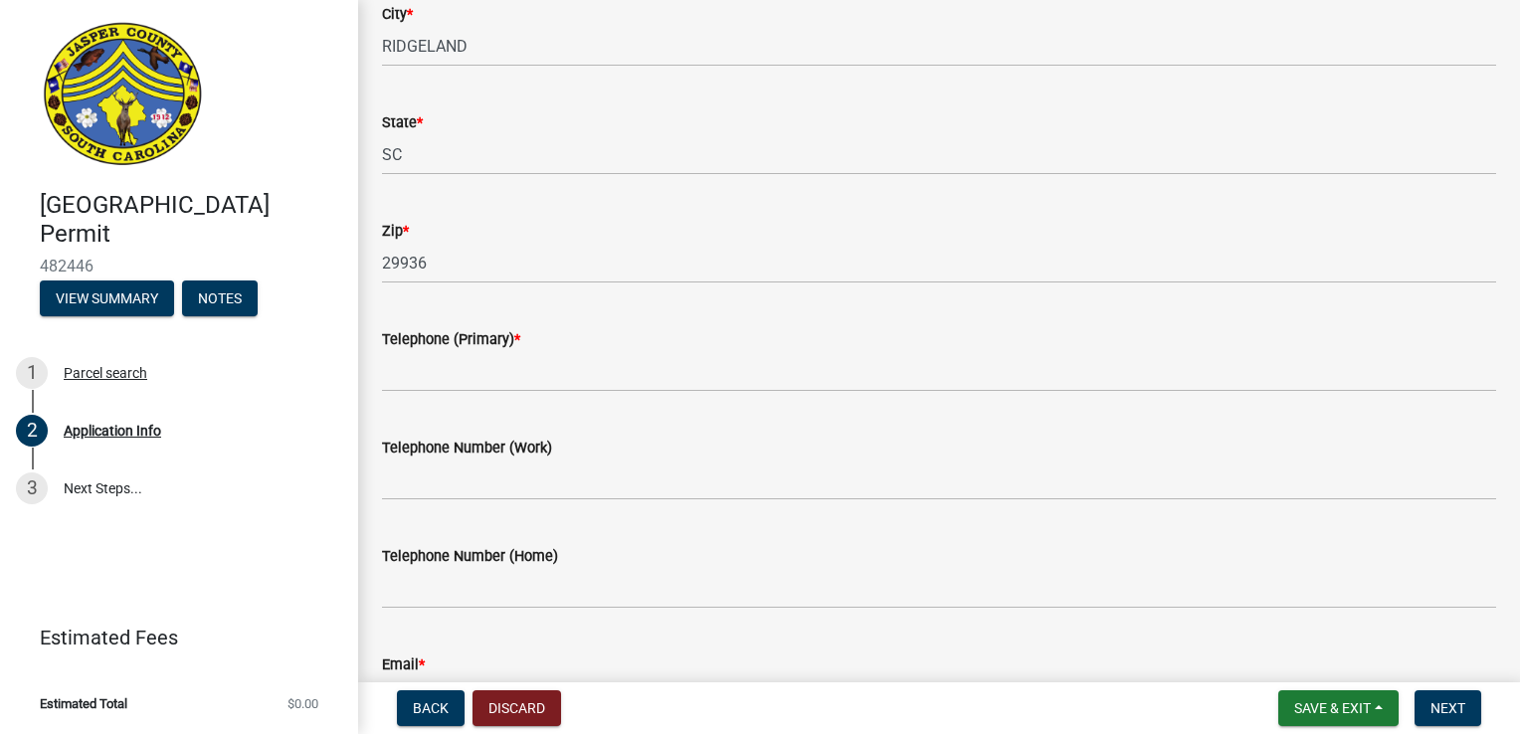
scroll to position [685, 0]
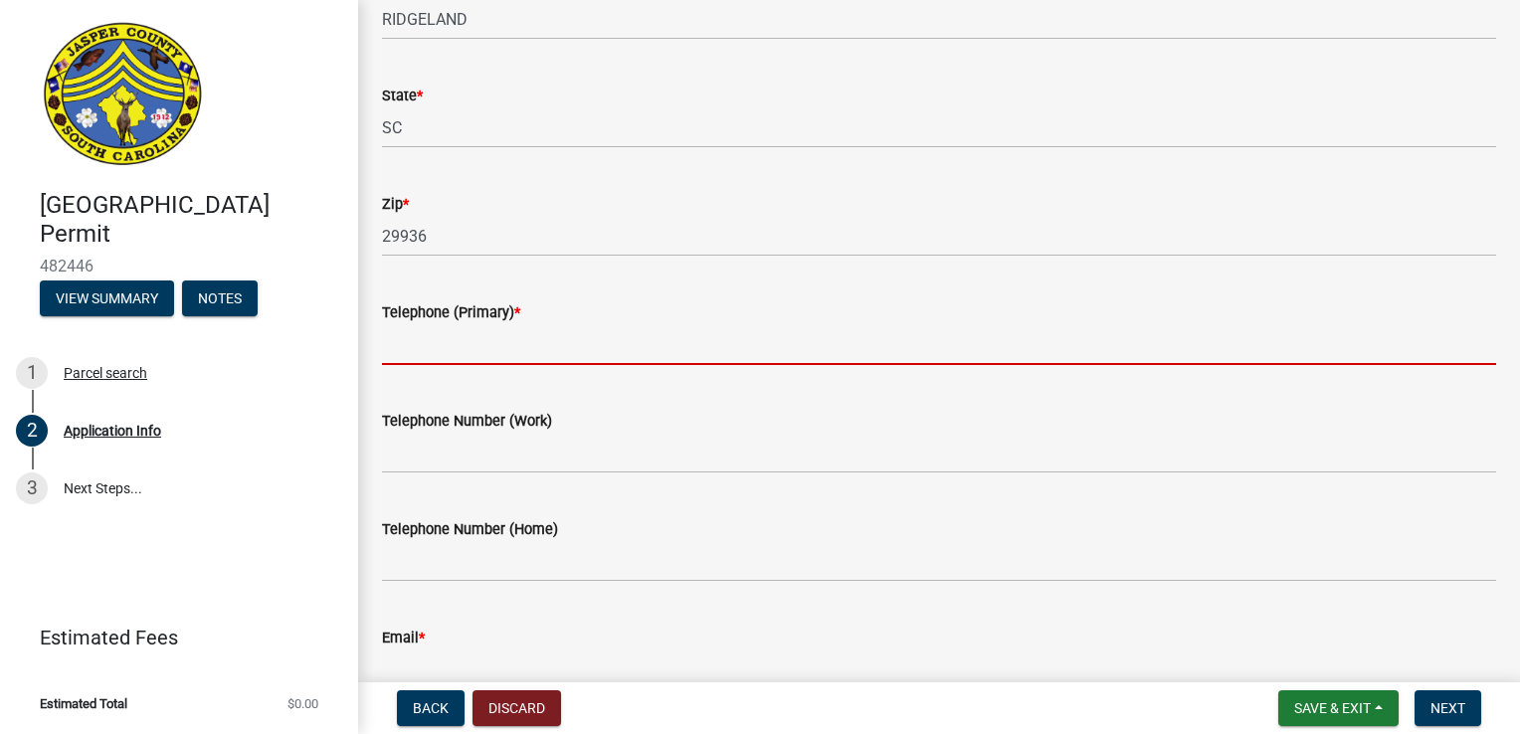
click at [465, 338] on input "Telephone (Primary) *" at bounding box center [939, 344] width 1114 height 41
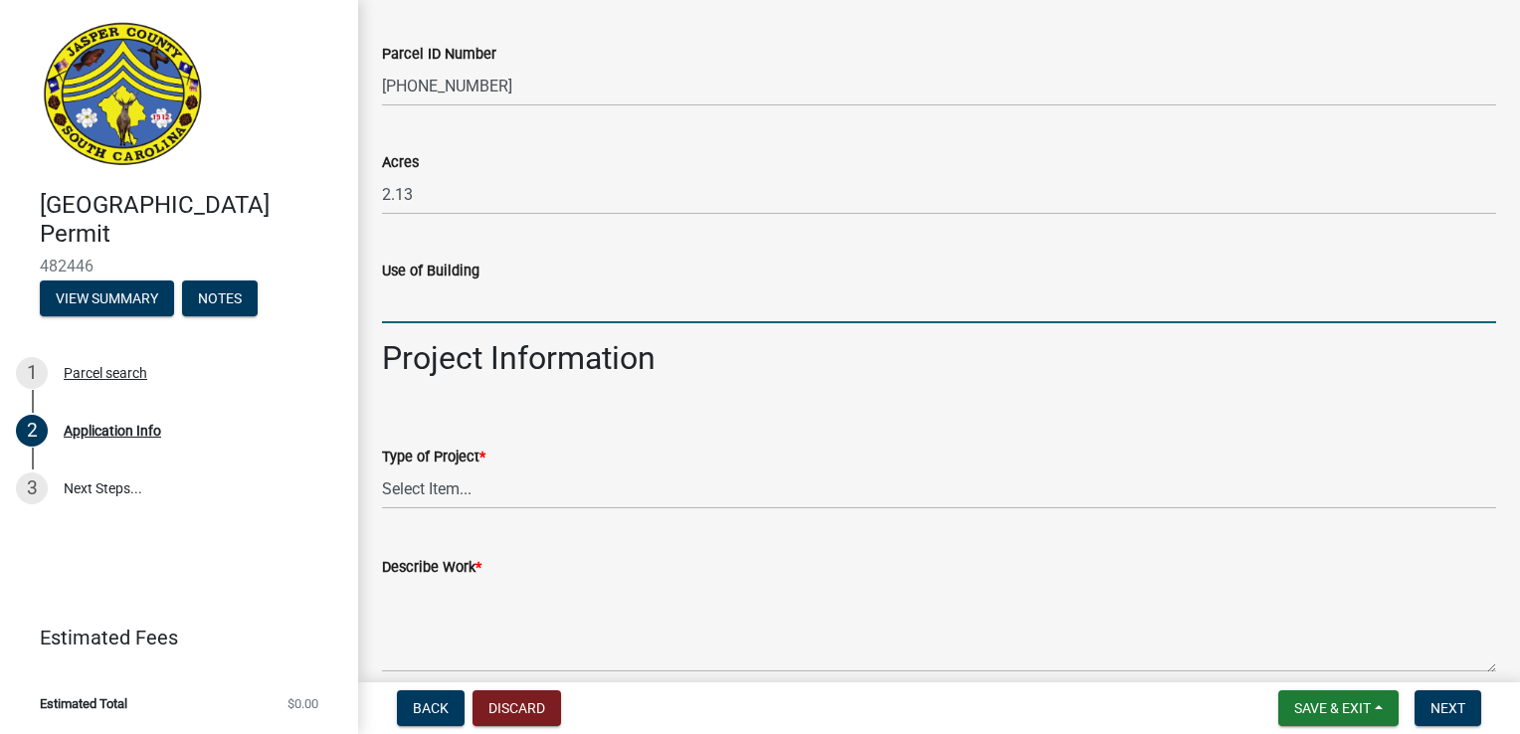
scroll to position [1889, 0]
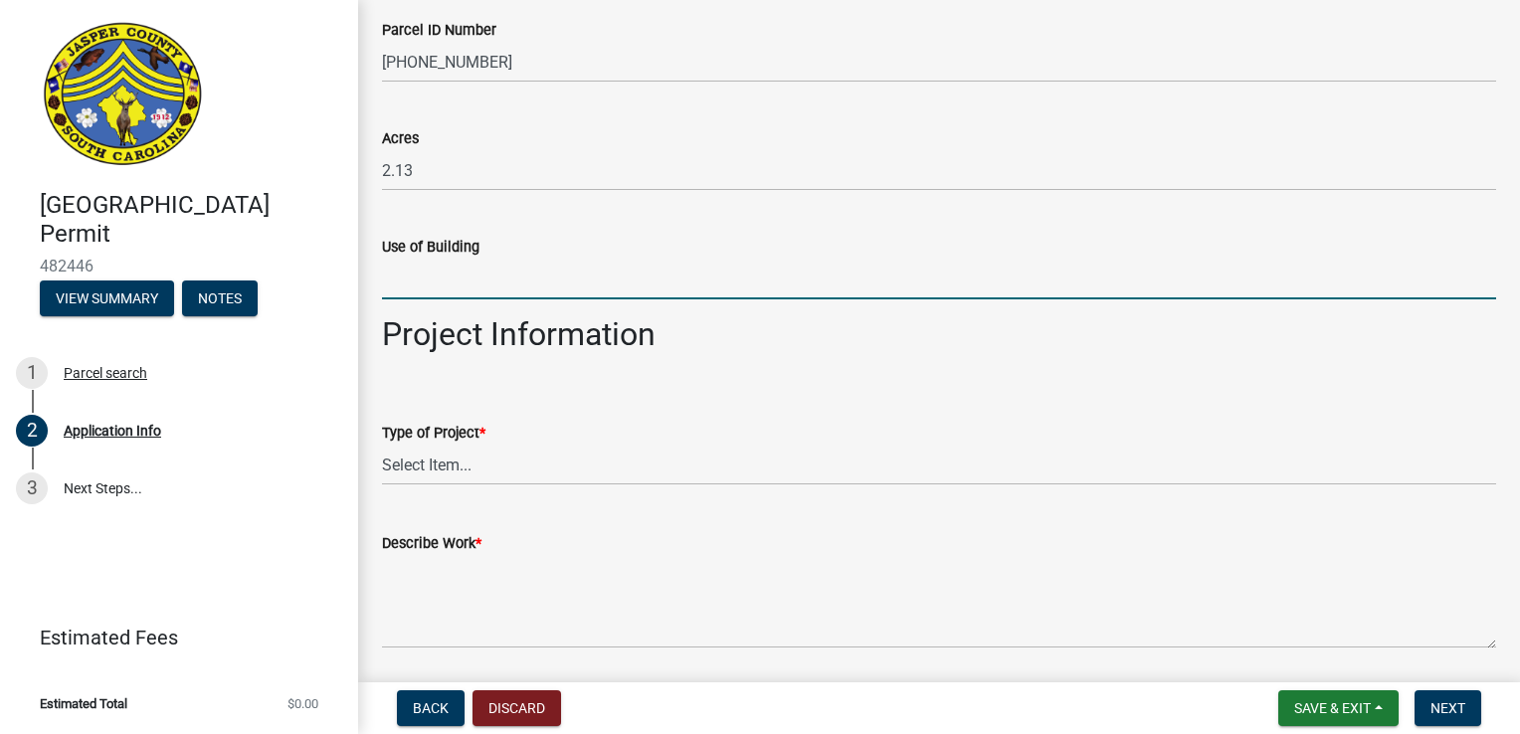
click at [496, 299] on input "Use of Building" at bounding box center [939, 279] width 1114 height 41
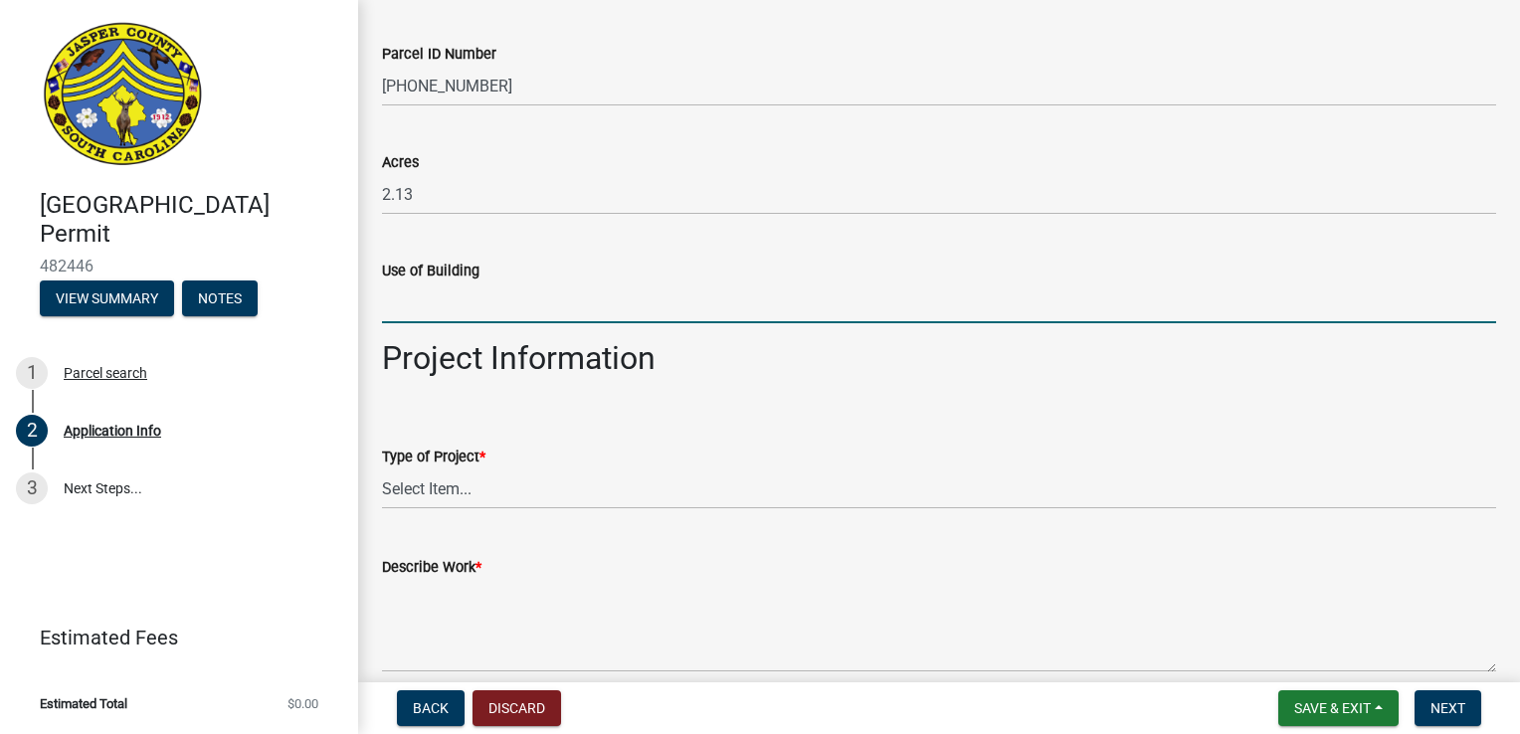
click at [826, 358] on h2 "Project Information" at bounding box center [939, 358] width 1114 height 38
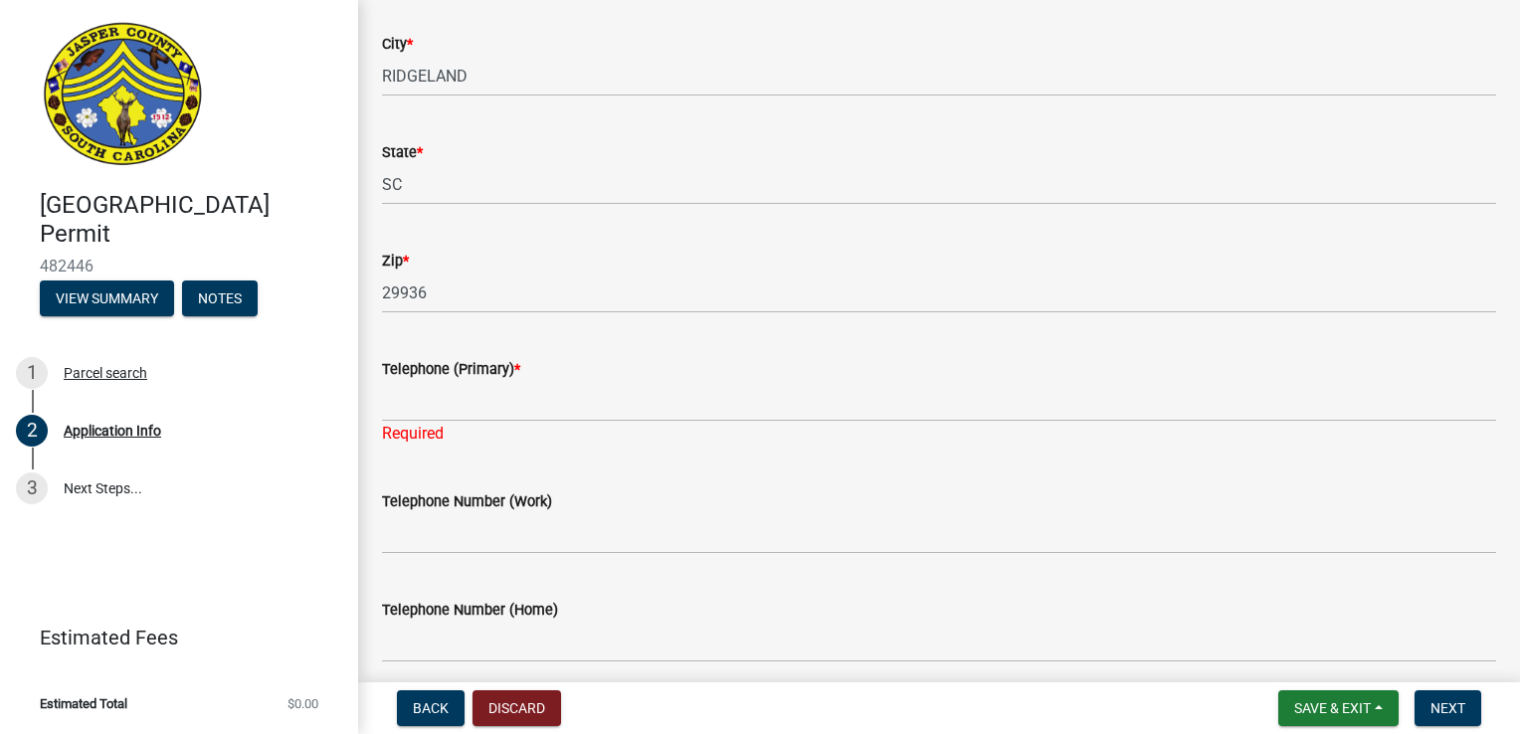
scroll to position [633, 0]
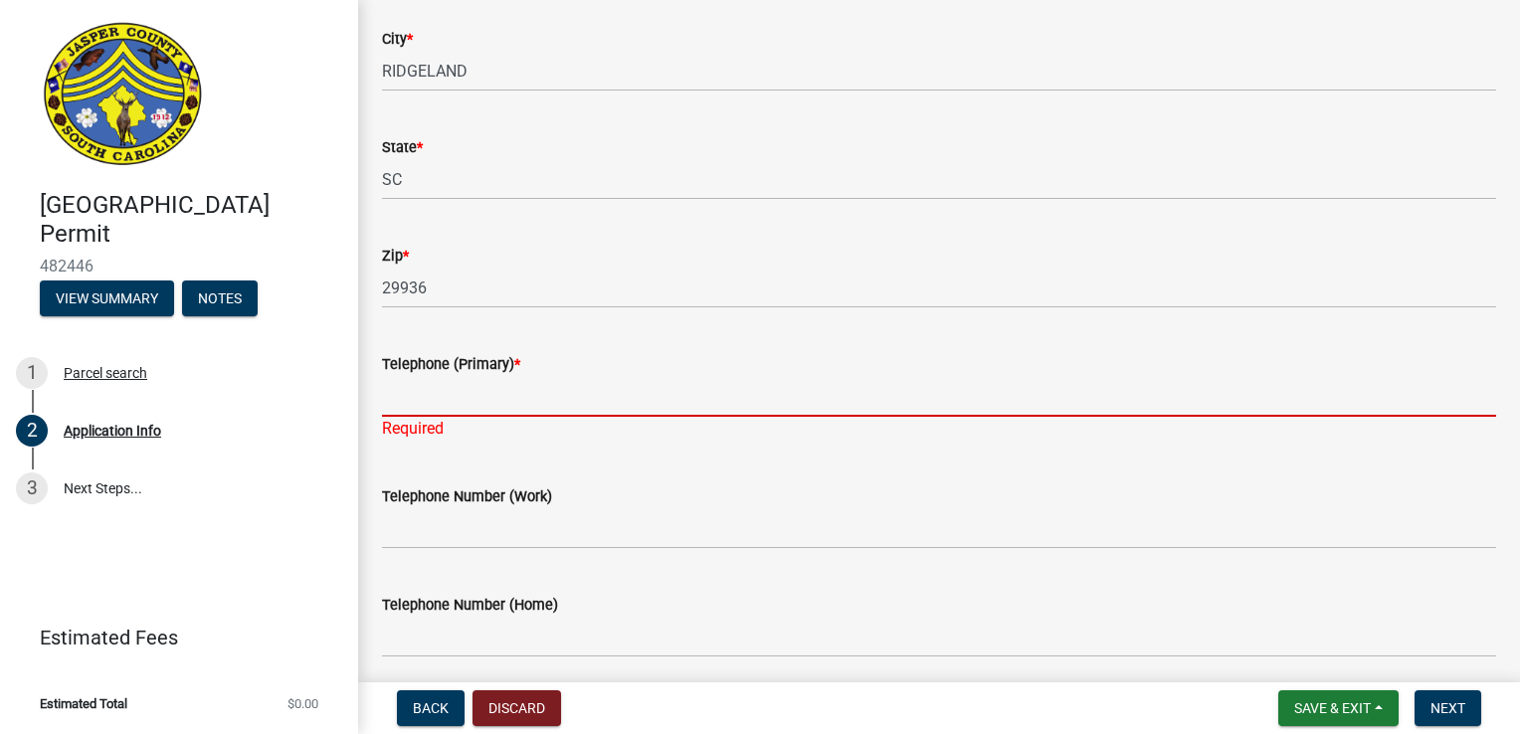
click at [449, 399] on input "Telephone (Primary) *" at bounding box center [939, 396] width 1114 height 41
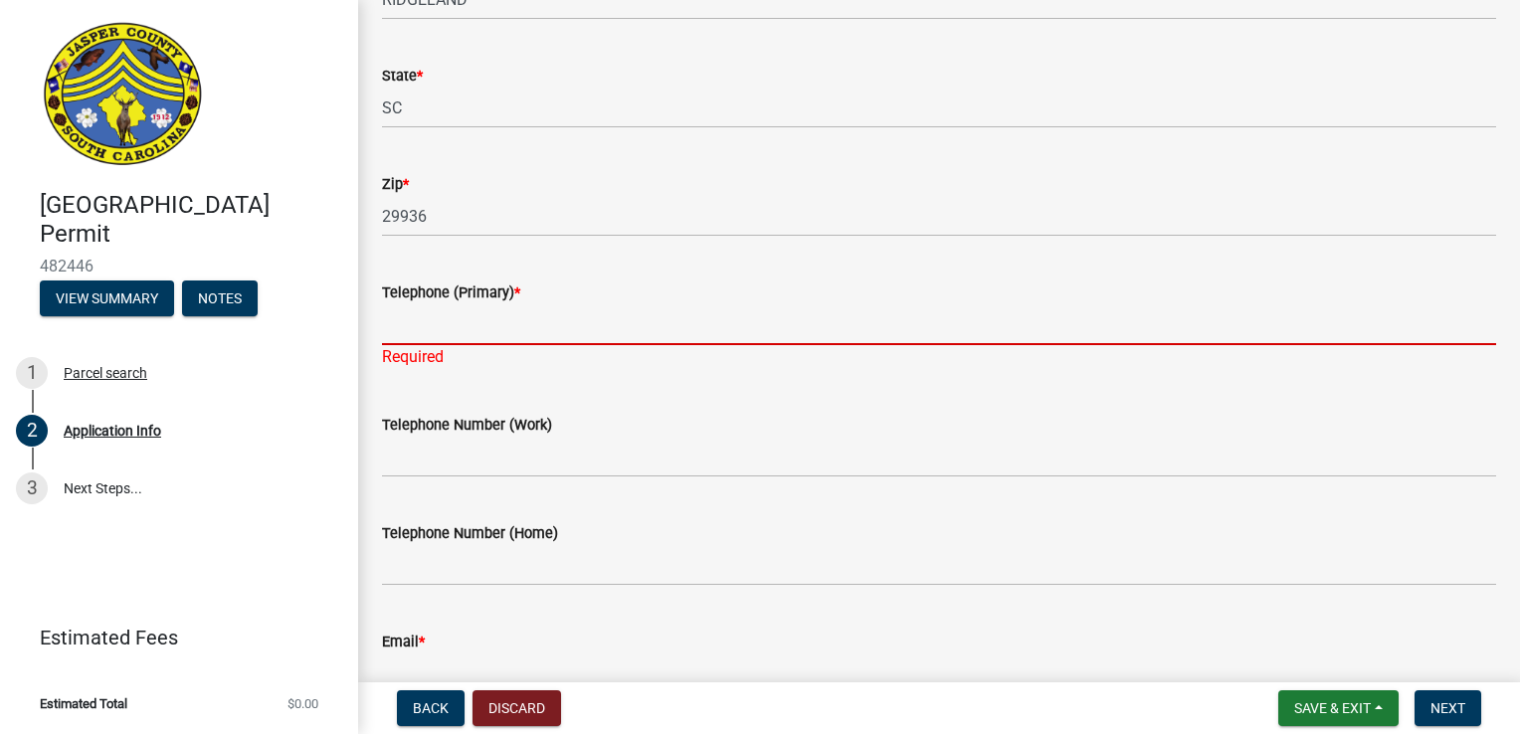
scroll to position [700, 0]
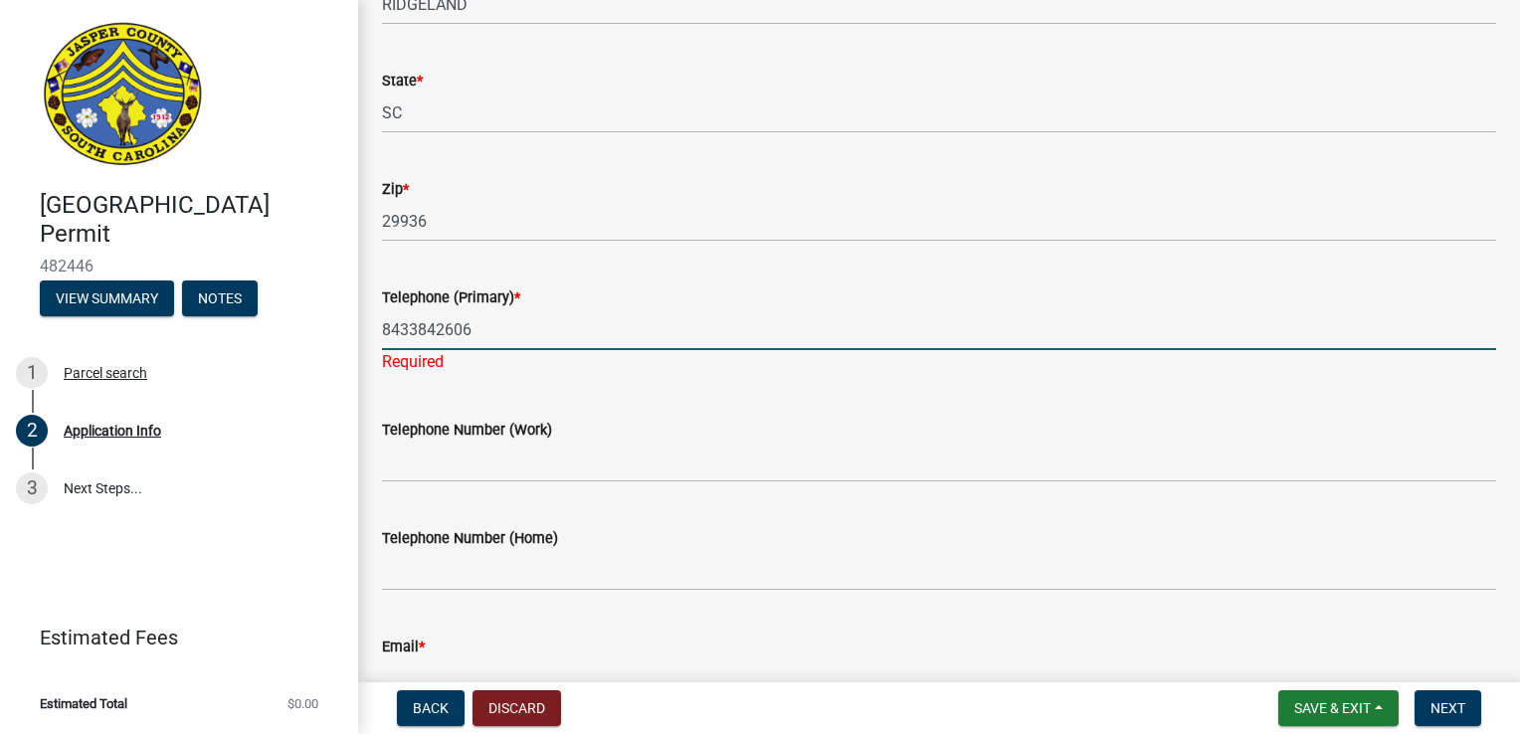
type input "8433842606"
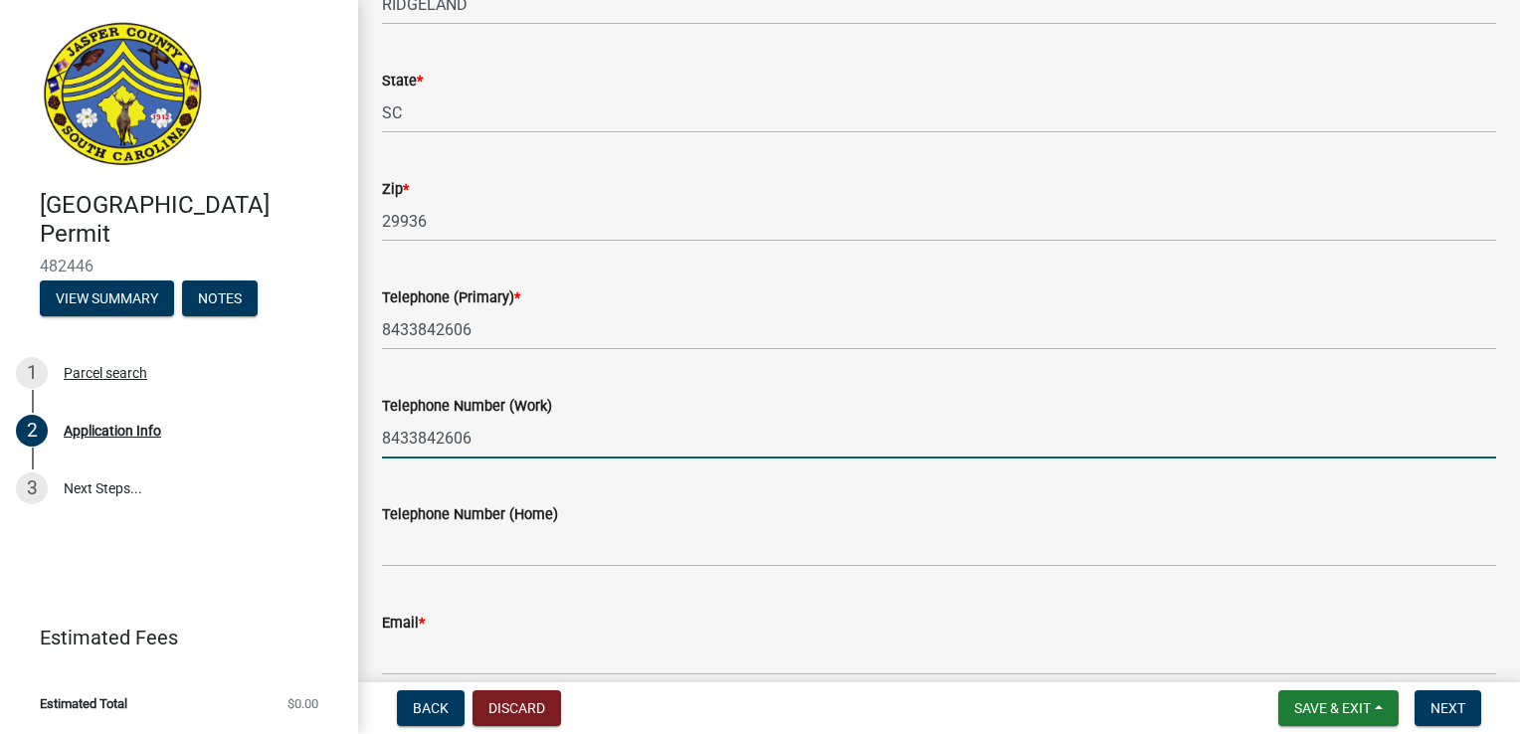
type input "8433842606"
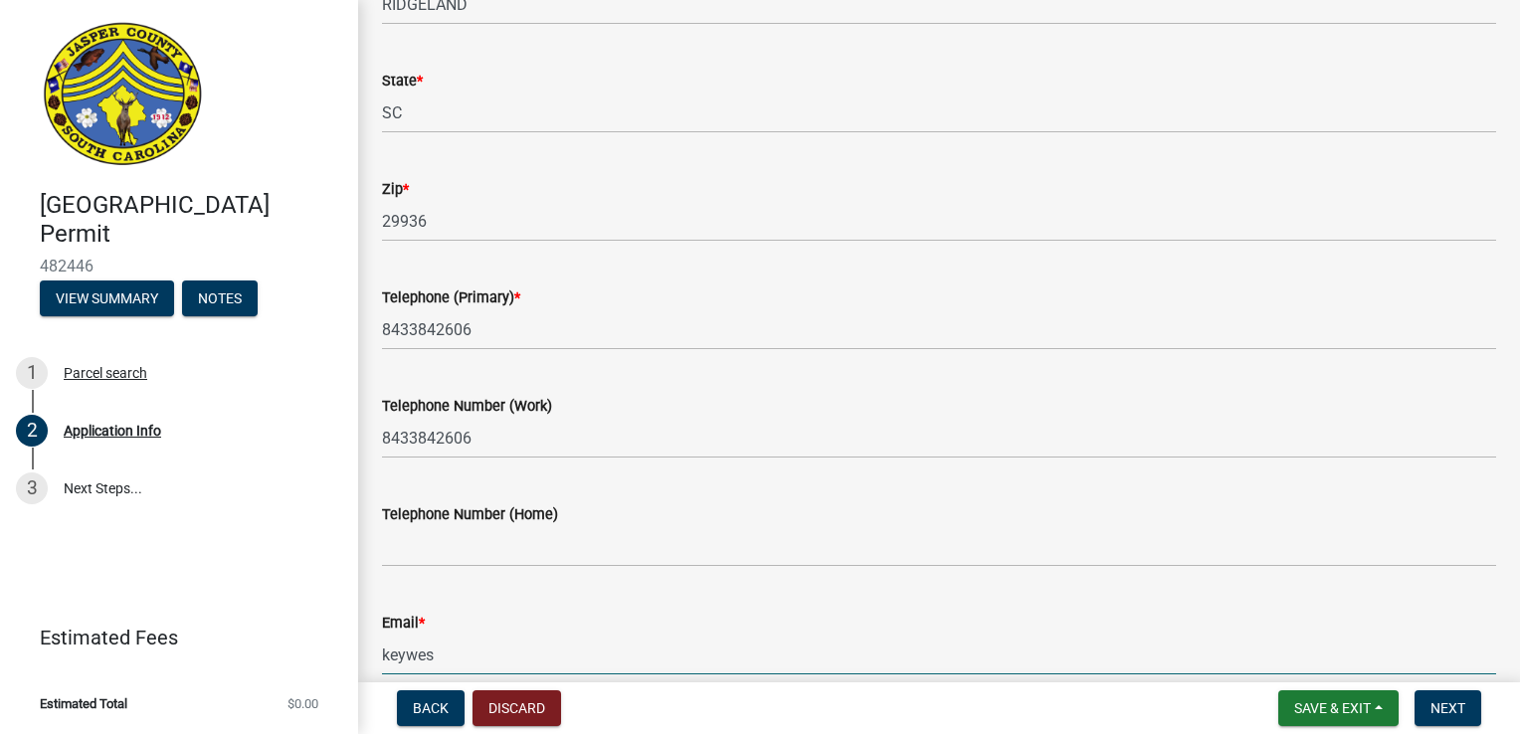
type input "[EMAIL_ADDRESS][DOMAIN_NAME]"
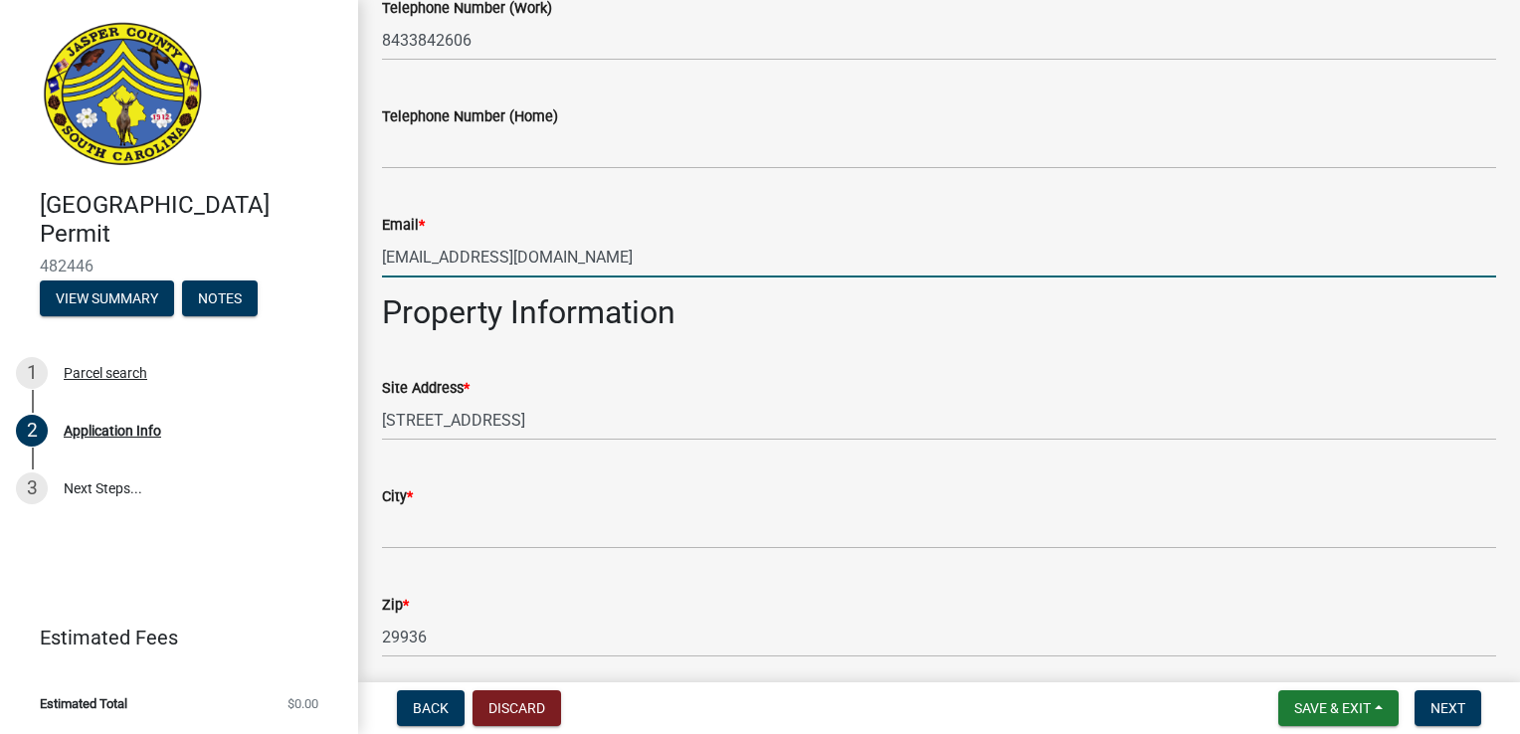
scroll to position [1138, 0]
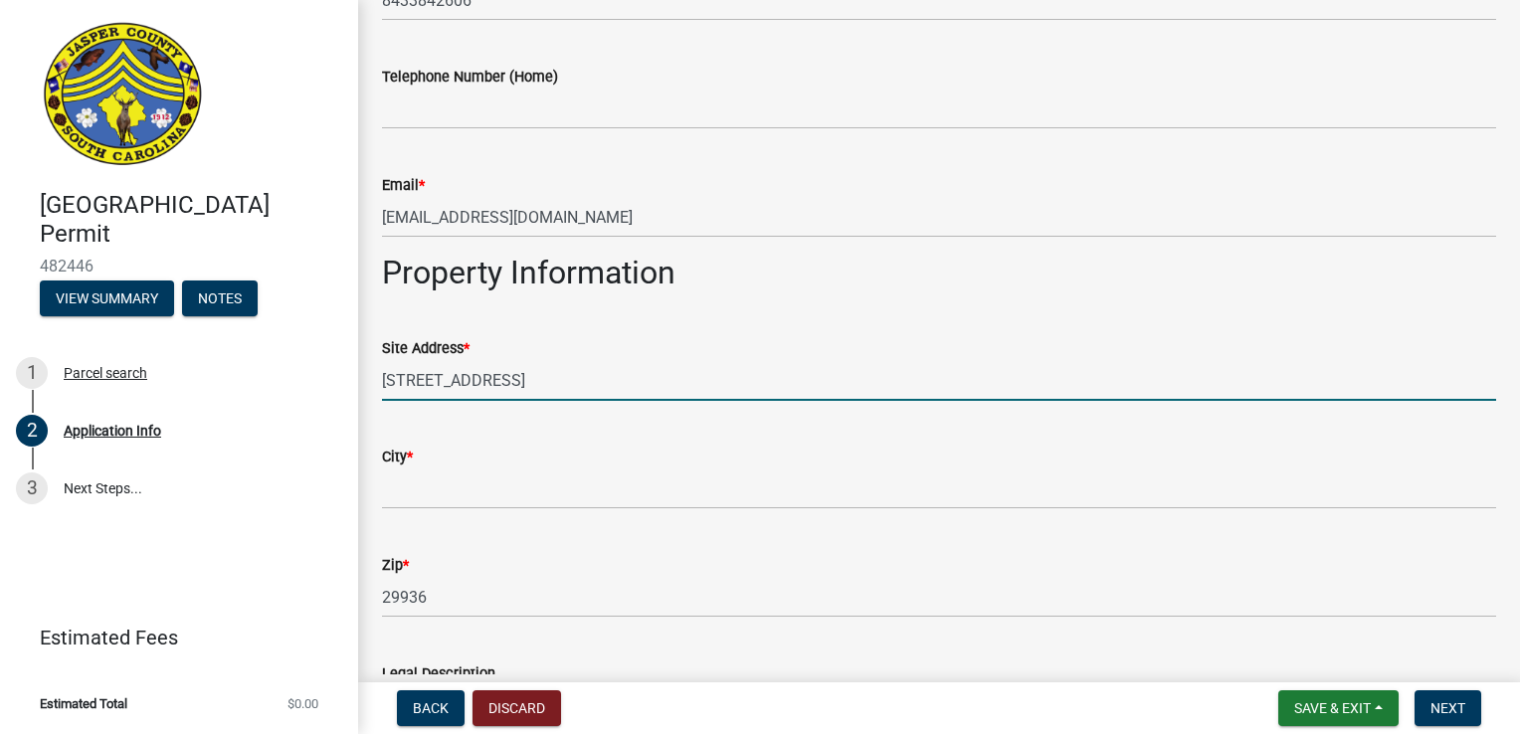
click at [412, 377] on input "[STREET_ADDRESS]" at bounding box center [939, 380] width 1114 height 41
click at [416, 380] on input "[STREET_ADDRESS]" at bounding box center [939, 380] width 1114 height 41
type input "1522 BEES CREEK RD"
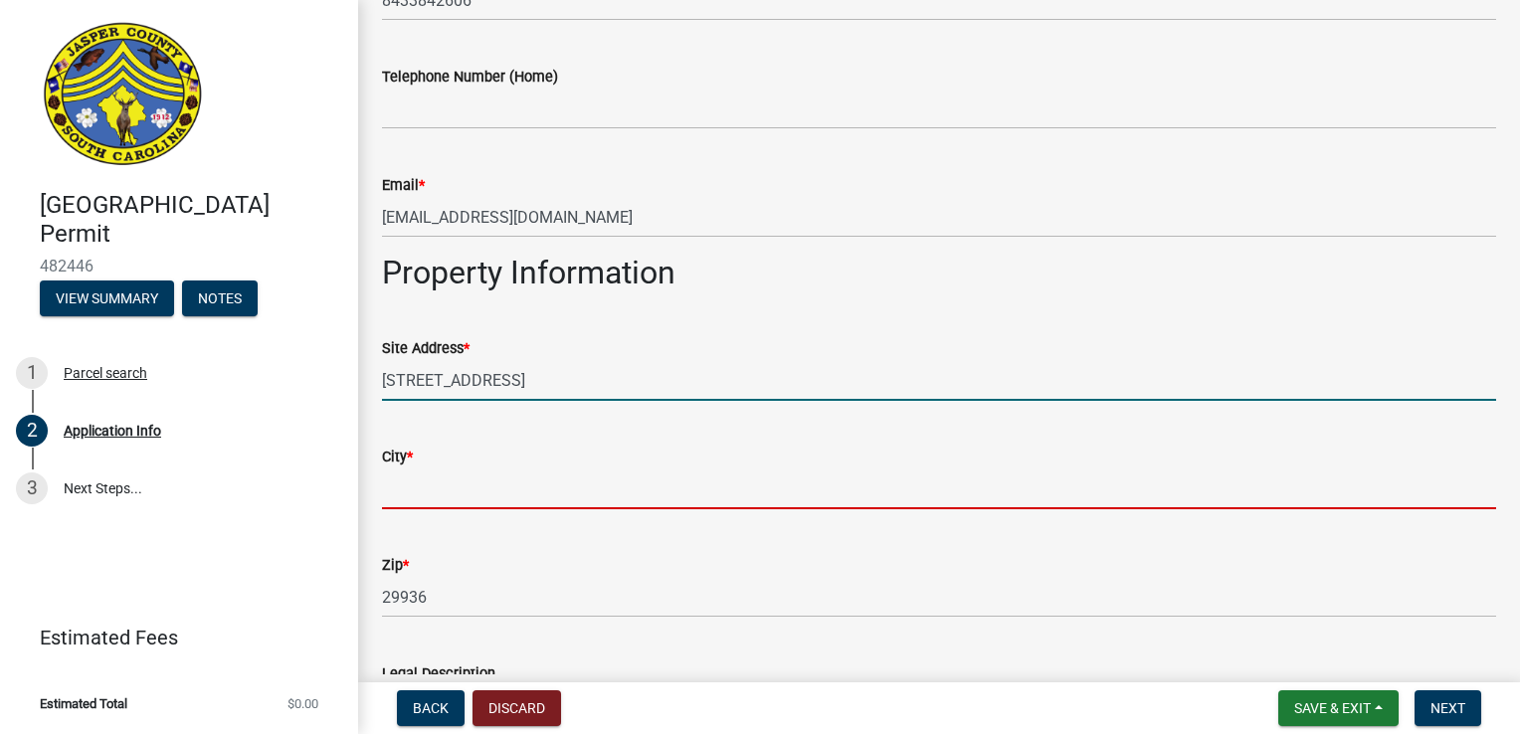
click at [629, 483] on input "City *" at bounding box center [939, 488] width 1114 height 41
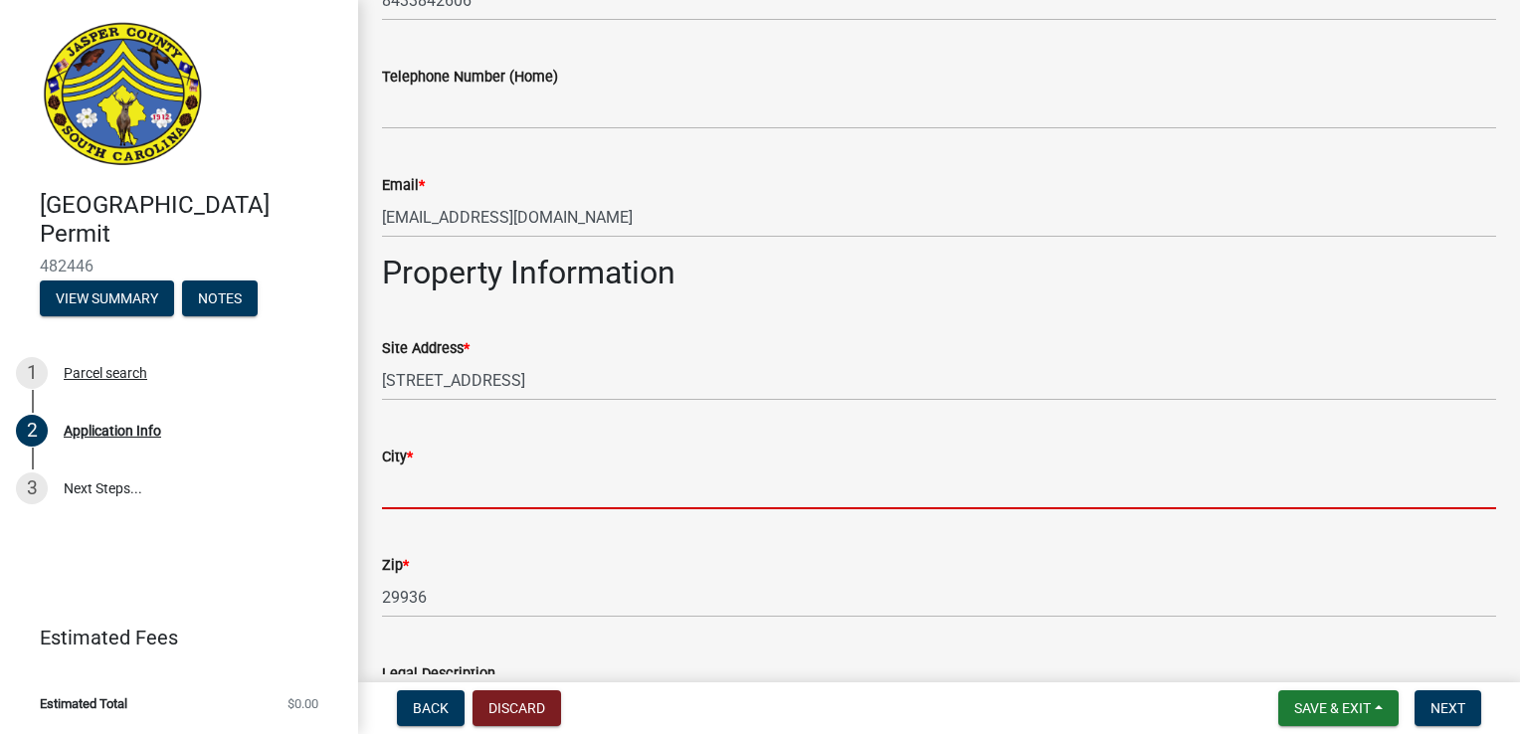
type input "Ridgeland"
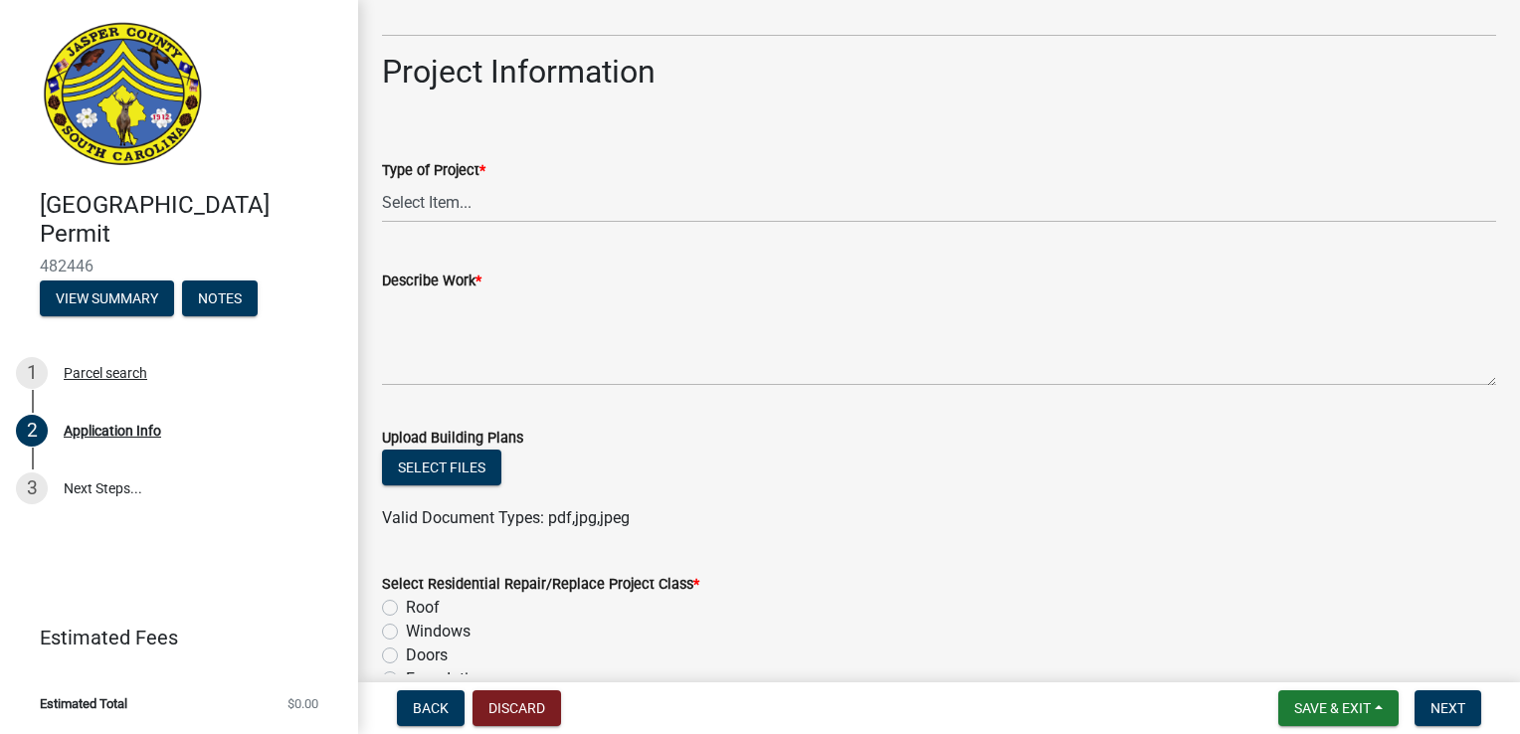
scroll to position [2157, 0]
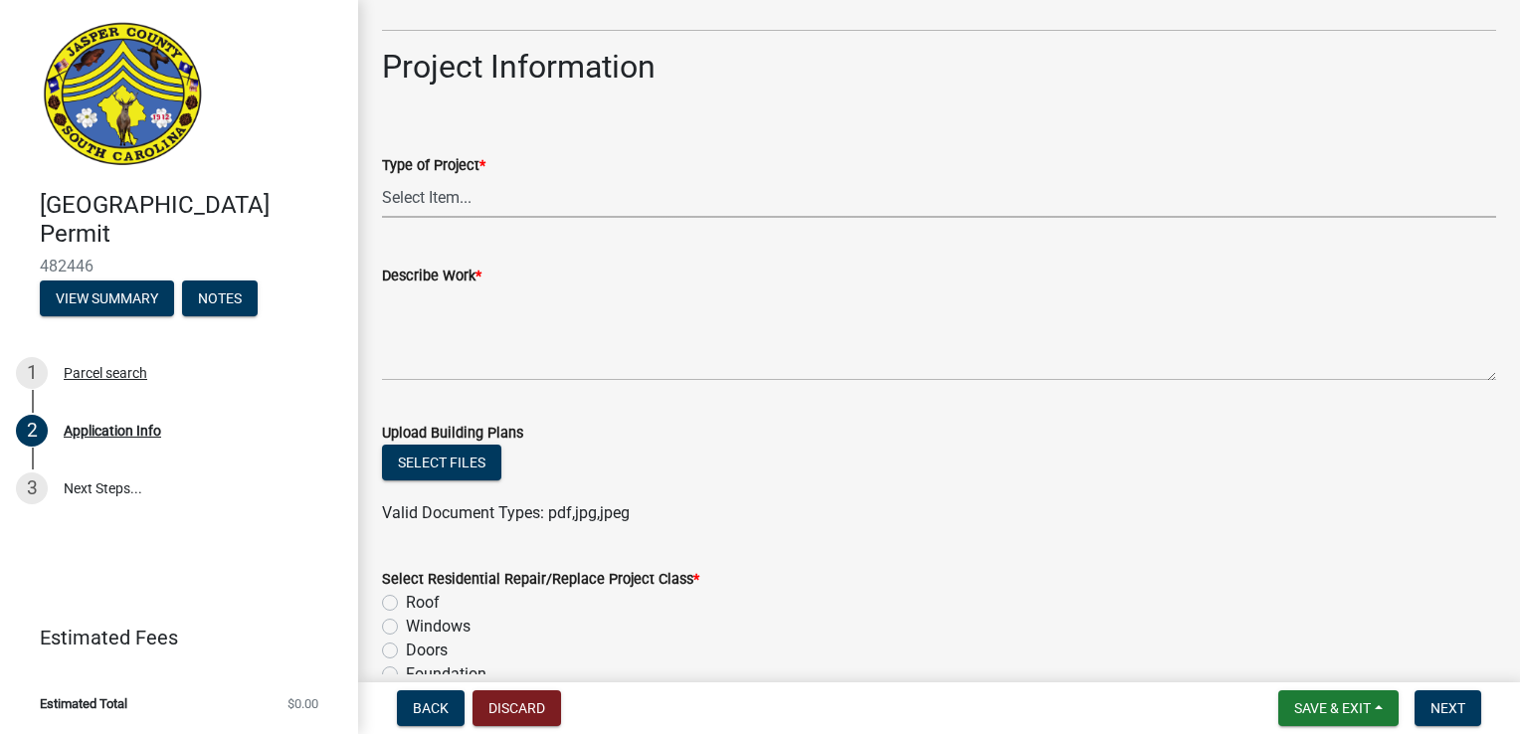
click at [448, 190] on select "Select Item... Construction Trailer/Shipping Container Residential Demolition C…" at bounding box center [939, 197] width 1114 height 41
click at [382, 177] on select "Select Item... Construction Trailer/Shipping Container Residential Demolition C…" at bounding box center [939, 197] width 1114 height 41
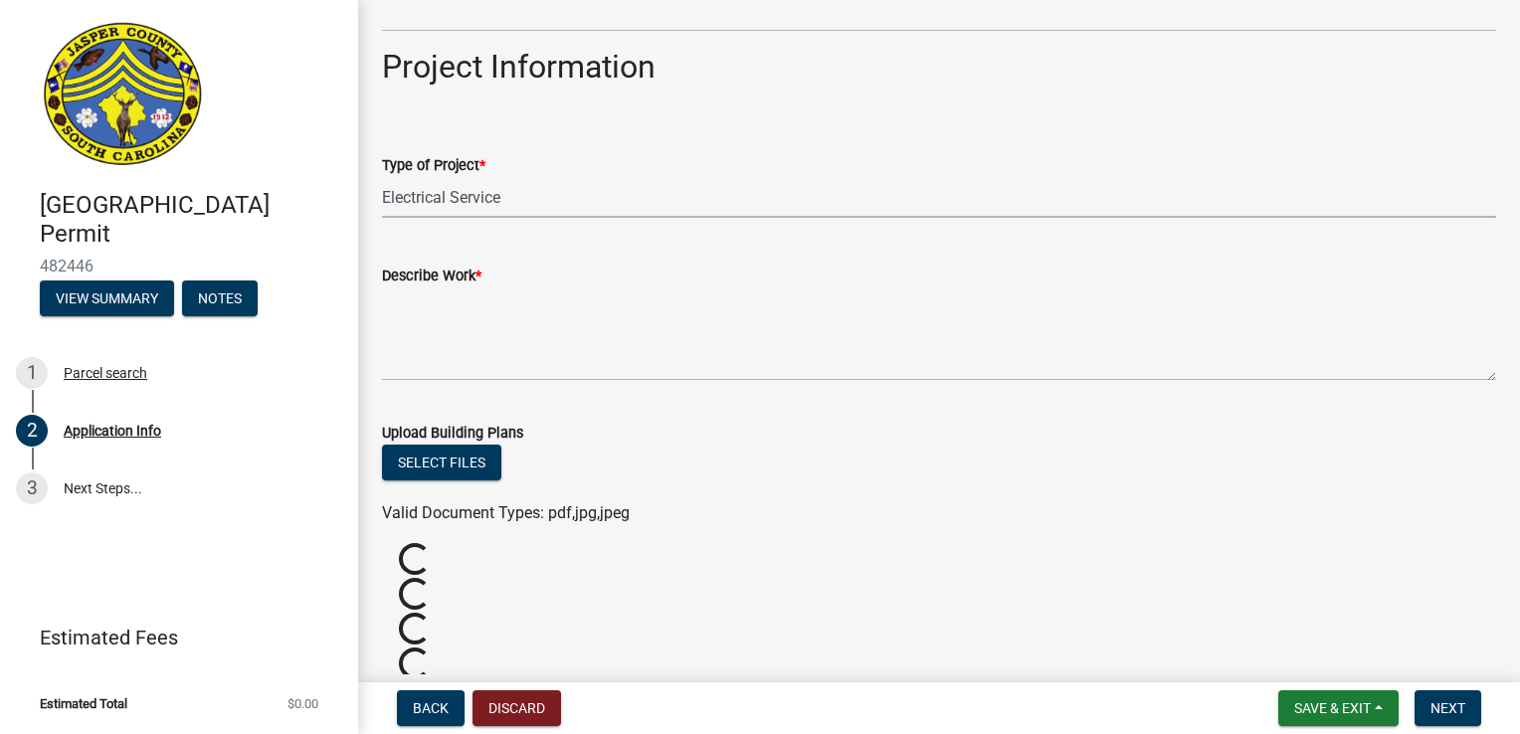
select select "83a29df9-b3ca-487b-b3ec-56d88b03b1fe"
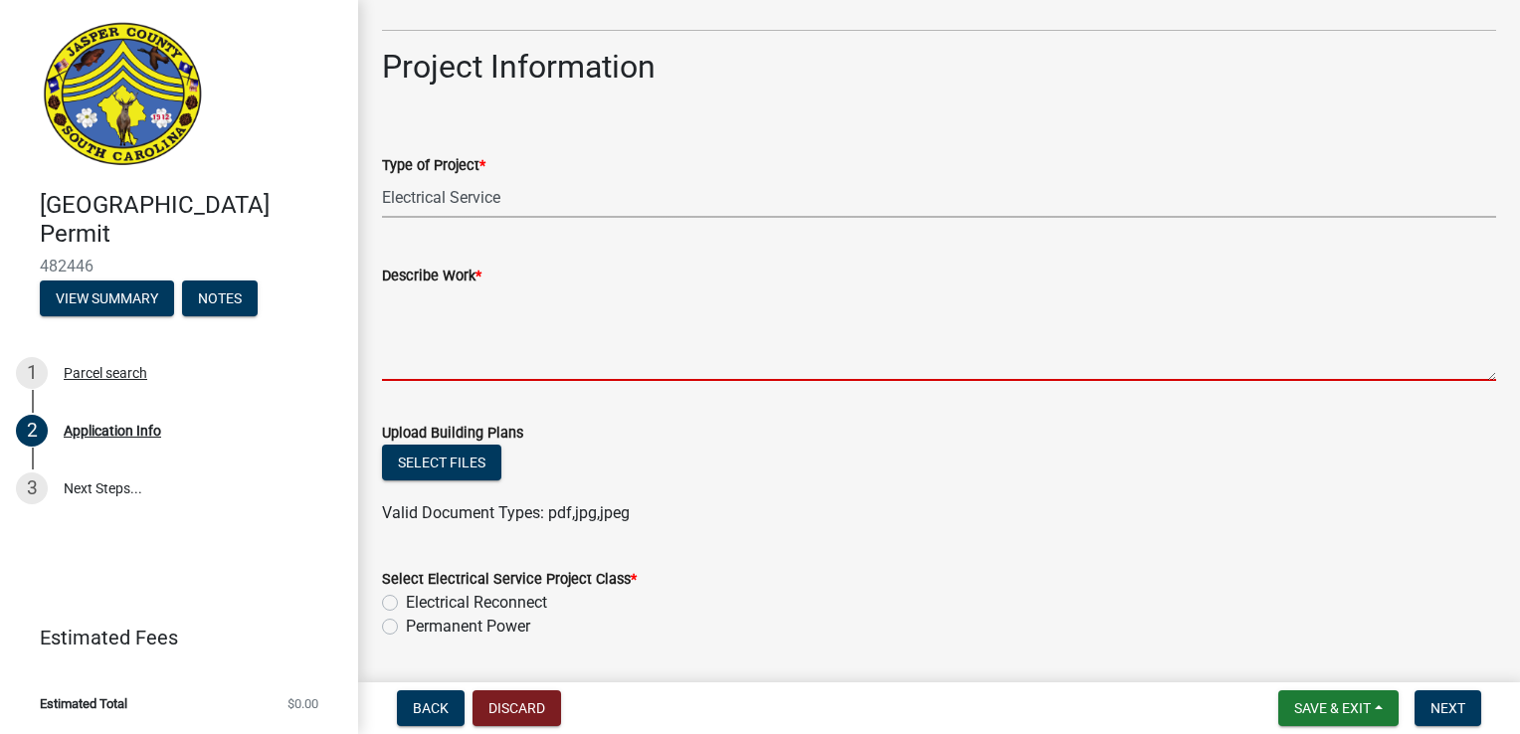
click at [475, 355] on textarea "Describe Work *" at bounding box center [939, 333] width 1114 height 93
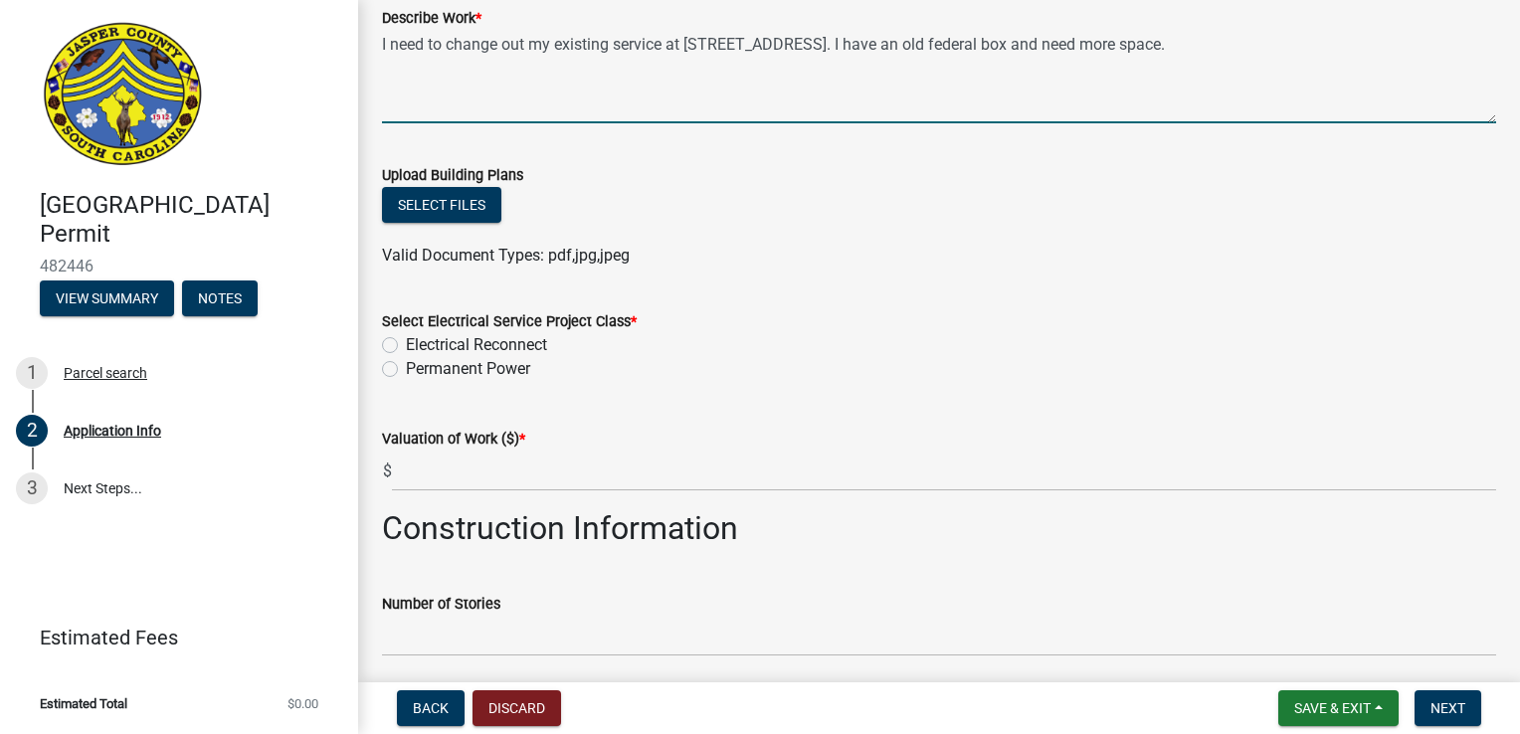
scroll to position [2420, 0]
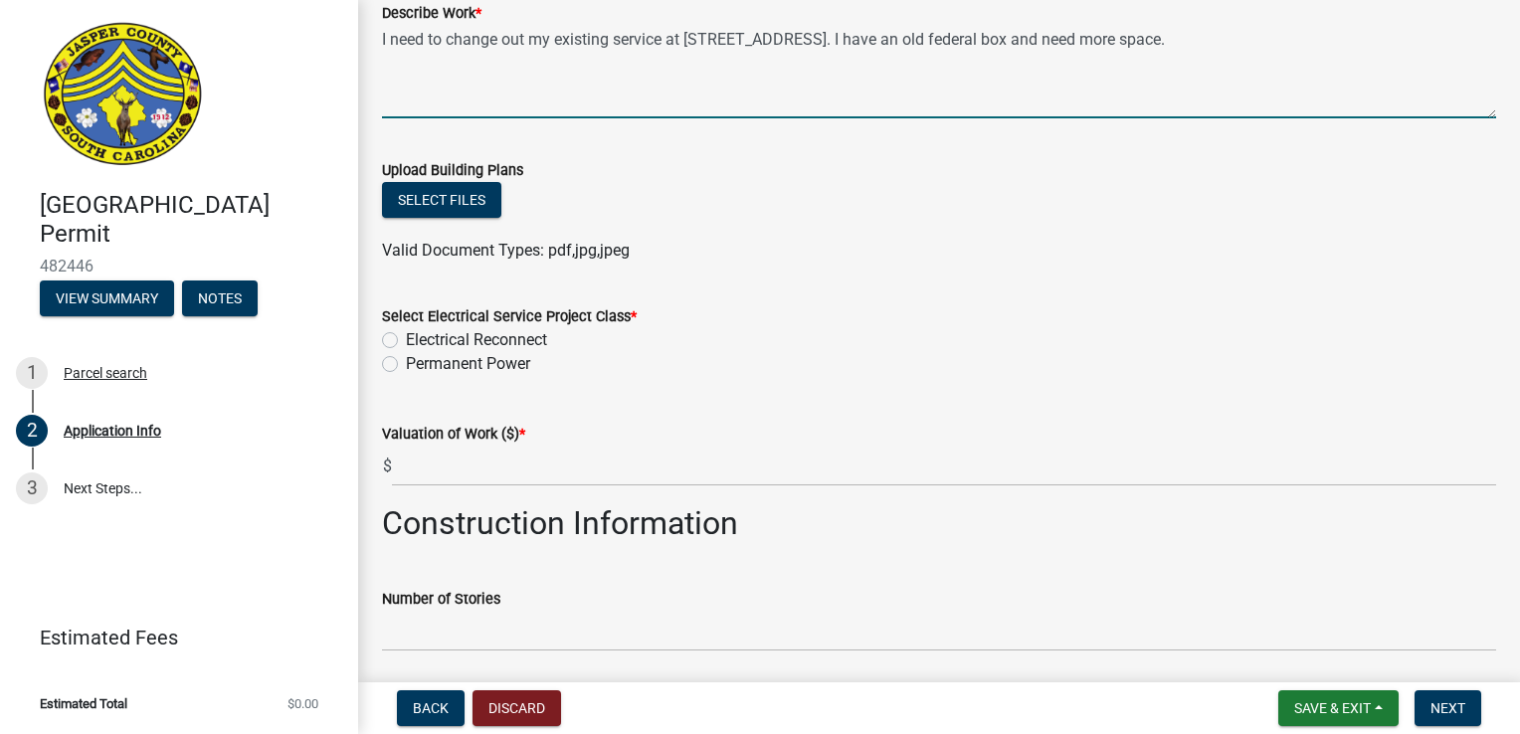
type textarea "I need to change out my existing service at 1522 Bees Creek Road. I have an old…"
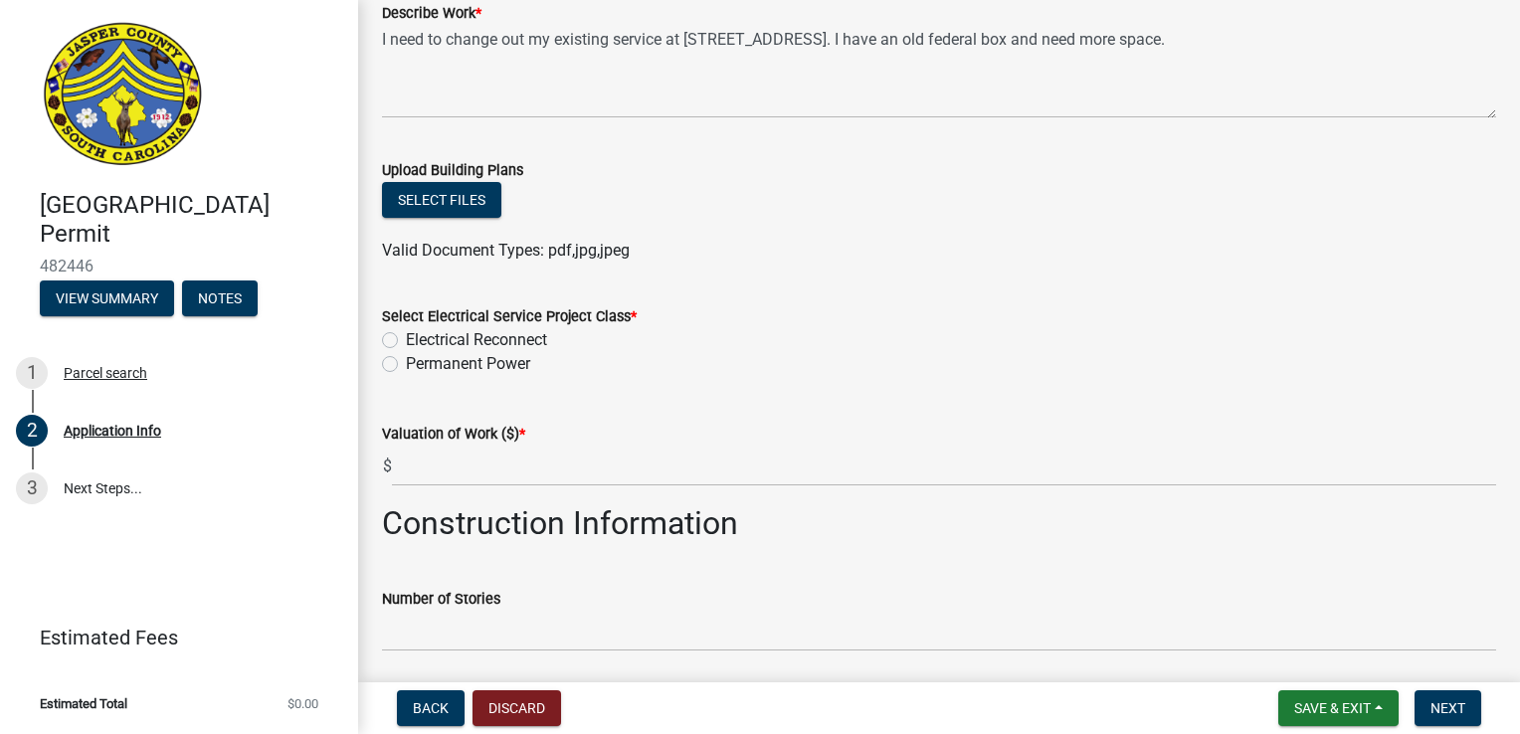
click at [406, 358] on label "Permanent Power" at bounding box center [468, 364] width 124 height 24
click at [406, 358] on input "Permanent Power" at bounding box center [412, 358] width 13 height 13
radio input "true"
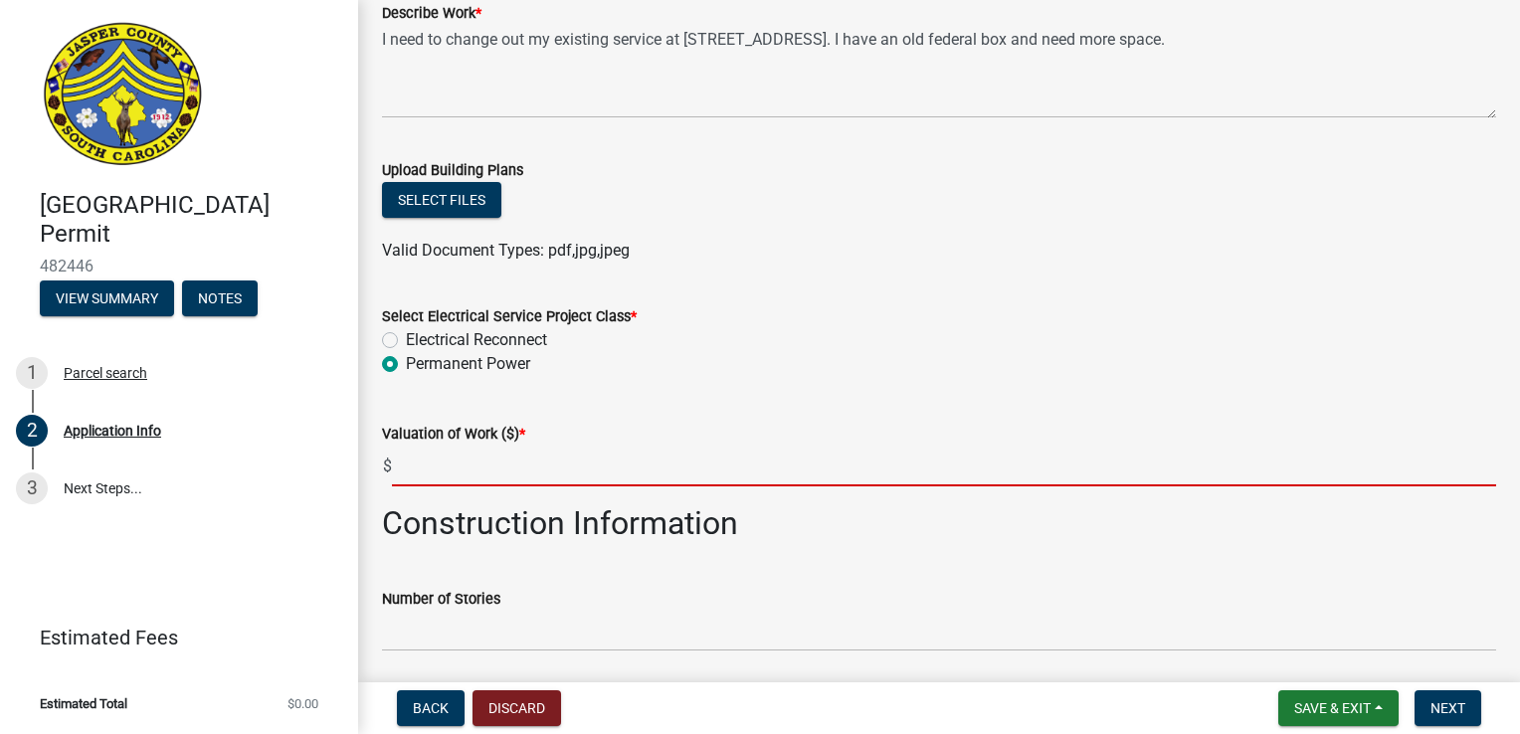
click at [424, 471] on input "text" at bounding box center [944, 466] width 1104 height 41
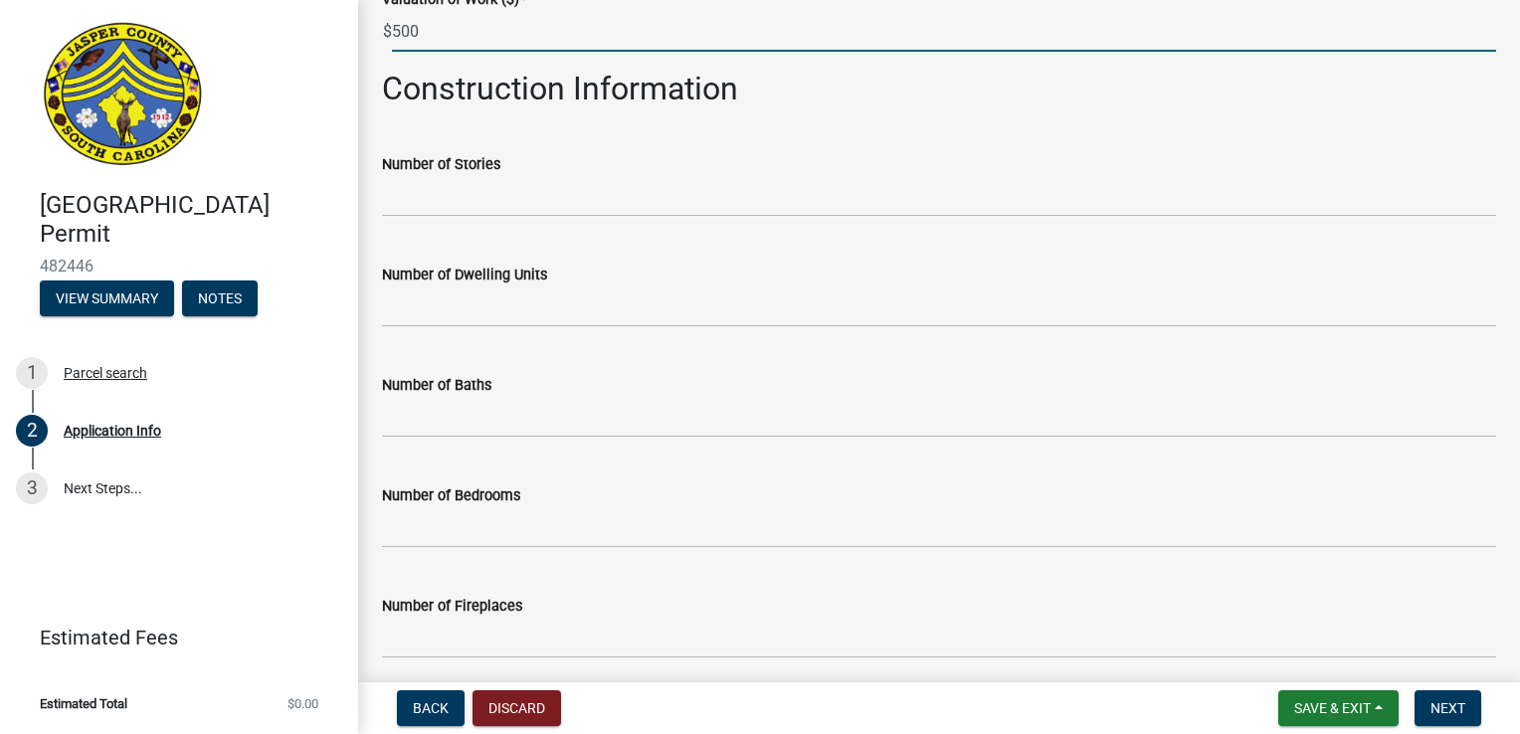
scroll to position [2844, 0]
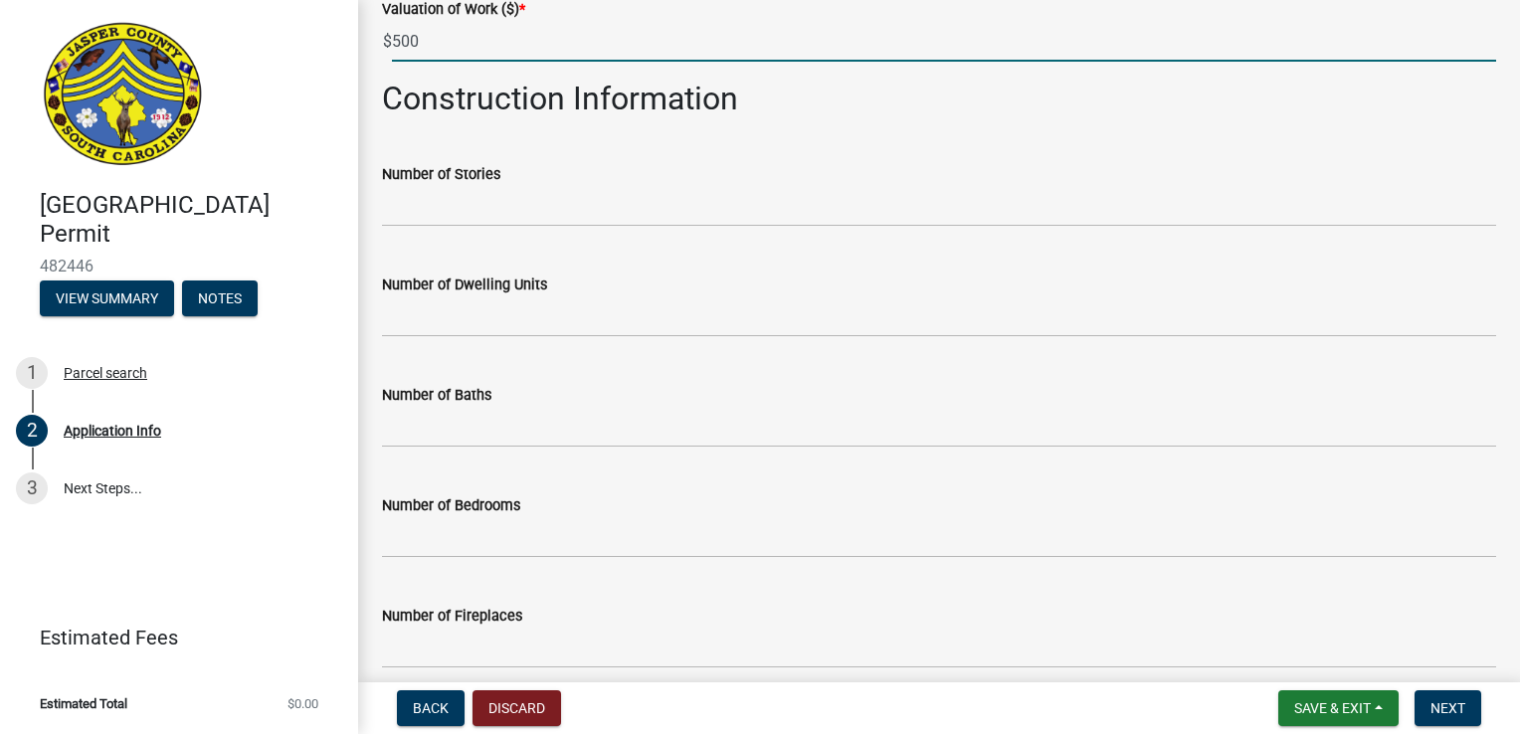
type input "500"
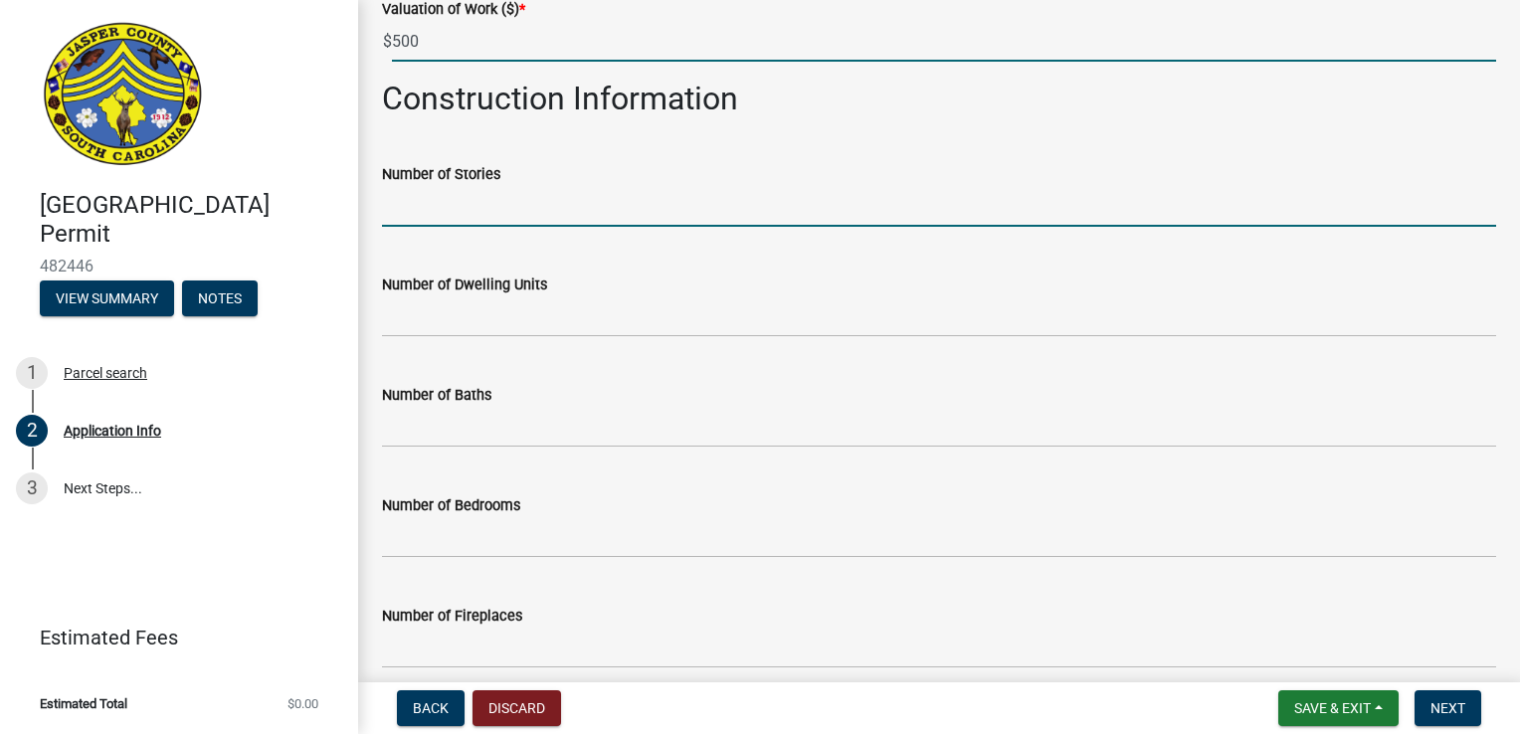
click at [434, 204] on input "text" at bounding box center [939, 206] width 1114 height 41
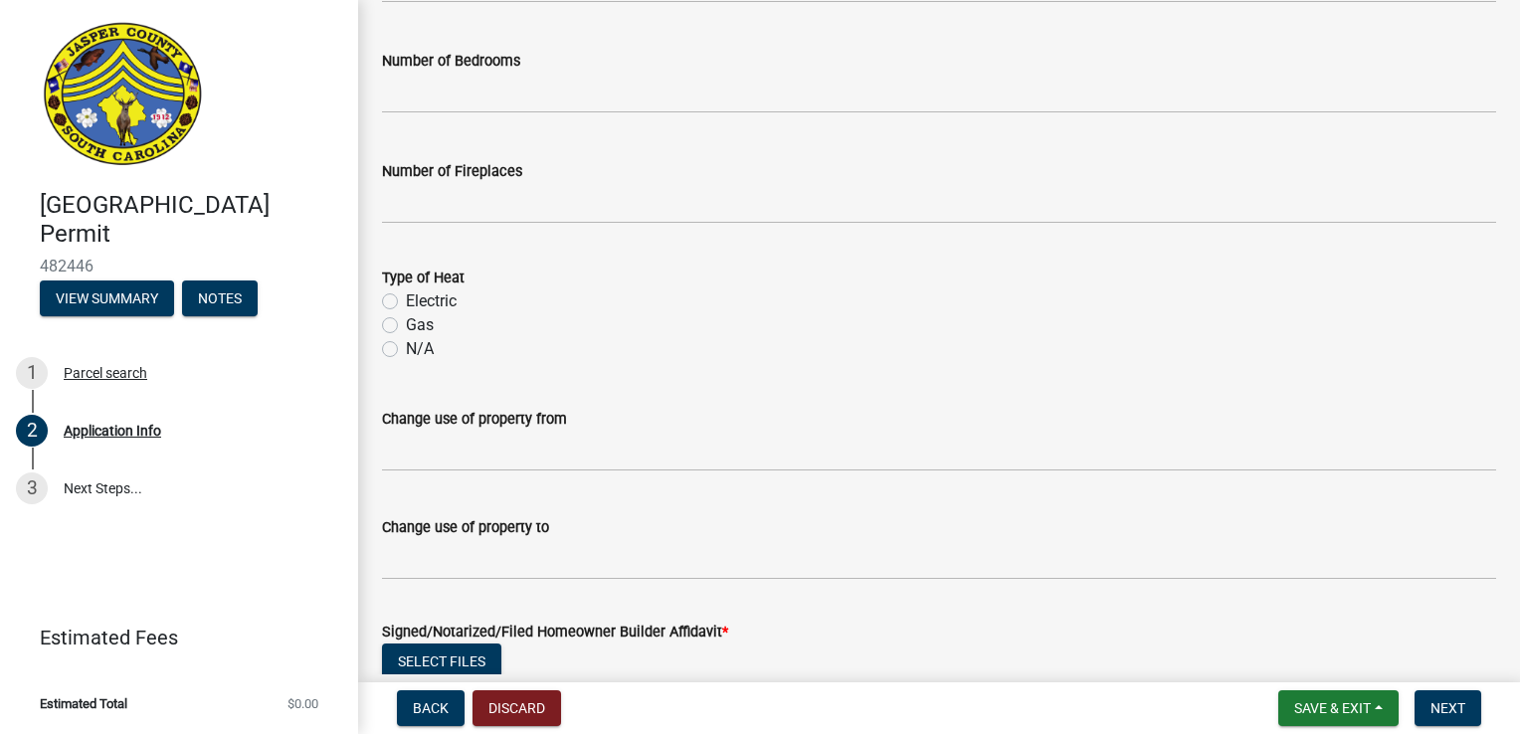
scroll to position [3294, 0]
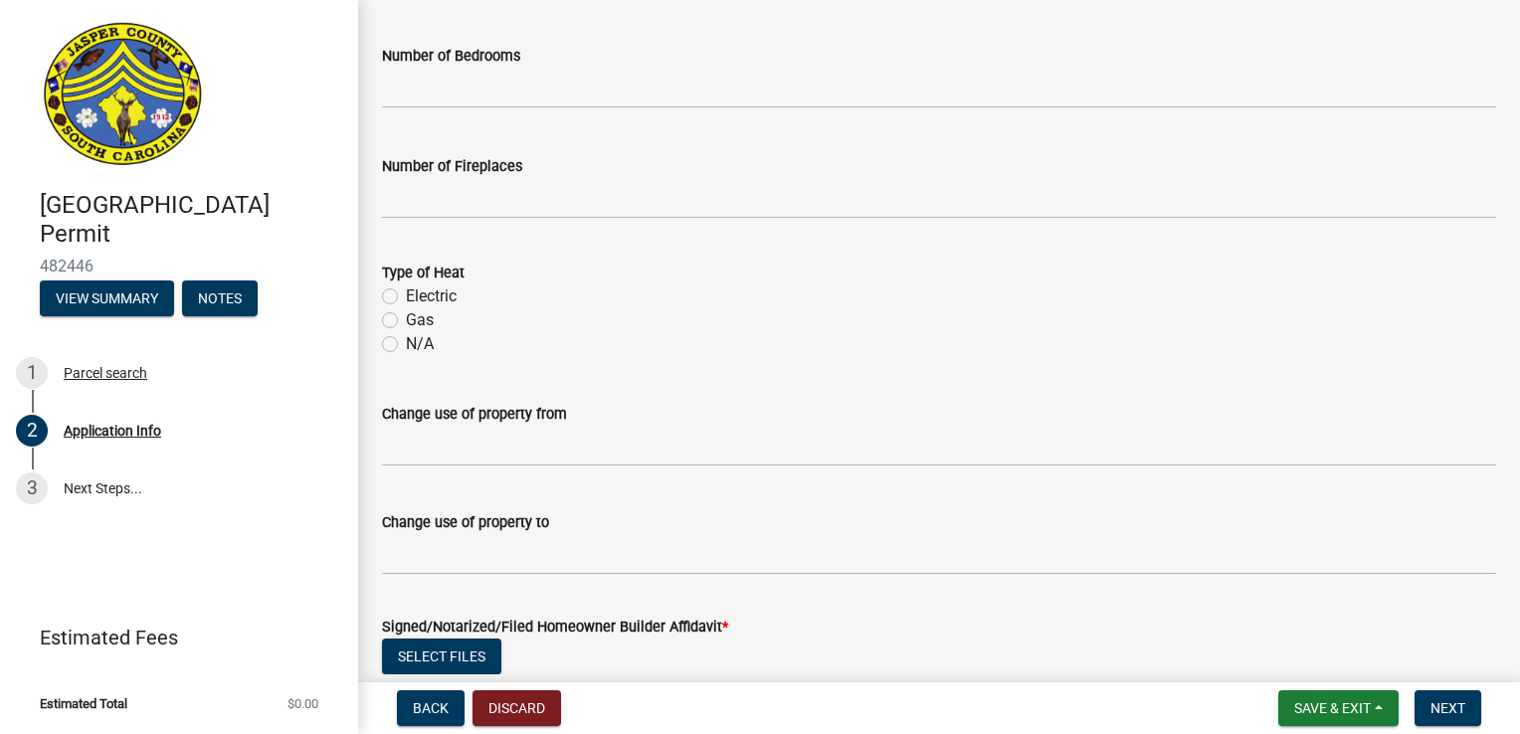
click at [406, 292] on label "Electric" at bounding box center [431, 296] width 51 height 24
click at [406, 292] on input "Electric" at bounding box center [412, 290] width 13 height 13
radio input "true"
